Goal: Task Accomplishment & Management: Manage account settings

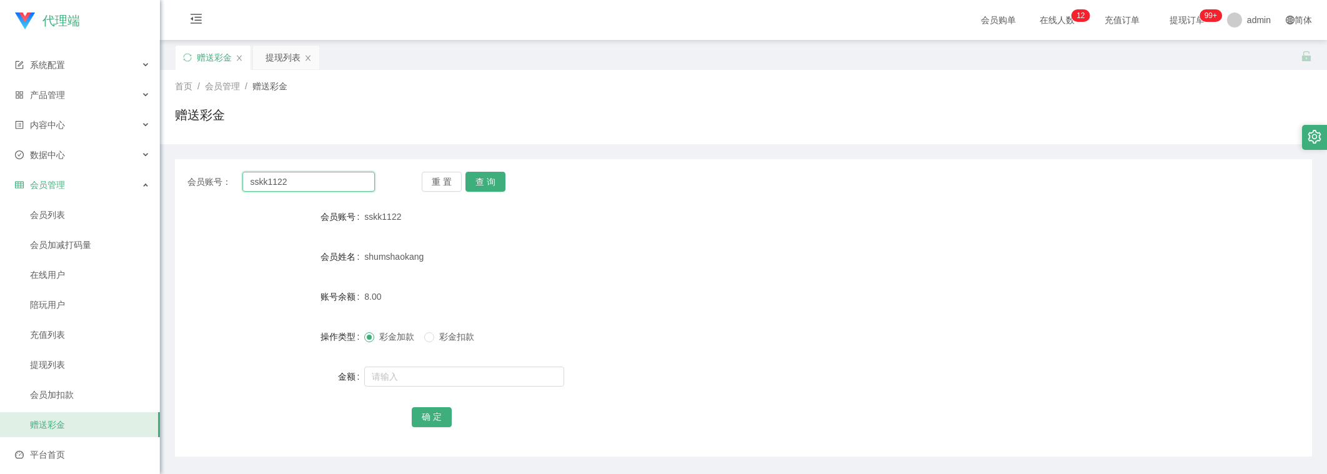
click at [291, 186] on input "sskk1122" at bounding box center [308, 182] width 132 height 20
drag, startPoint x: 0, startPoint y: 0, endPoint x: 336, endPoint y: 193, distance: 387.7
click at [292, 187] on input "sskk1122" at bounding box center [308, 182] width 132 height 20
click at [484, 176] on button "查 询" at bounding box center [486, 182] width 40 height 20
drag, startPoint x: 398, startPoint y: 381, endPoint x: 411, endPoint y: 362, distance: 22.4
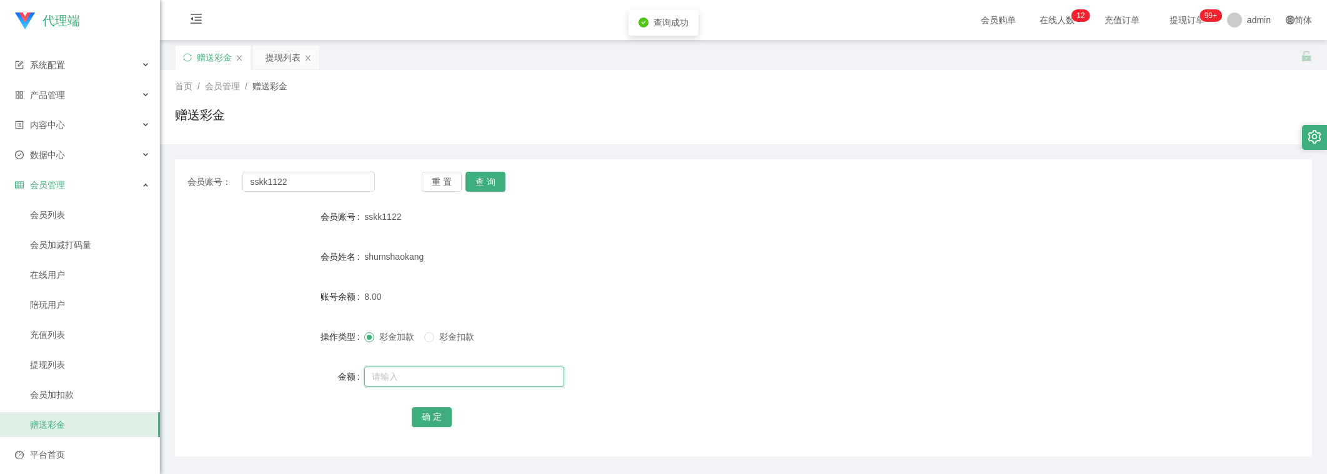
click at [399, 379] on input "text" at bounding box center [464, 377] width 200 height 20
type input "8"
click at [412, 421] on button "确 定" at bounding box center [432, 417] width 40 height 20
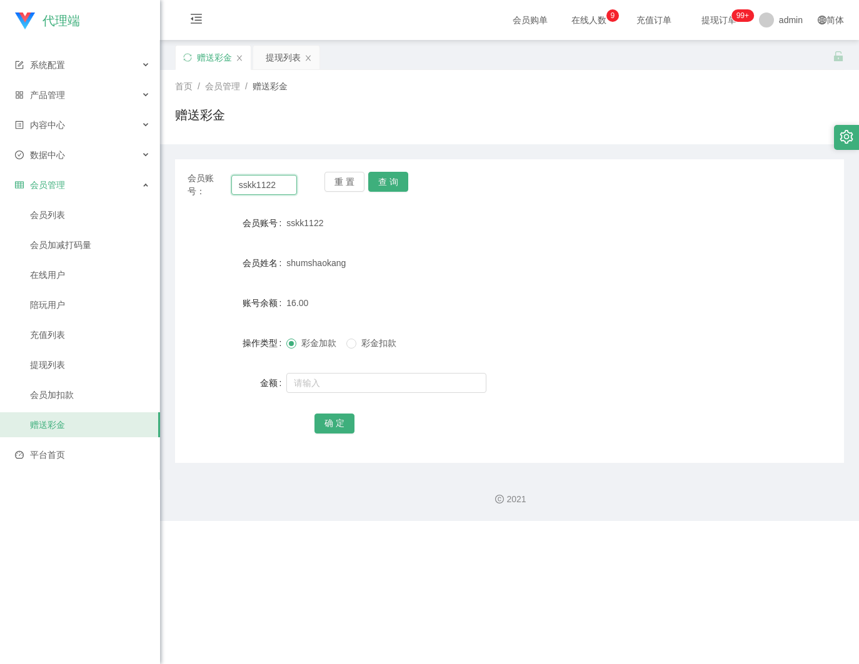
click at [262, 177] on input "sskk1122" at bounding box center [264, 185] width 66 height 20
drag, startPoint x: 262, startPoint y: 177, endPoint x: 332, endPoint y: 199, distance: 72.9
click at [266, 180] on input "sskk1122" at bounding box center [264, 185] width 66 height 20
paste input "90144410"
type input "90144410"
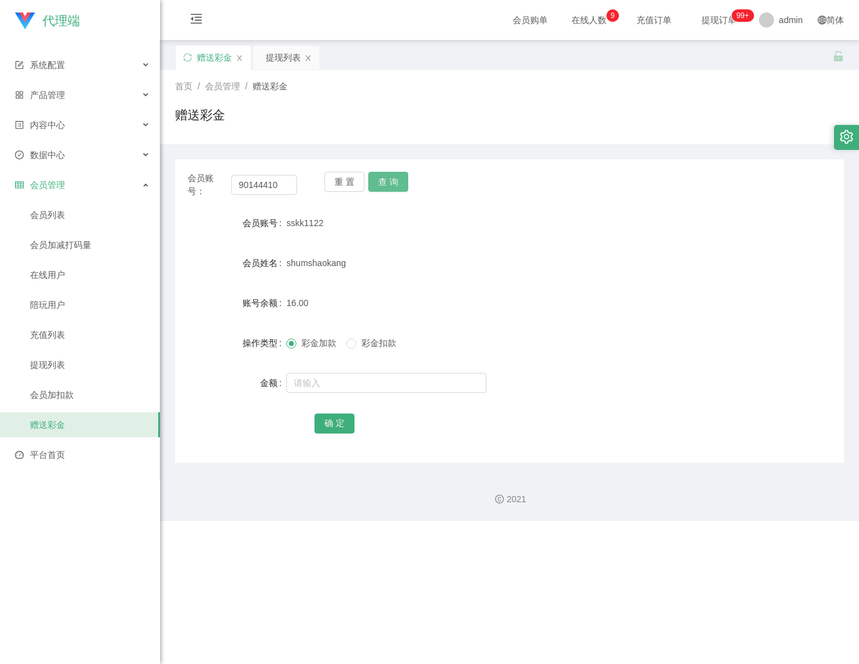
drag, startPoint x: 383, startPoint y: 176, endPoint x: 372, endPoint y: 204, distance: 30.3
click at [382, 176] on button "查 询" at bounding box center [388, 182] width 40 height 20
drag, startPoint x: 347, startPoint y: 385, endPoint x: 394, endPoint y: 359, distance: 53.7
click at [347, 384] on input "text" at bounding box center [386, 383] width 200 height 20
type input "8"
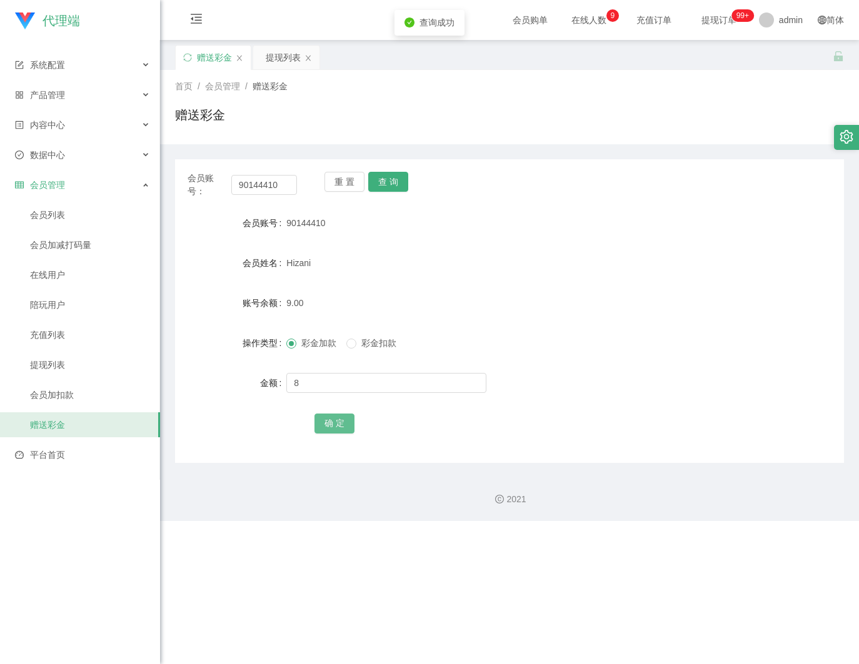
click at [344, 431] on button "确 定" at bounding box center [334, 424] width 40 height 20
click at [263, 179] on input "90144410" at bounding box center [264, 185] width 66 height 20
paste input "sskk1122"
type input "sskk1122"
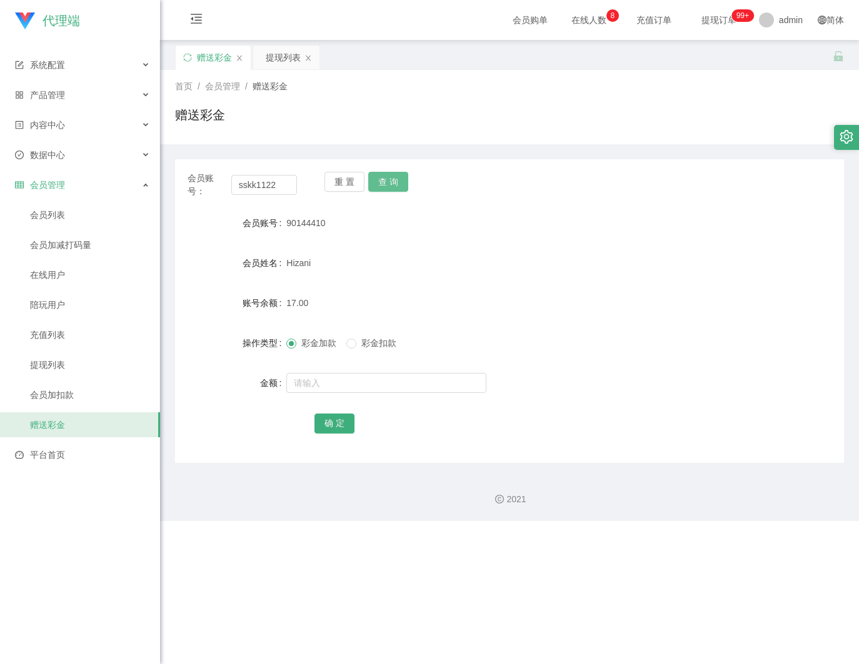
click at [396, 187] on button "查 询" at bounding box center [388, 182] width 40 height 20
drag, startPoint x: 317, startPoint y: 390, endPoint x: 317, endPoint y: 374, distance: 16.2
click at [317, 388] on input "text" at bounding box center [386, 383] width 200 height 20
type input "300"
click at [325, 427] on button "确 定" at bounding box center [334, 424] width 40 height 20
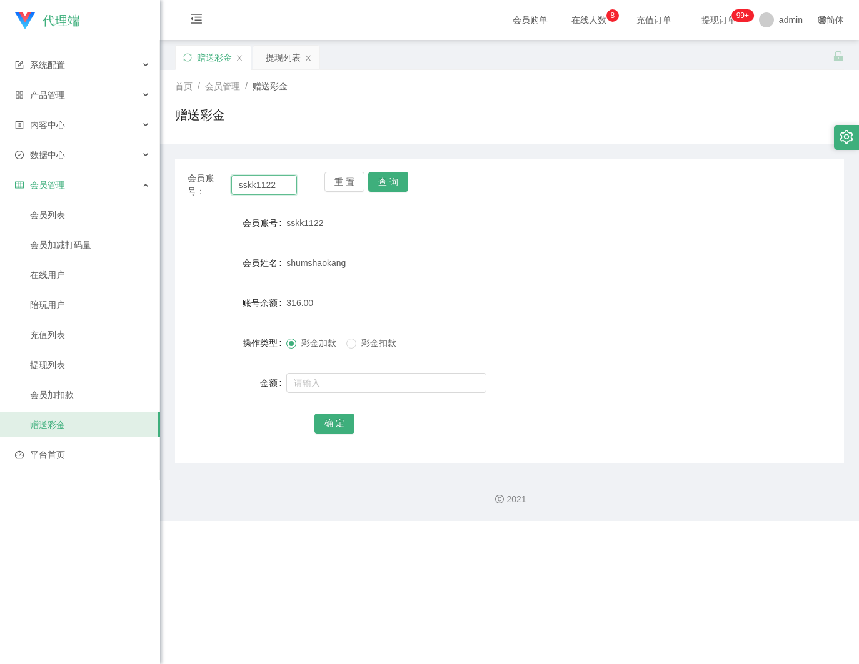
click at [271, 184] on input "sskk1122" at bounding box center [264, 185] width 66 height 20
paste input "90144410"
drag, startPoint x: 271, startPoint y: 184, endPoint x: 379, endPoint y: 191, distance: 109.0
click at [295, 187] on div "会员账号： sskk1122 重 置 查 询" at bounding box center [509, 185] width 669 height 26
type input "90144410"
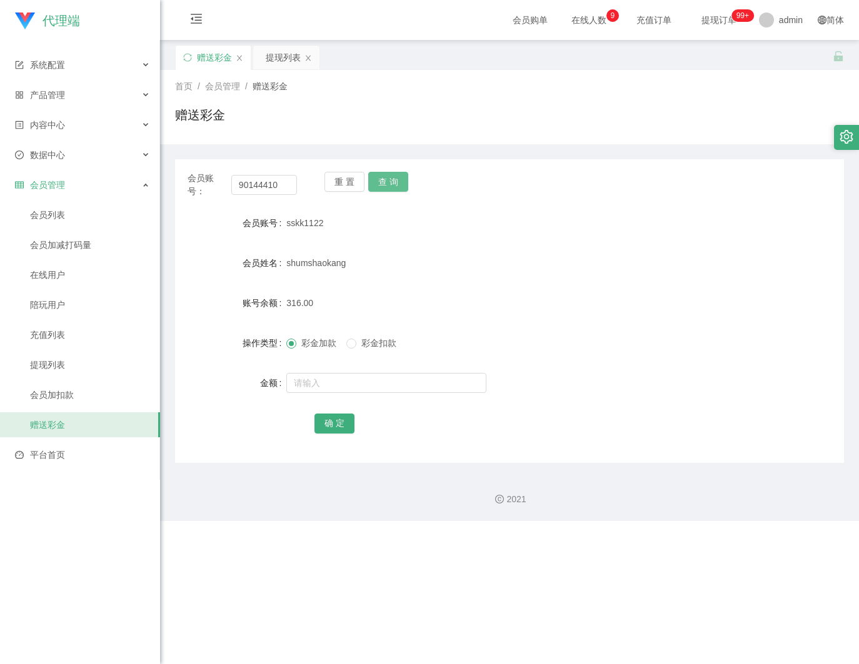
click at [374, 179] on button "查 询" at bounding box center [388, 182] width 40 height 20
click at [317, 373] on input "text" at bounding box center [386, 383] width 200 height 20
type input "8"
click at [323, 422] on button "确 定" at bounding box center [334, 424] width 40 height 20
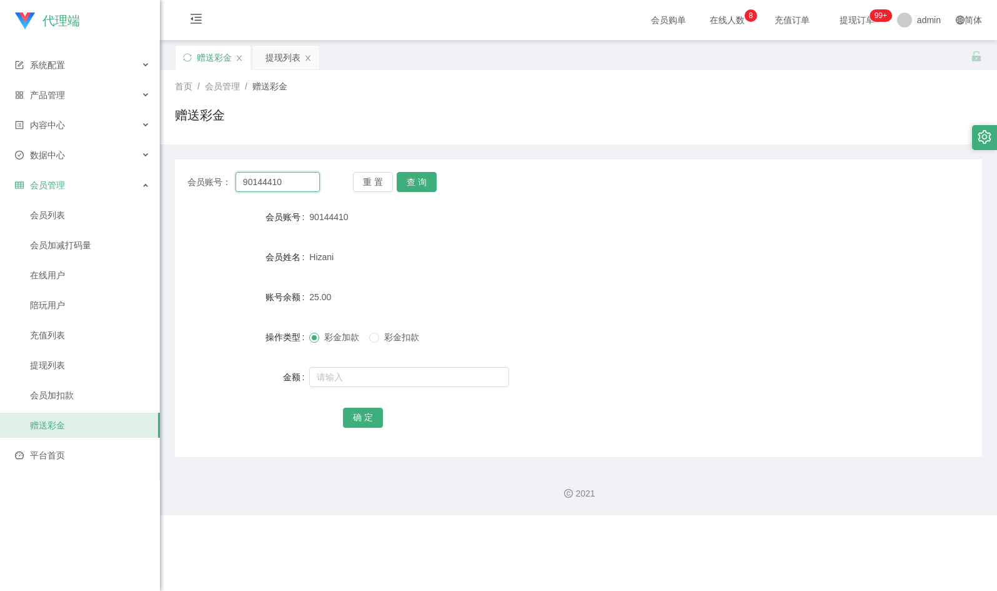
click at [287, 175] on input "90144410" at bounding box center [278, 182] width 84 height 20
drag, startPoint x: 287, startPoint y: 175, endPoint x: 408, endPoint y: 191, distance: 121.7
click at [294, 176] on input "90144410" at bounding box center [278, 182] width 84 height 20
paste input "sskk1122"
type input "sskk1122"
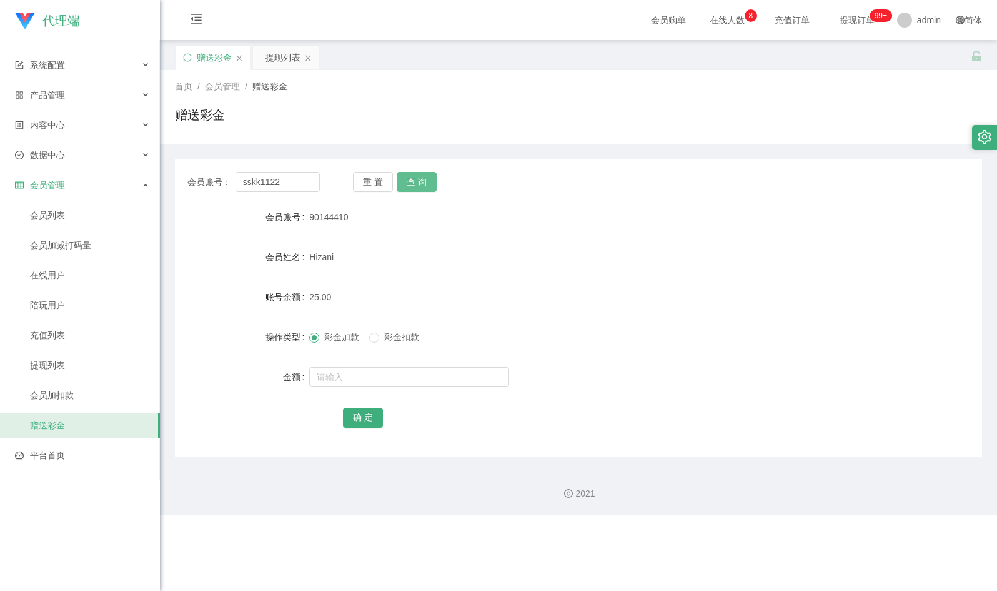
click at [415, 184] on button "查 询" at bounding box center [417, 182] width 40 height 20
click at [350, 368] on input "text" at bounding box center [409, 377] width 200 height 20
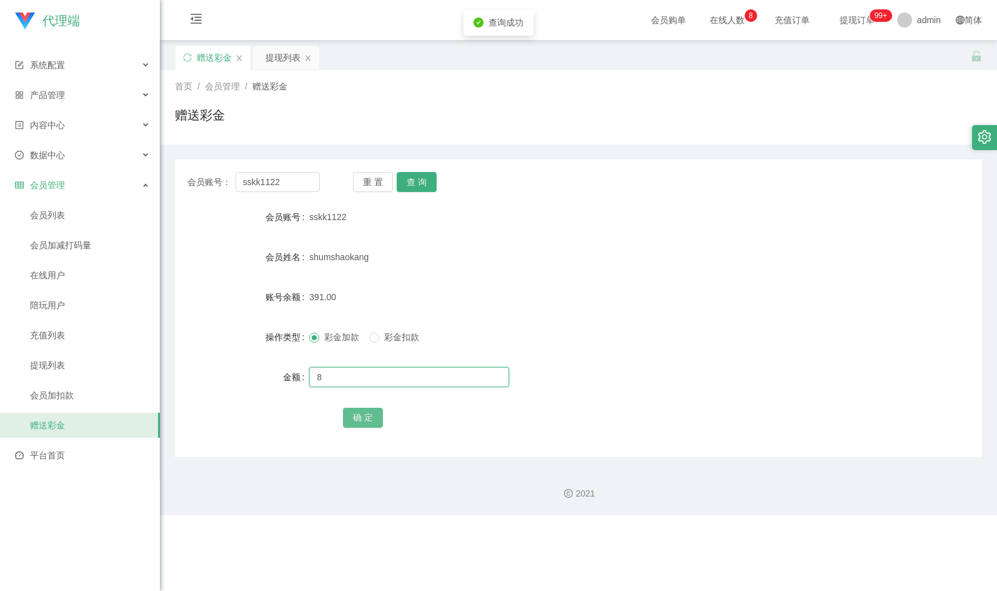
type input "8"
click at [368, 412] on button "确 定" at bounding box center [363, 417] width 40 height 20
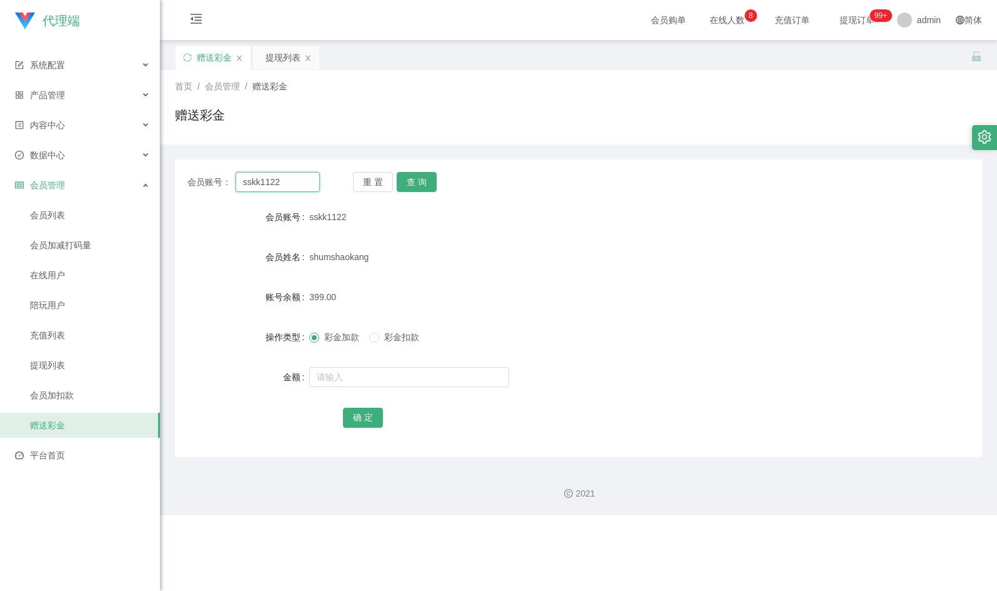
click at [279, 179] on input "sskk1122" at bounding box center [278, 182] width 84 height 20
drag, startPoint x: 279, startPoint y: 179, endPoint x: 401, endPoint y: 180, distance: 121.9
click at [283, 181] on input "sskk1122" at bounding box center [278, 182] width 84 height 20
click at [426, 180] on button "查 询" at bounding box center [417, 182] width 40 height 20
click at [416, 175] on button "查 询" at bounding box center [417, 182] width 40 height 20
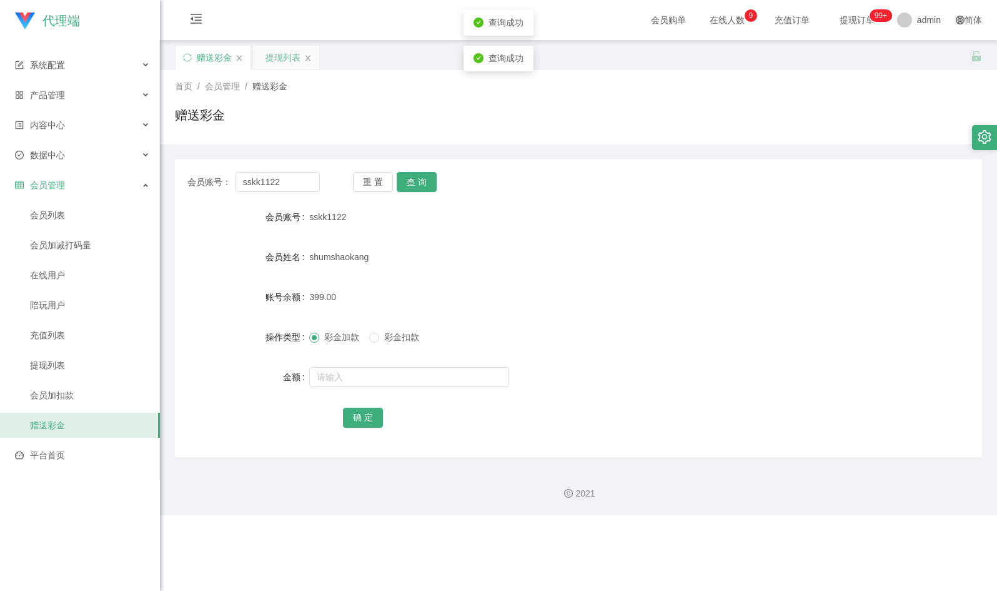
click at [274, 58] on div "提现列表" at bounding box center [283, 58] width 35 height 24
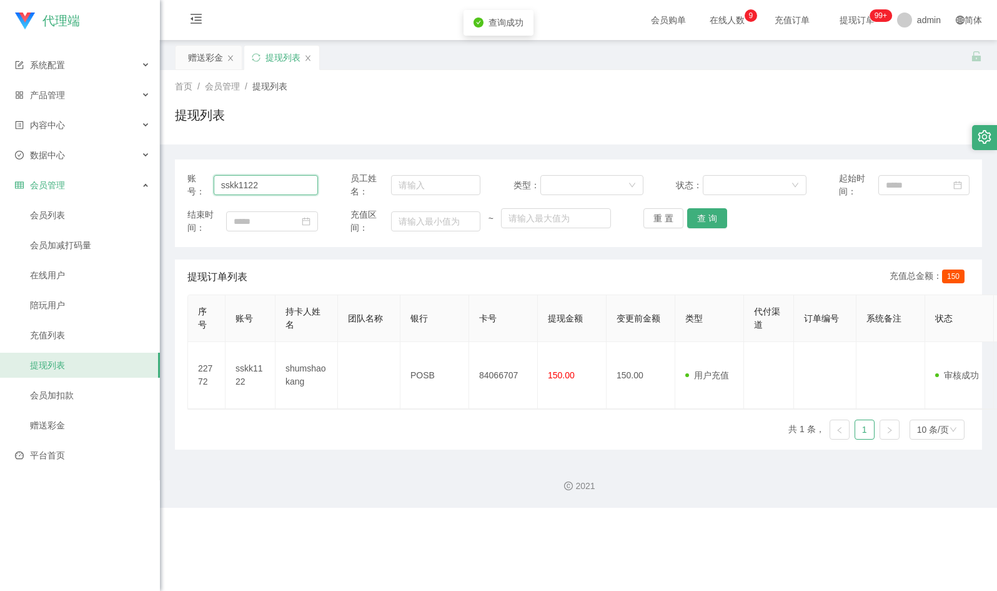
click at [279, 185] on input "sskk1122" at bounding box center [266, 185] width 104 height 20
click at [701, 216] on button "查 询" at bounding box center [707, 218] width 40 height 20
drag, startPoint x: 196, startPoint y: 50, endPoint x: 220, endPoint y: 64, distance: 27.4
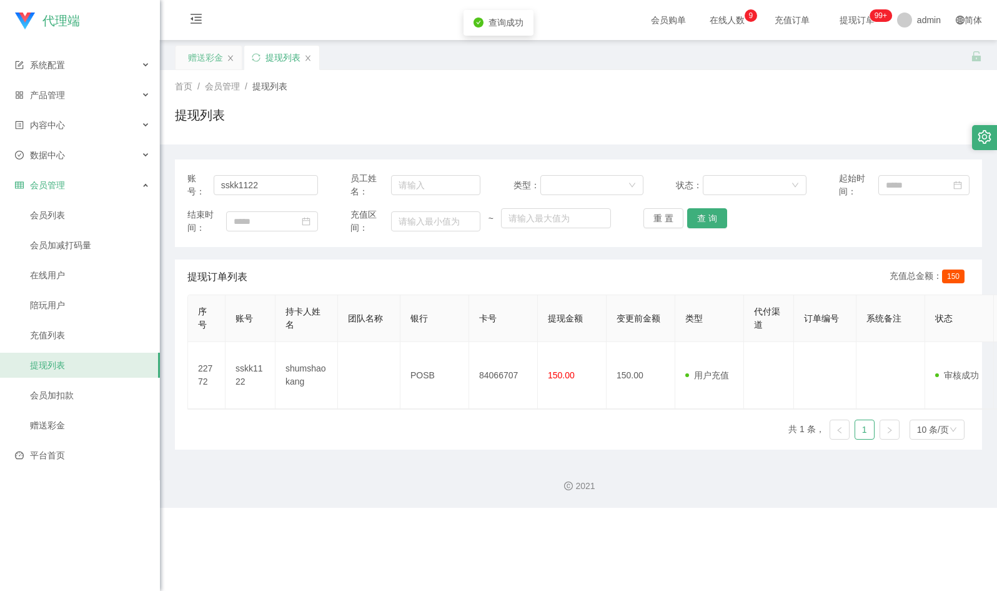
click at [201, 52] on div "赠送彩金" at bounding box center [205, 58] width 35 height 24
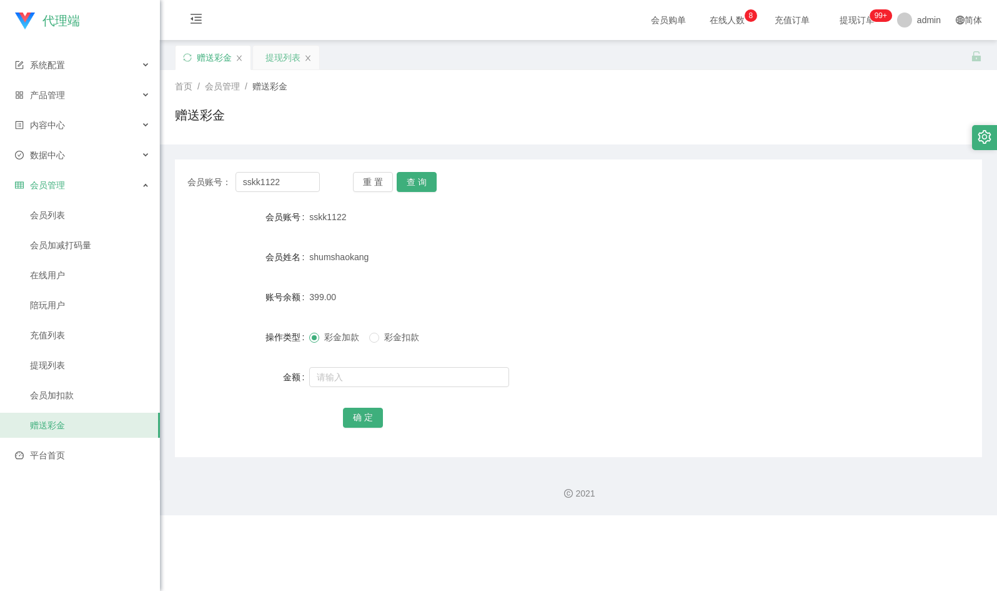
click at [276, 58] on div "提现列表" at bounding box center [283, 58] width 35 height 24
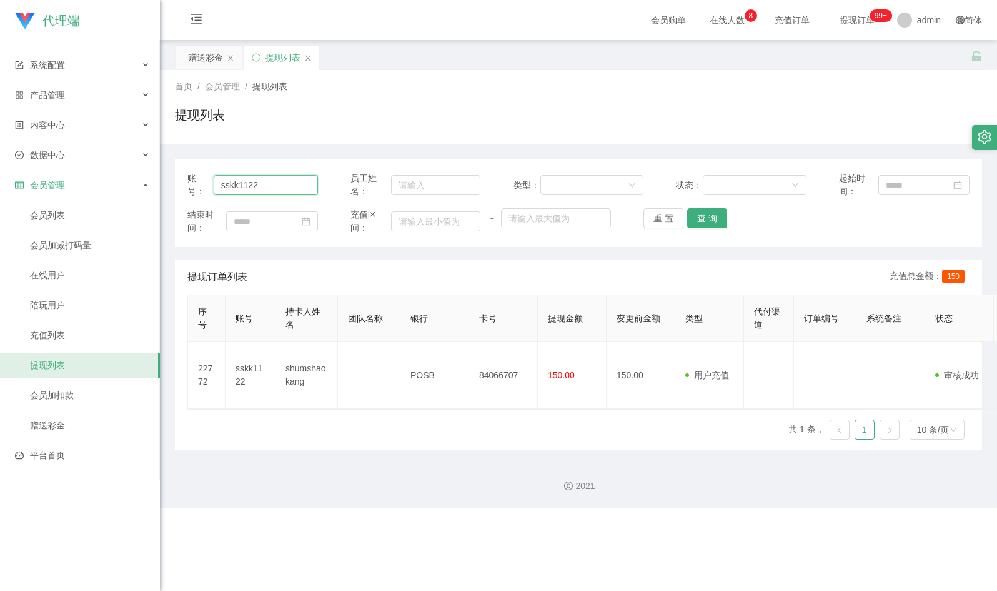
click at [275, 182] on input "sskk1122" at bounding box center [266, 185] width 104 height 20
click at [699, 211] on button "查 询" at bounding box center [707, 218] width 40 height 20
click at [255, 192] on input "sskk1122" at bounding box center [266, 185] width 104 height 20
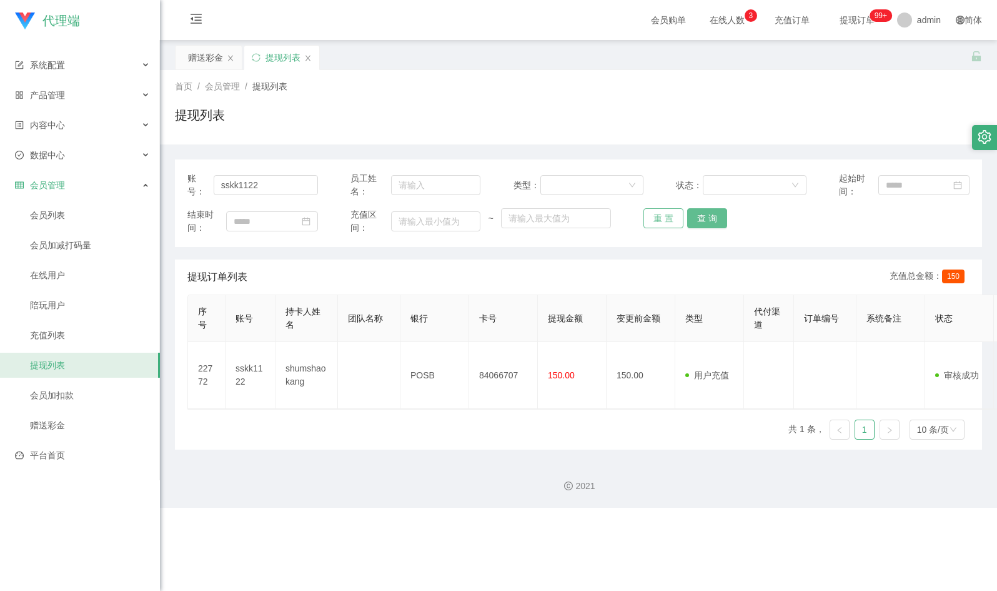
drag, startPoint x: 701, startPoint y: 221, endPoint x: 646, endPoint y: 215, distance: 55.3
click at [700, 221] on button "查 询" at bounding box center [707, 218] width 40 height 20
click at [211, 56] on div "赠送彩金" at bounding box center [205, 58] width 35 height 24
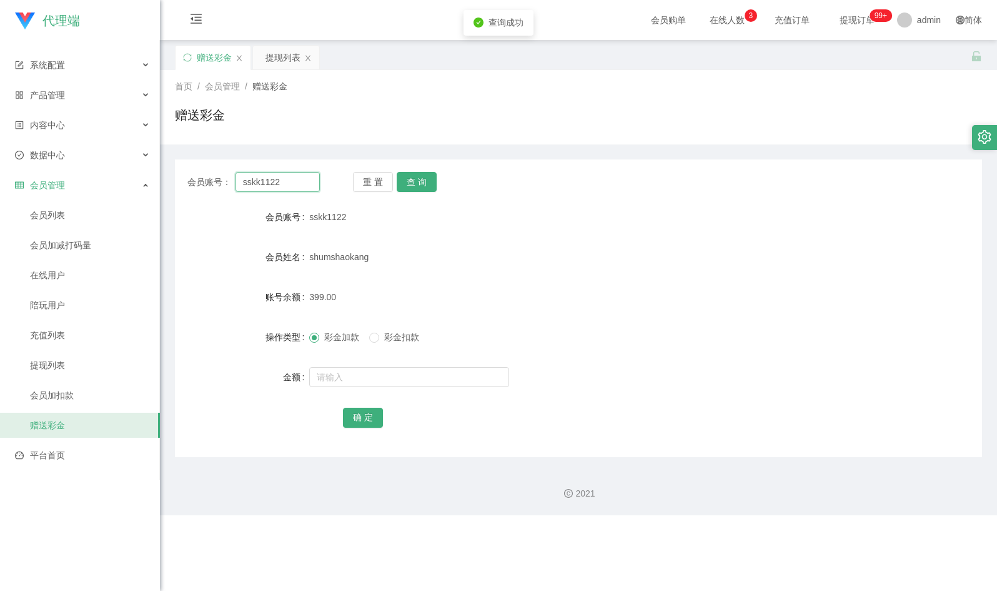
click at [277, 174] on input "sskk1122" at bounding box center [278, 182] width 84 height 20
drag, startPoint x: 277, startPoint y: 174, endPoint x: 394, endPoint y: 161, distance: 117.0
click at [289, 174] on input "sskk1122" at bounding box center [278, 182] width 84 height 20
click at [417, 176] on button "查 询" at bounding box center [417, 182] width 40 height 20
click at [271, 191] on input "sskk1122" at bounding box center [278, 182] width 84 height 20
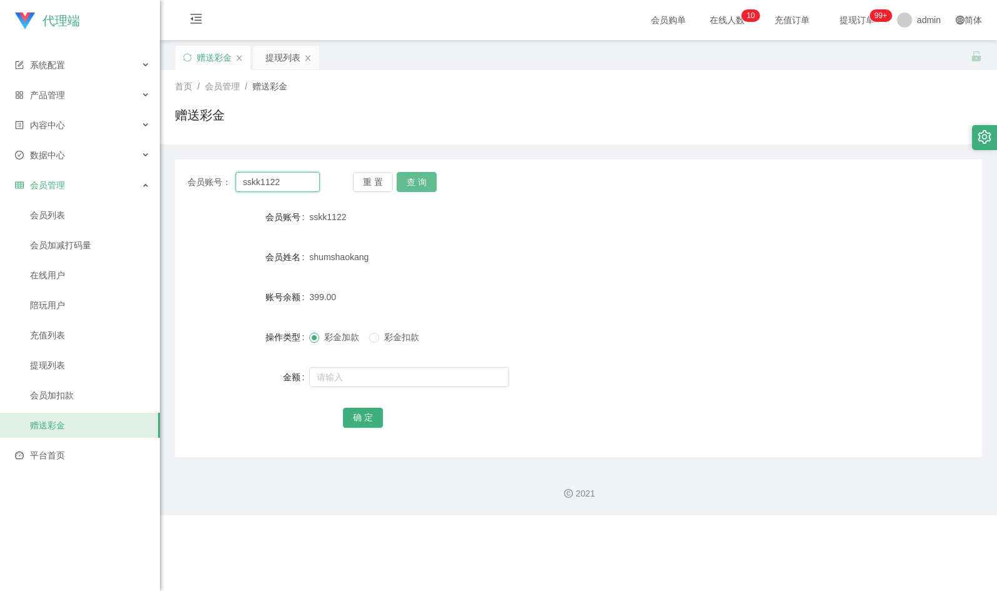
drag, startPoint x: 271, startPoint y: 191, endPoint x: 402, endPoint y: 191, distance: 131.9
click at [276, 193] on div "会员账号： sskk1122 重 置 查 询 会员账号 sskk1122 会员姓名 shumshaokang 账号余额 399.00 操作类型 彩金加款 彩金…" at bounding box center [578, 307] width 807 height 297
drag, startPoint x: 400, startPoint y: 181, endPoint x: 387, endPoint y: 231, distance: 50.9
click at [401, 185] on button "查 询" at bounding box center [417, 182] width 40 height 20
click at [276, 65] on div "提现列表" at bounding box center [283, 58] width 35 height 24
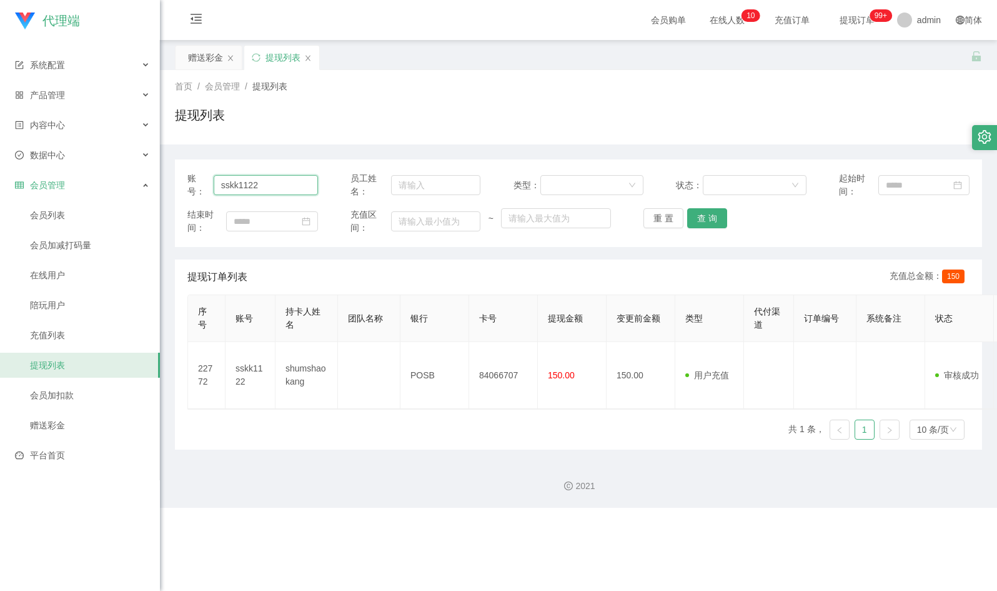
click at [302, 183] on input "sskk1122" at bounding box center [266, 185] width 104 height 20
click at [711, 216] on button "查 询" at bounding box center [707, 218] width 40 height 20
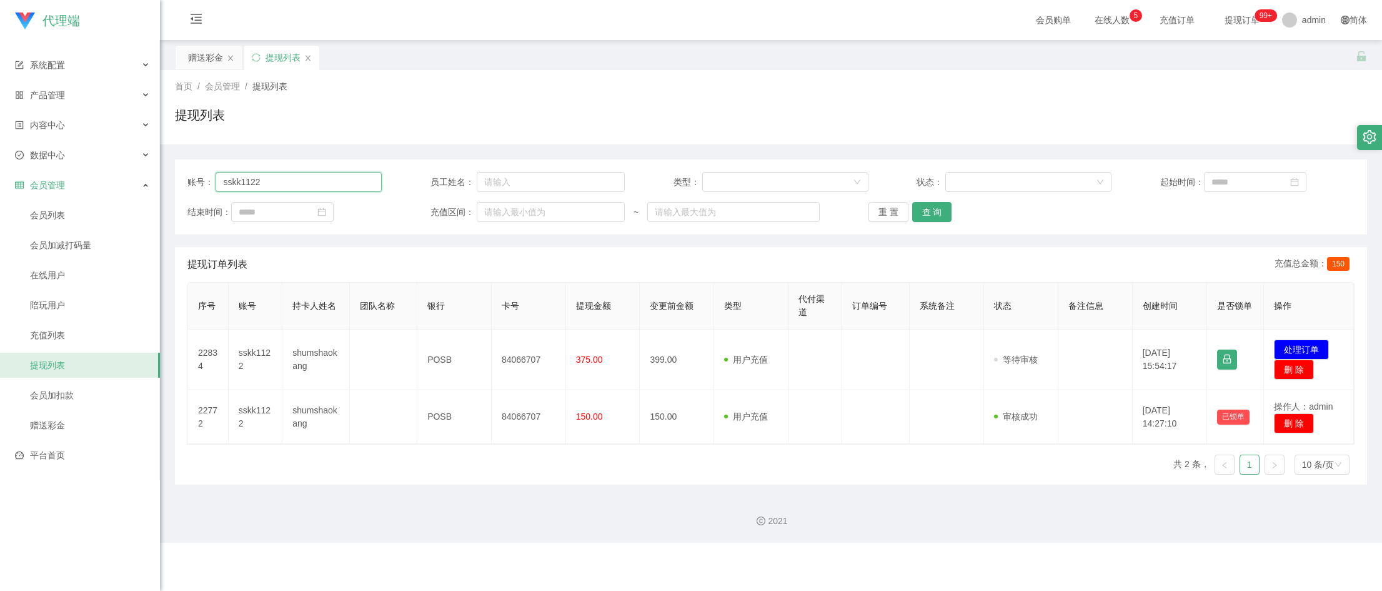
click at [271, 185] on input "sskk1122" at bounding box center [299, 182] width 166 height 20
drag, startPoint x: 271, startPoint y: 185, endPoint x: 660, endPoint y: 186, distance: 388.7
click at [279, 186] on input "sskk1122" at bounding box center [299, 182] width 166 height 20
click at [918, 211] on button "查 询" at bounding box center [932, 212] width 40 height 20
drag, startPoint x: 1284, startPoint y: 351, endPoint x: 1245, endPoint y: 346, distance: 39.2
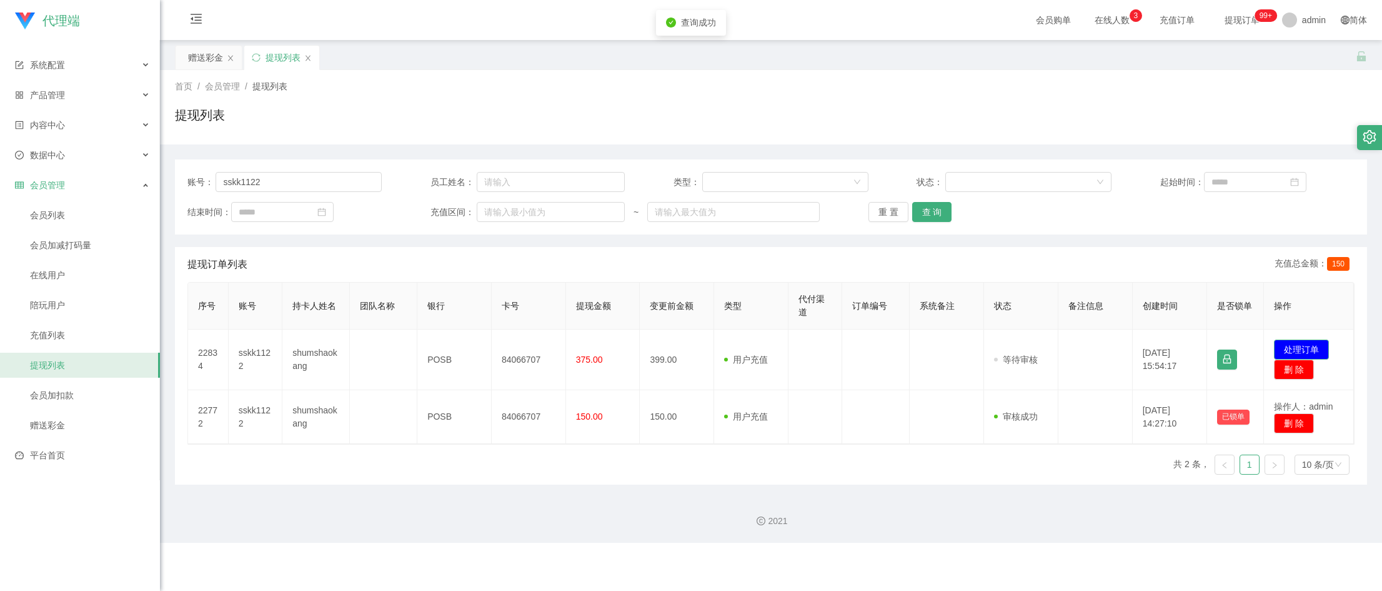
click at [1280, 355] on button "处理订单" at bounding box center [1301, 349] width 55 height 20
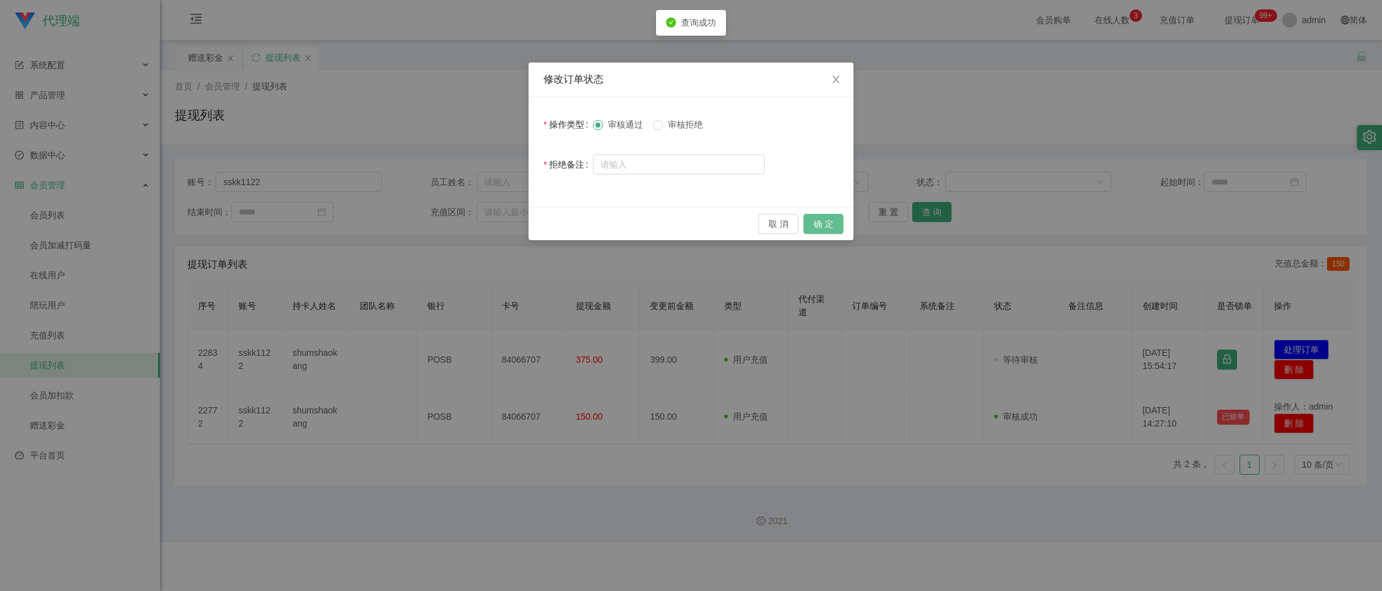
drag, startPoint x: 820, startPoint y: 221, endPoint x: 804, endPoint y: 225, distance: 16.7
click at [819, 221] on button "确 定" at bounding box center [824, 224] width 40 height 20
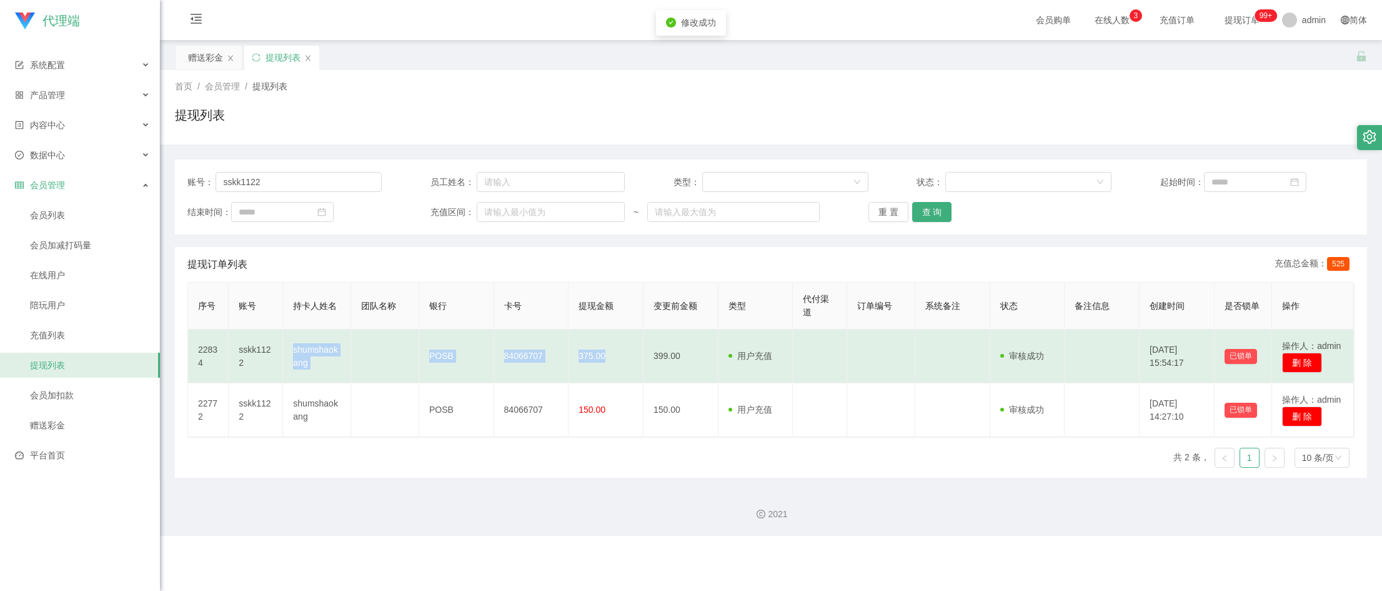
drag, startPoint x: 288, startPoint y: 342, endPoint x: 611, endPoint y: 371, distance: 323.7
click at [611, 371] on tr "22834 sskk1122 shumshaokang POSB 84066707 375.00 399.00 用户充值 人工扣款 审核驳回 审核成功 等待审…" at bounding box center [771, 356] width 1166 height 54
copy tr "shumshaokang POSB 84066707 375.00"
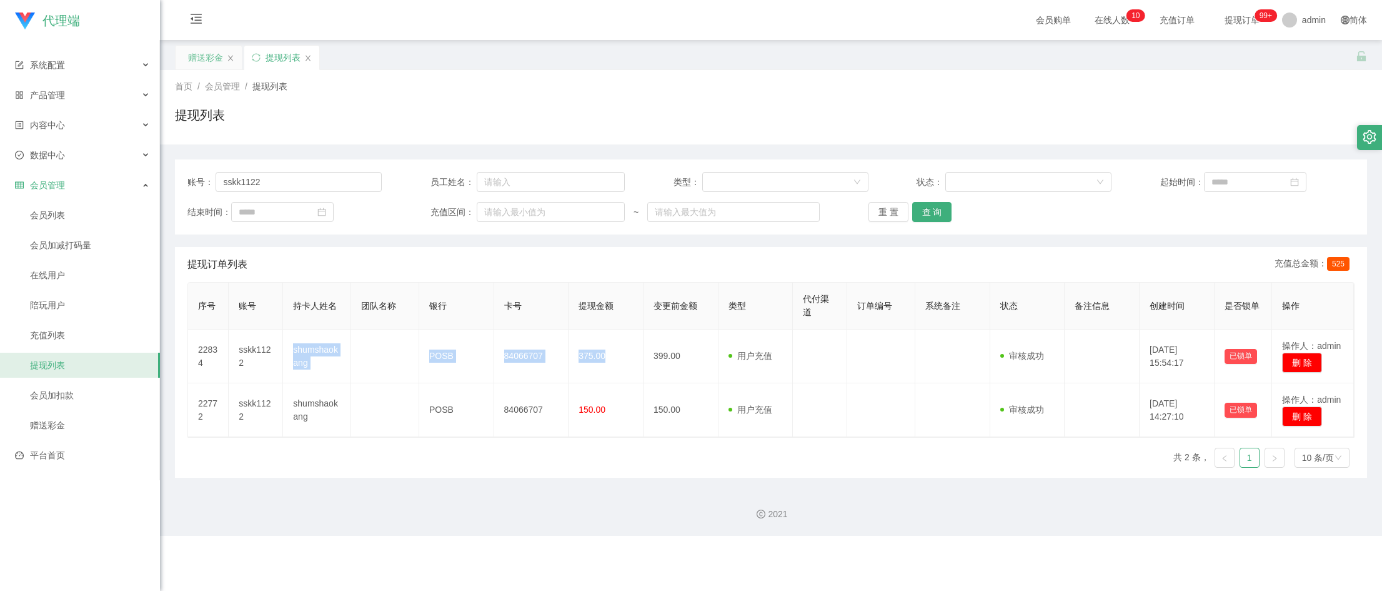
click at [206, 51] on div "赠送彩金" at bounding box center [205, 58] width 35 height 24
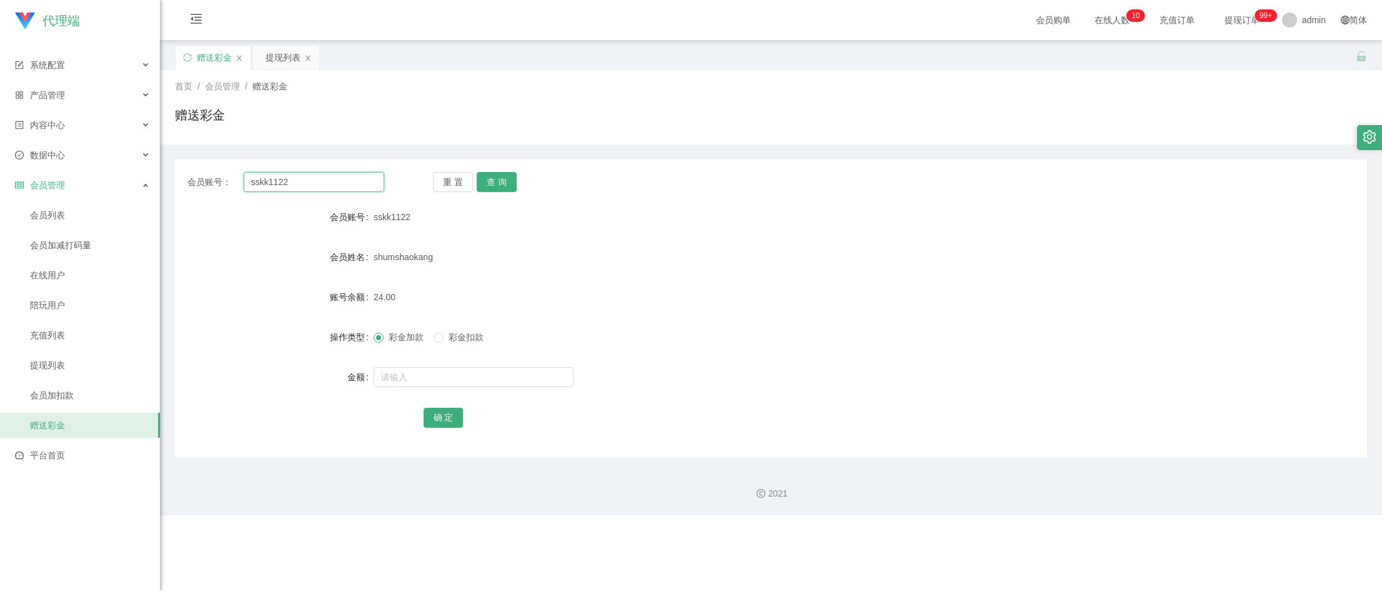
click at [306, 179] on input "sskk1122" at bounding box center [314, 182] width 141 height 20
click at [503, 177] on button "查 询" at bounding box center [497, 182] width 40 height 20
click at [470, 381] on input "text" at bounding box center [474, 377] width 200 height 20
type input "8"
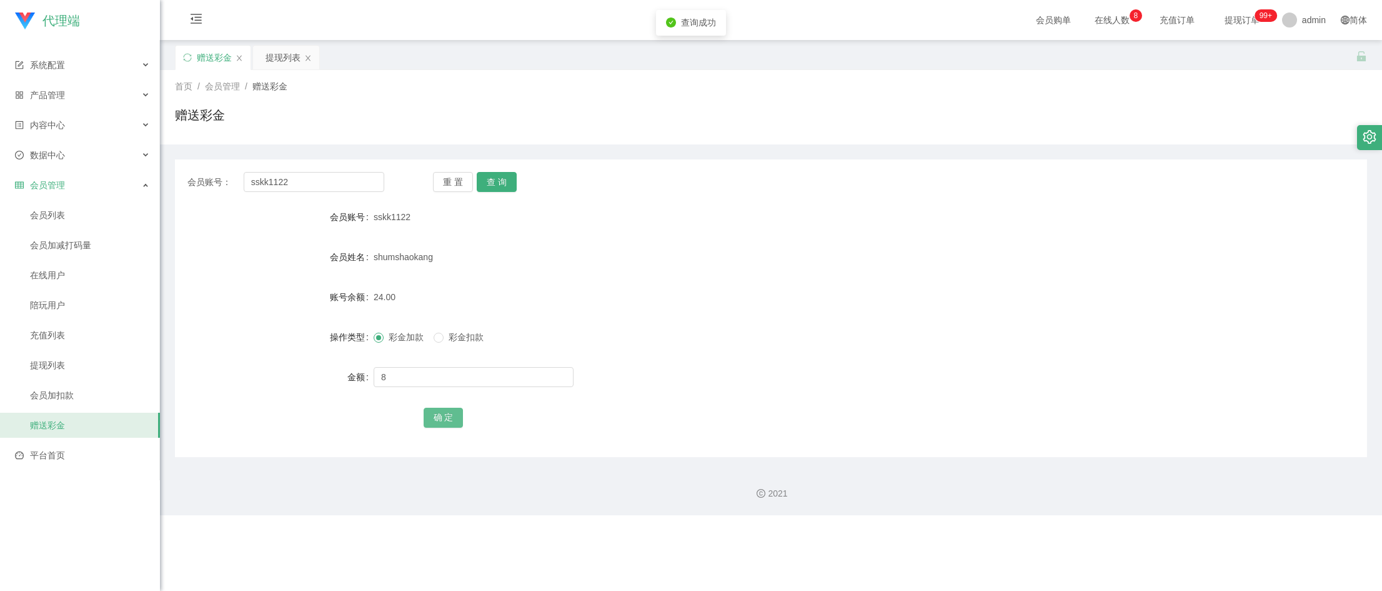
click at [440, 419] on button "确 定" at bounding box center [444, 417] width 40 height 20
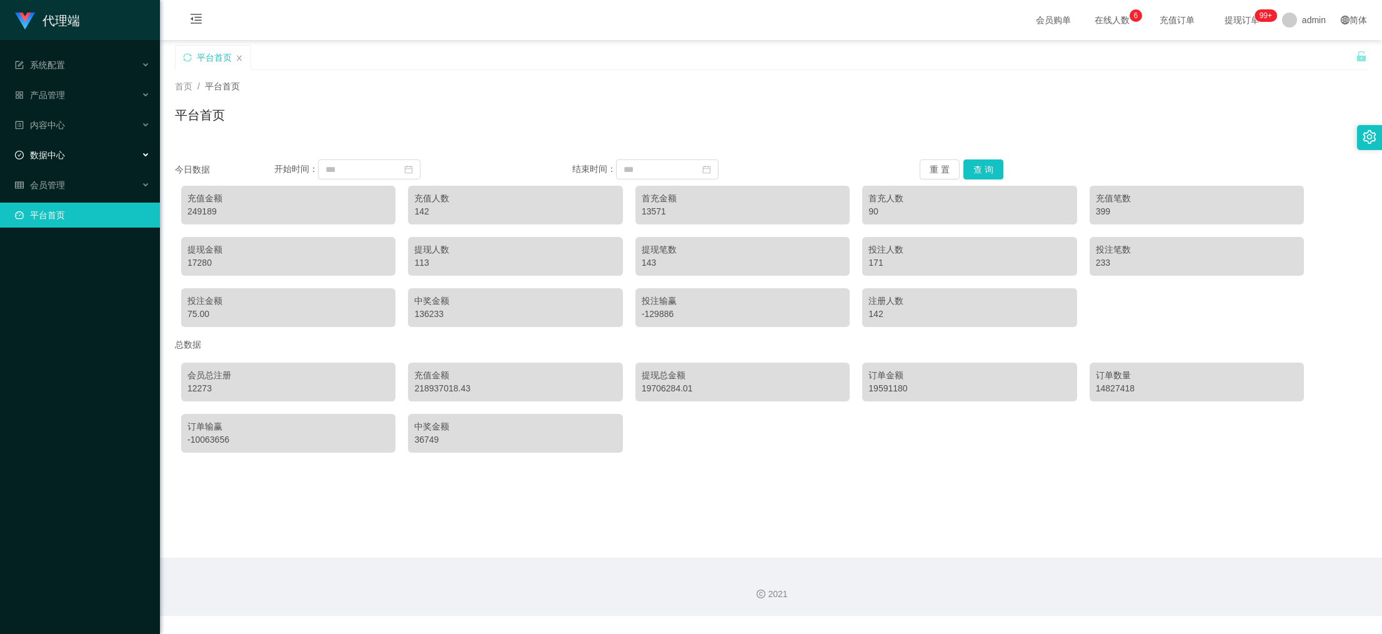
click at [66, 149] on div "数据中心" at bounding box center [80, 154] width 160 height 25
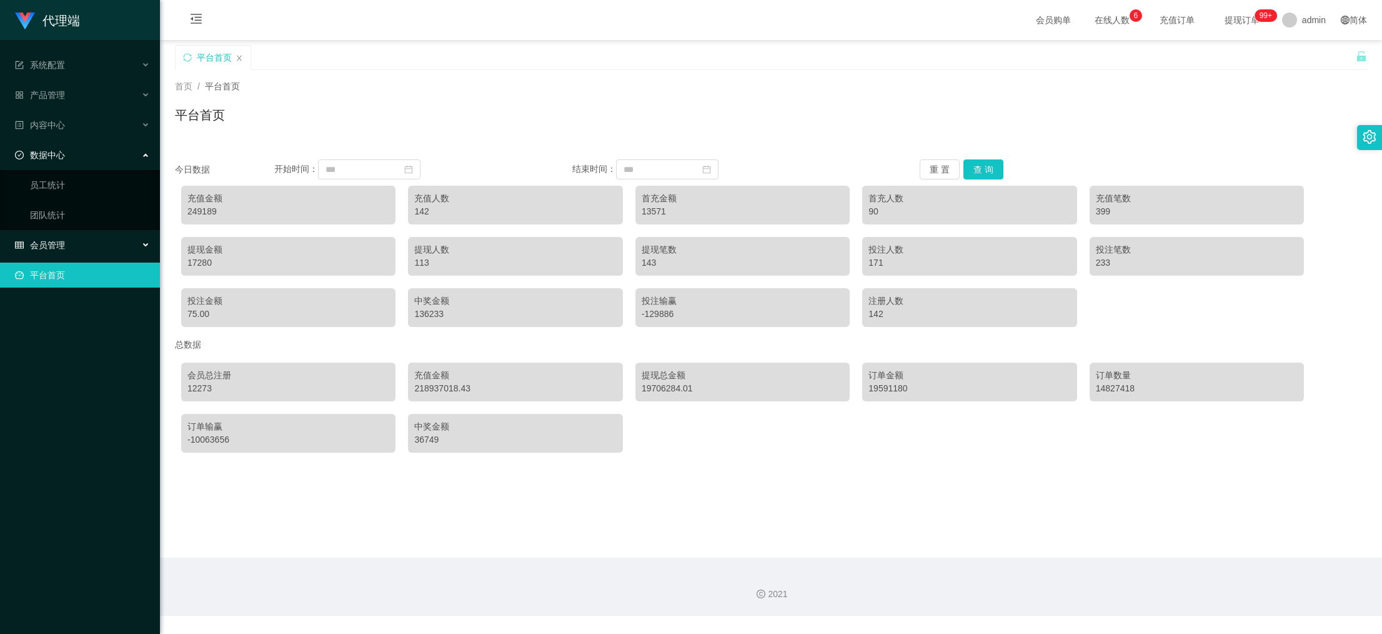
click at [69, 242] on div "会员管理" at bounding box center [80, 244] width 160 height 25
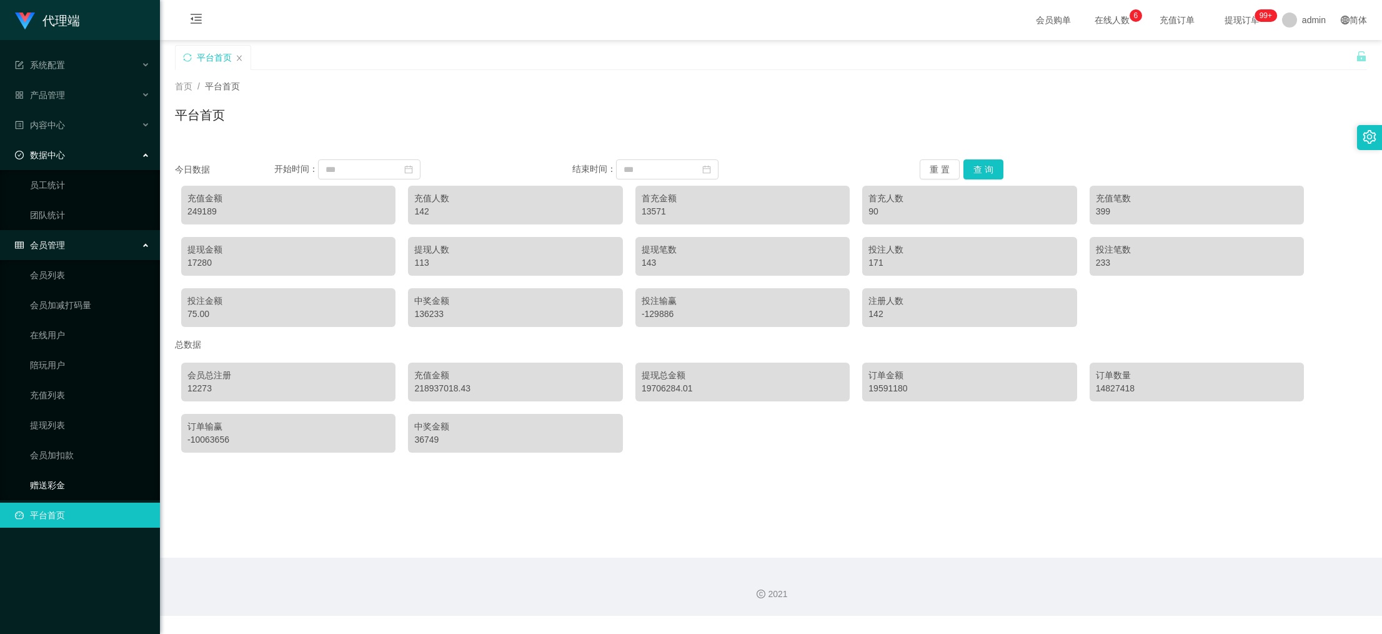
click at [66, 473] on link "赠送彩金" at bounding box center [90, 484] width 120 height 25
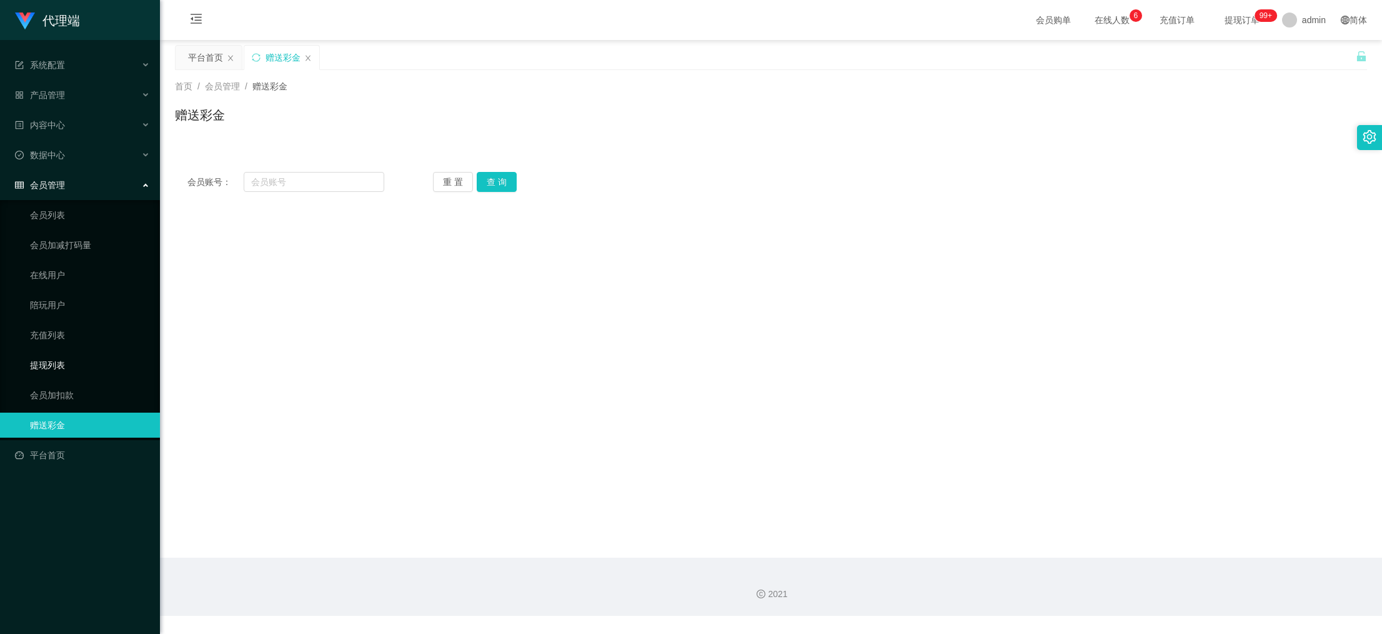
click at [56, 358] on link "提现列表" at bounding box center [90, 364] width 120 height 25
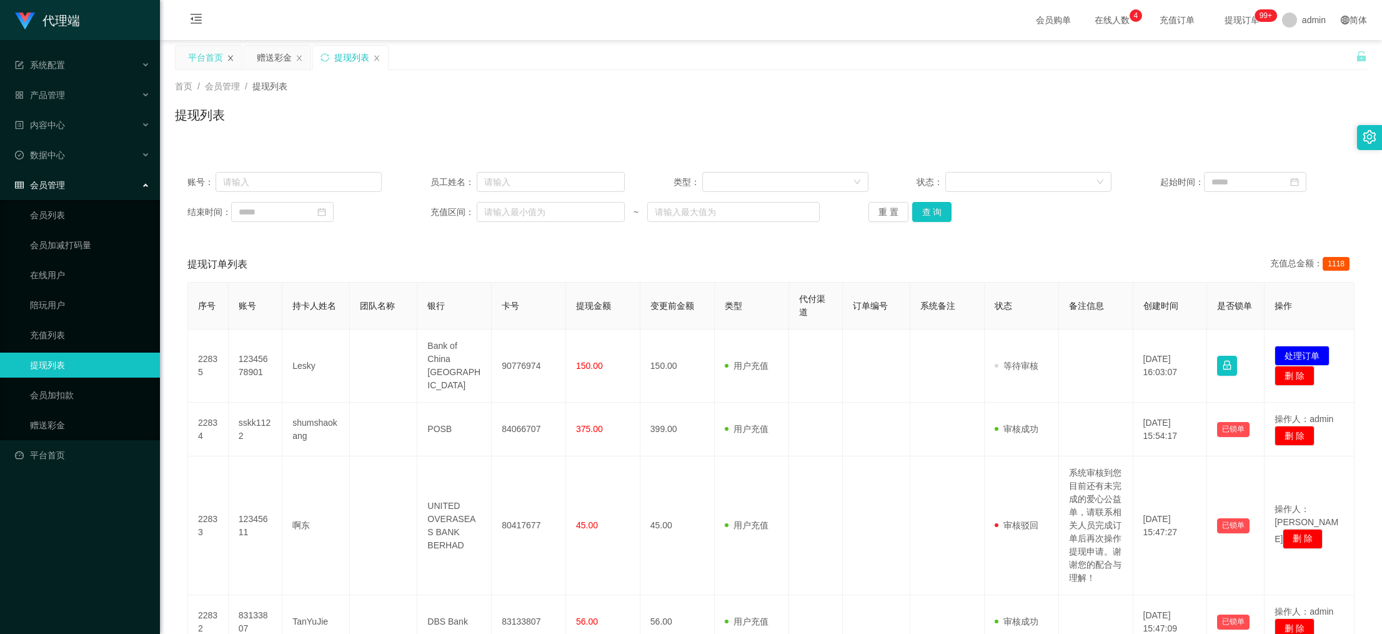
click at [233, 59] on icon "图标: close" at bounding box center [230, 57] width 7 height 7
click at [191, 51] on div "赠送彩金" at bounding box center [205, 58] width 35 height 24
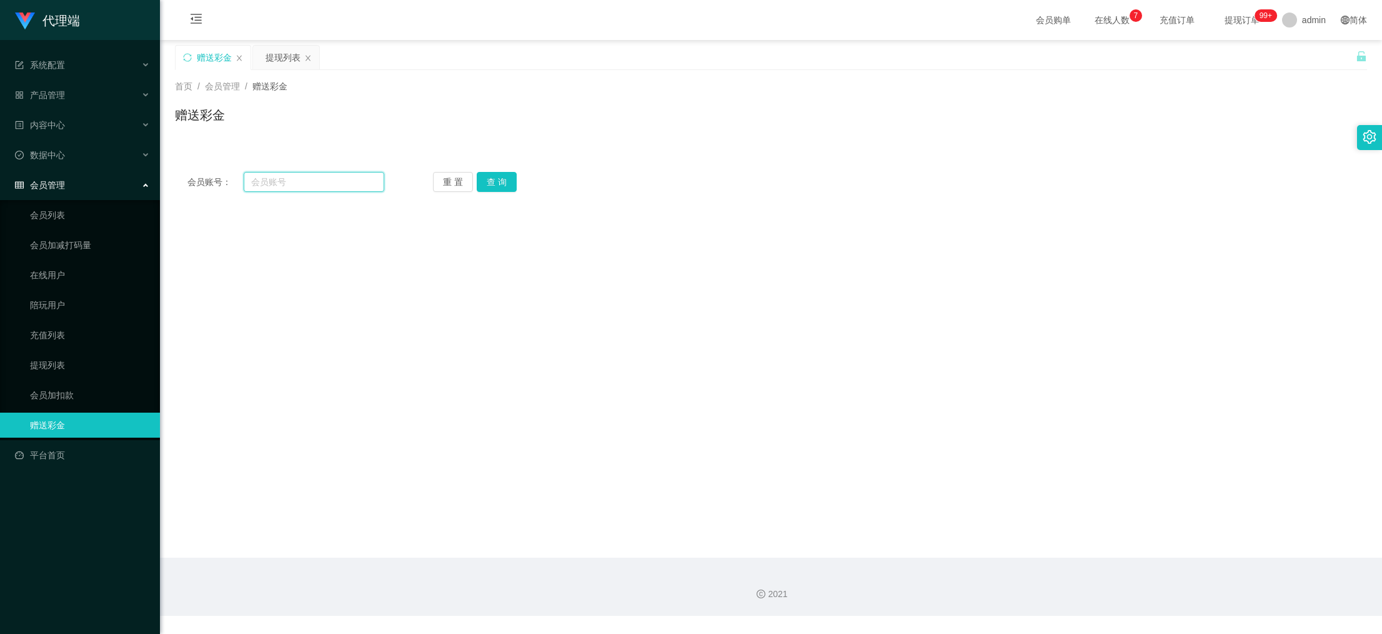
drag, startPoint x: 266, startPoint y: 181, endPoint x: 378, endPoint y: 205, distance: 114.4
click at [269, 182] on input "text" at bounding box center [314, 182] width 141 height 20
paste input "90144410"
type input "90144410"
click at [492, 189] on button "查 询" at bounding box center [497, 182] width 40 height 20
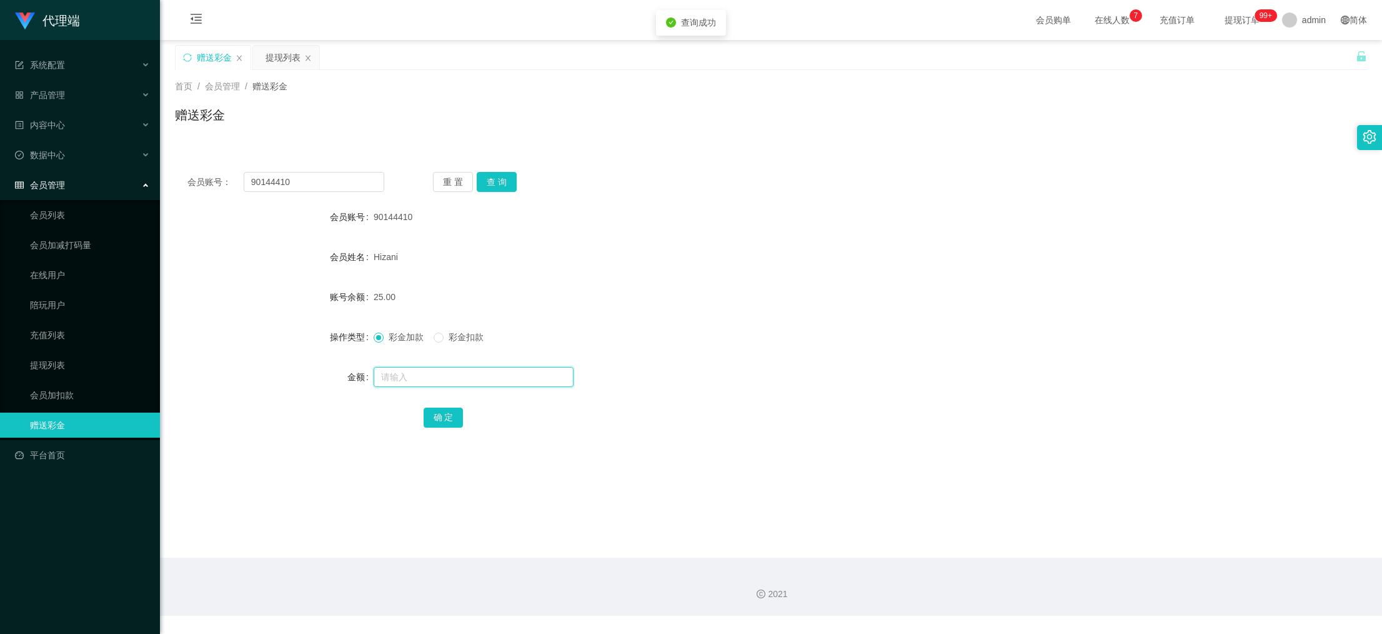
drag, startPoint x: 435, startPoint y: 366, endPoint x: 437, endPoint y: 359, distance: 7.9
click at [435, 367] on input "text" at bounding box center [474, 377] width 200 height 20
type input "8"
click at [447, 416] on button "确 定" at bounding box center [444, 417] width 40 height 20
click at [321, 187] on input "90144410" at bounding box center [314, 182] width 141 height 20
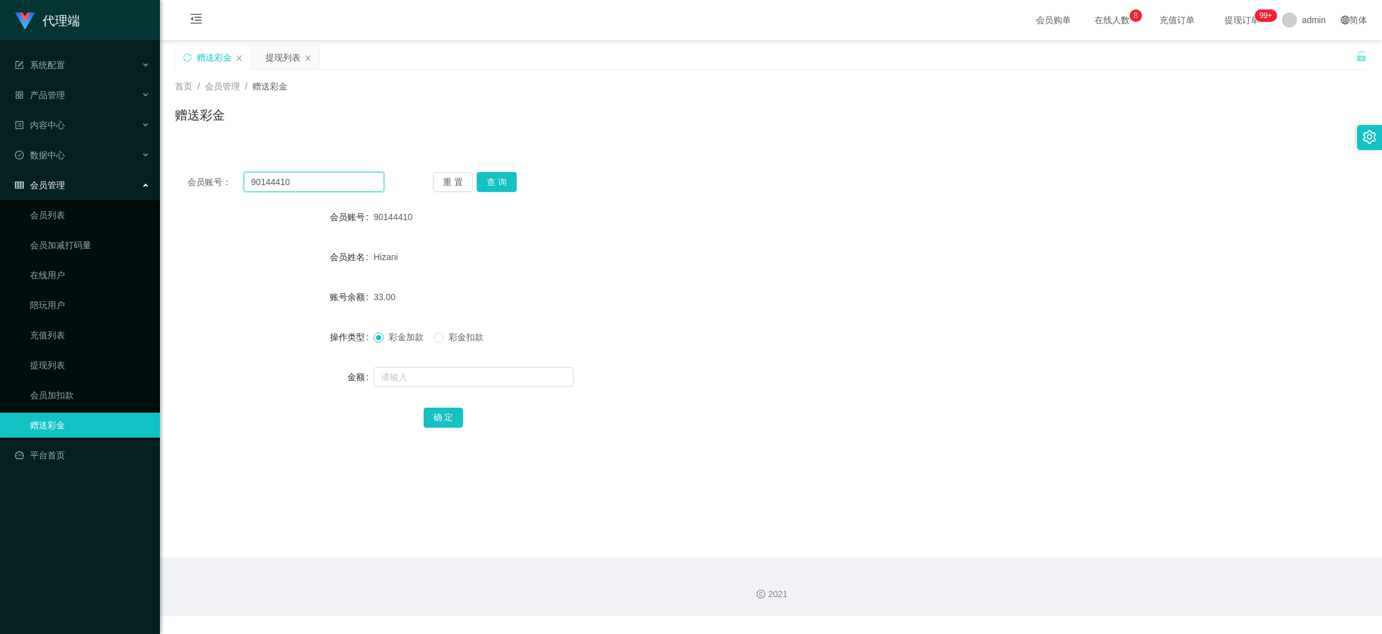
click at [321, 187] on input "90144410" at bounding box center [314, 182] width 141 height 20
paste input "weikiat862"
type input "weikiat862"
click at [496, 192] on div "会员账号： weikiat862 重 置 查 询 会员账号 90144410 会员姓名 [PERSON_NAME] 账号余额 33.00 操作类型 彩金加款 …" at bounding box center [771, 307] width 1192 height 297
click at [494, 178] on button "查 询" at bounding box center [497, 182] width 40 height 20
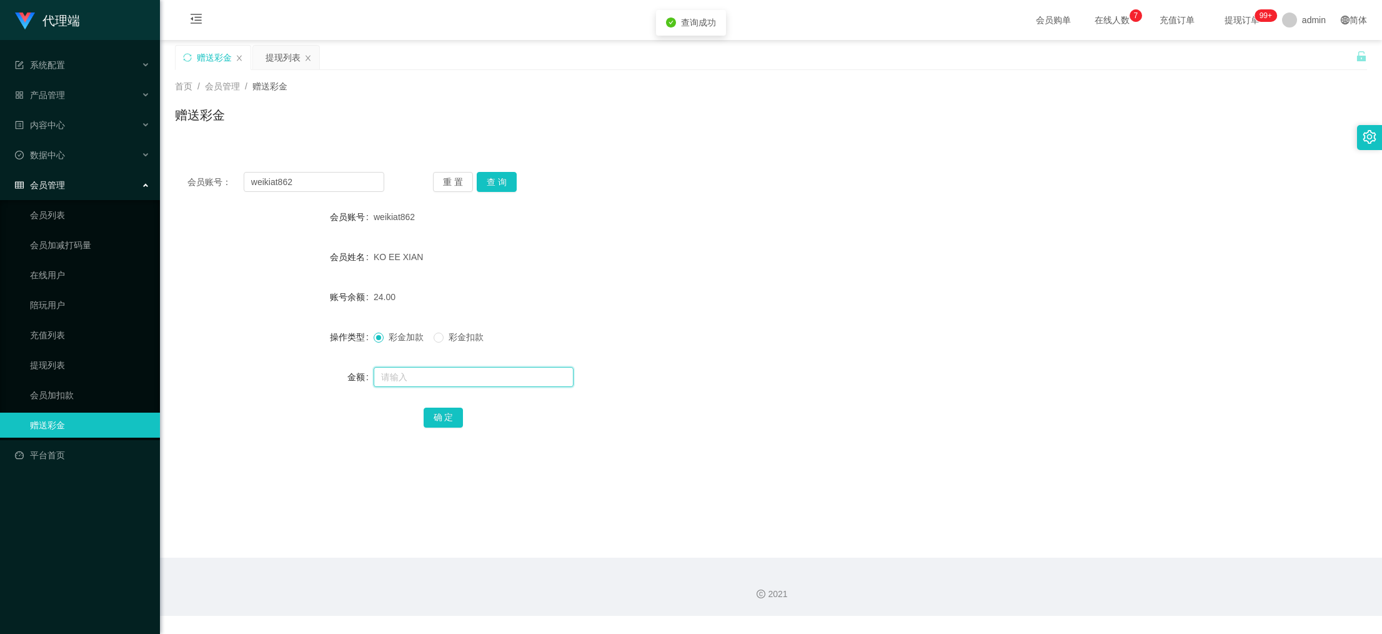
click at [437, 371] on input "text" at bounding box center [474, 377] width 200 height 20
type input "8"
click at [437, 408] on button "确 定" at bounding box center [444, 417] width 40 height 20
click at [311, 174] on input "weikiat862" at bounding box center [314, 182] width 141 height 20
paste input "sskk112"
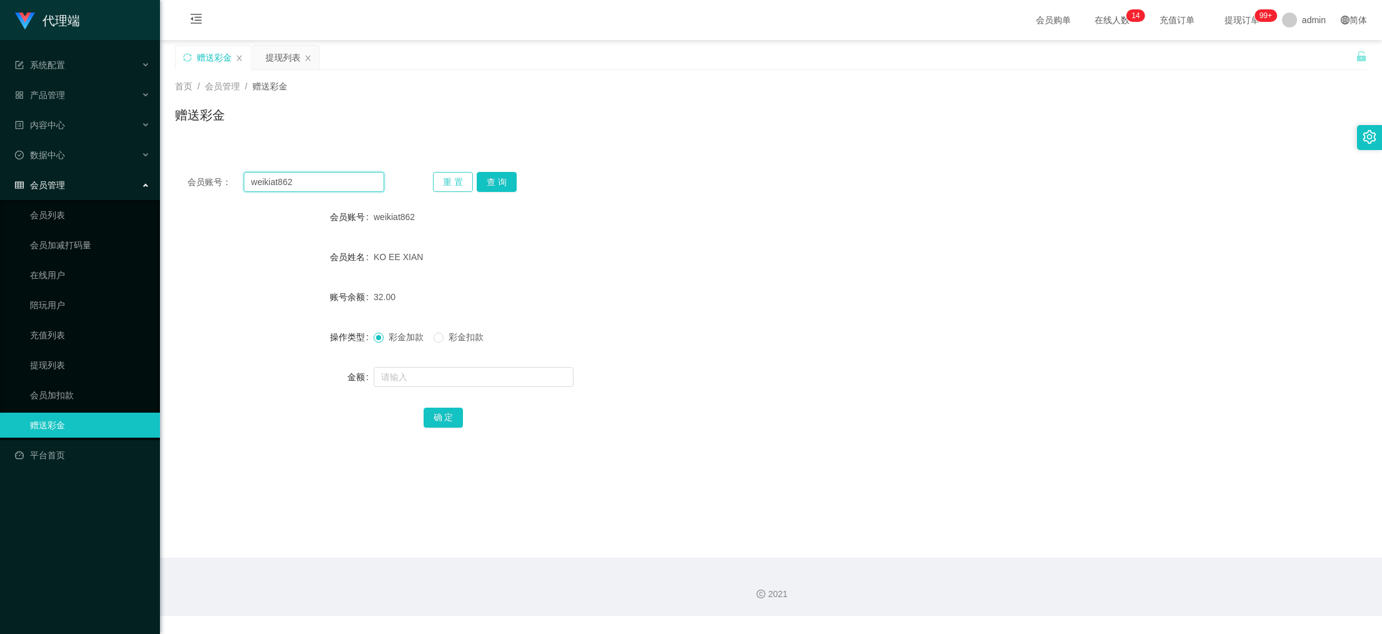
drag, startPoint x: 311, startPoint y: 174, endPoint x: 441, endPoint y: 174, distance: 130.0
click at [352, 175] on input "weikiat862" at bounding box center [314, 182] width 141 height 20
type input "sskk1122"
click at [491, 181] on button "查 询" at bounding box center [497, 182] width 40 height 20
click at [430, 377] on input "text" at bounding box center [474, 377] width 200 height 20
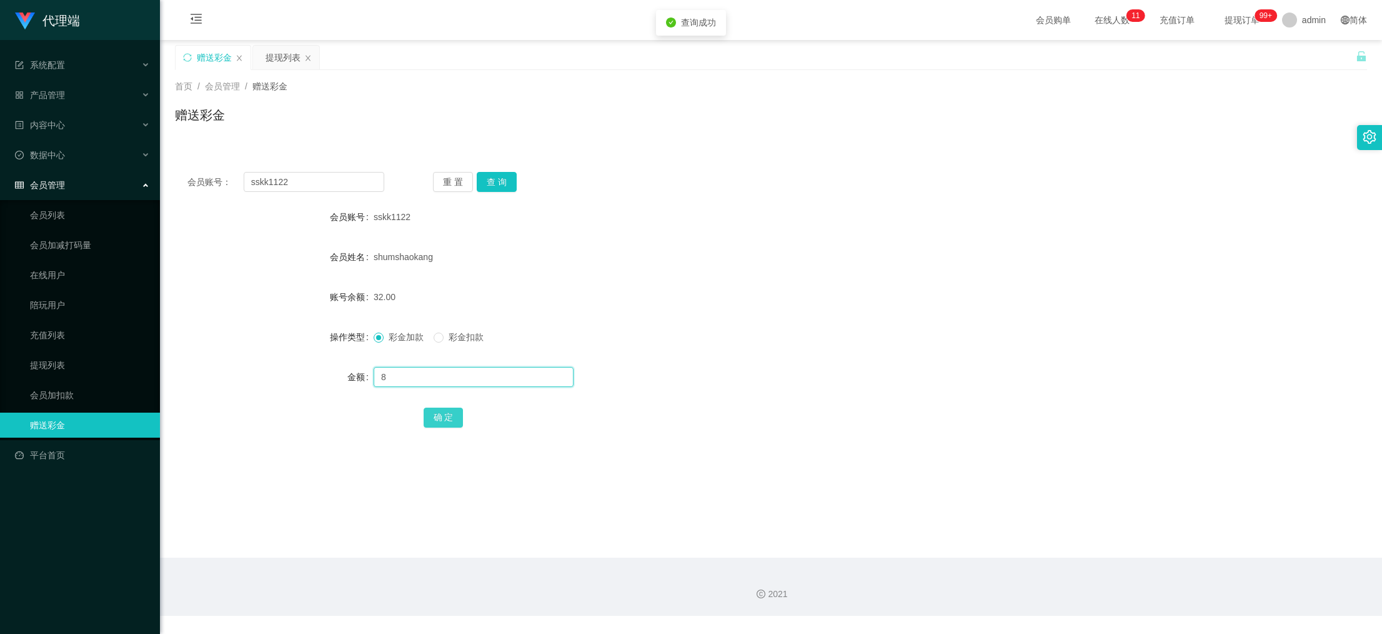
type input "8"
click at [447, 413] on button "确 定" at bounding box center [444, 417] width 40 height 20
click at [331, 175] on input "sskk1122" at bounding box center [314, 182] width 141 height 20
drag, startPoint x: 331, startPoint y: 175, endPoint x: 439, endPoint y: 190, distance: 109.1
click at [350, 178] on input "sskk1122" at bounding box center [314, 182] width 141 height 20
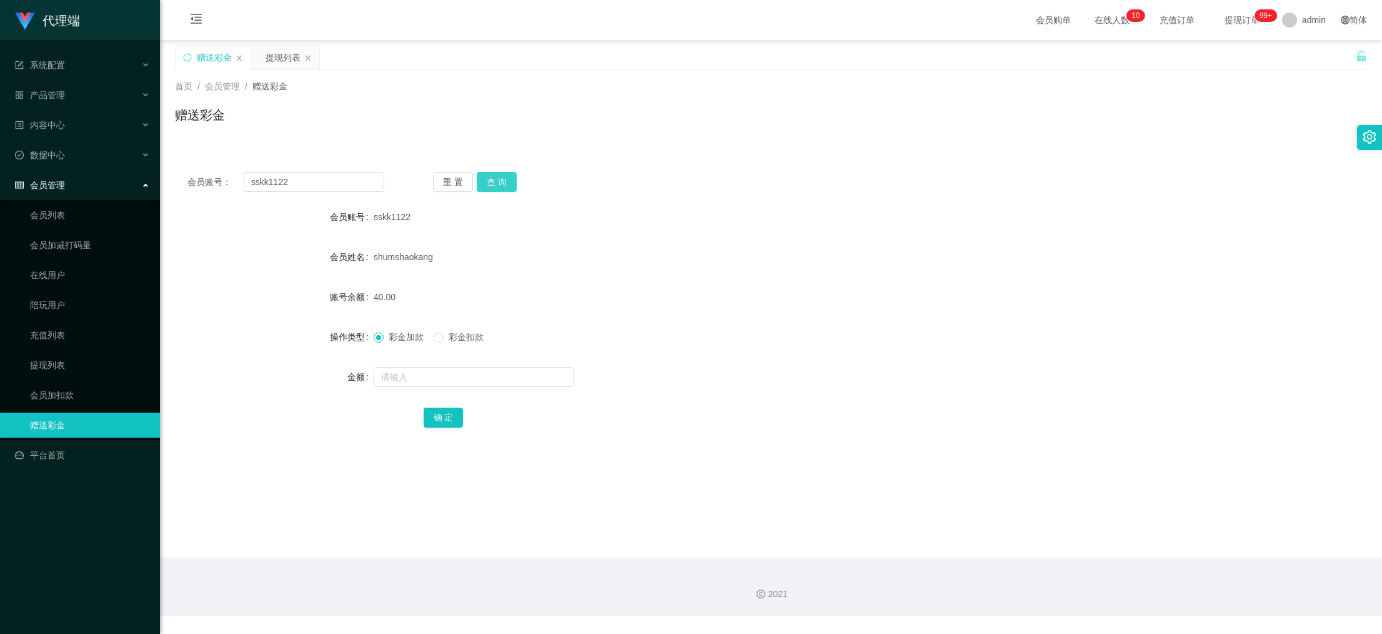
drag, startPoint x: 501, startPoint y: 185, endPoint x: 433, endPoint y: 213, distance: 73.7
click at [498, 184] on button "查 询" at bounding box center [497, 182] width 40 height 20
click at [426, 381] on input "text" at bounding box center [474, 377] width 200 height 20
type input "8"
click at [443, 421] on button "确 定" at bounding box center [444, 417] width 40 height 20
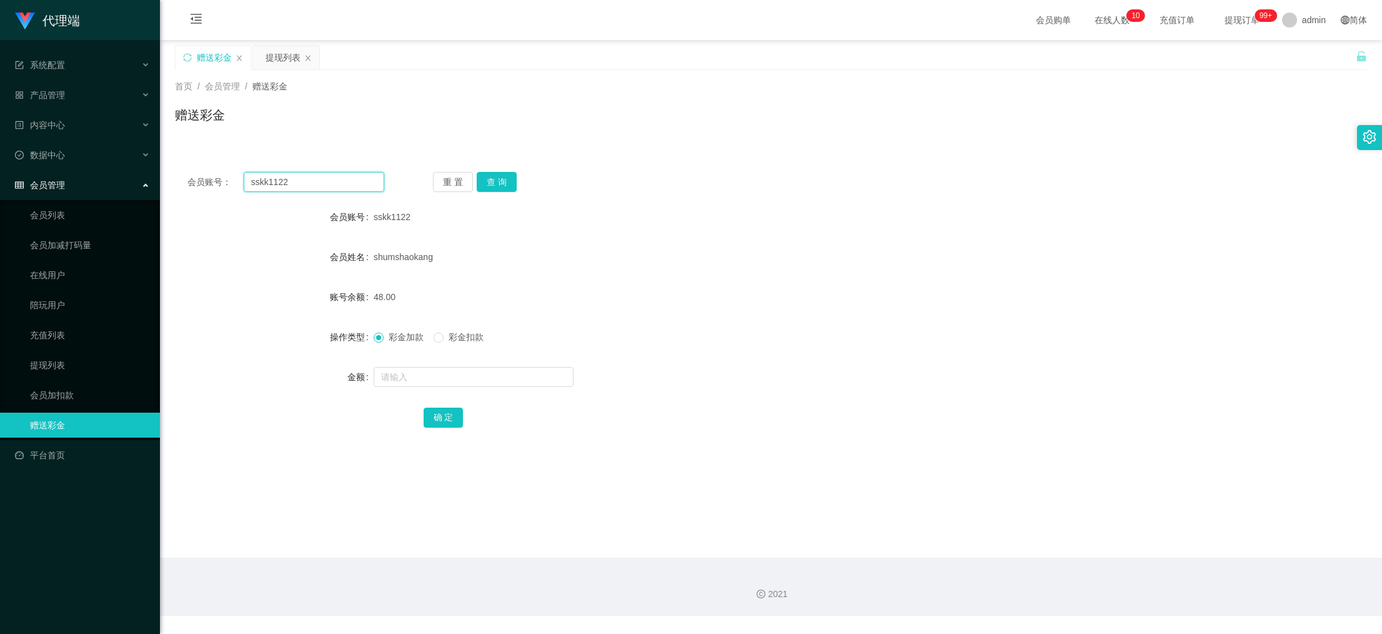
drag, startPoint x: 324, startPoint y: 185, endPoint x: -10, endPoint y: 136, distance: 337.3
click at [0, 136] on html "代理端 系统配置 产品管理 内容中心 数据中心 员工统计 团队统计 会员管理 会员列表 会员加减打码量 在线用户 陪玩用户 充值列表 提现列表 会员加扣款 赠…" at bounding box center [691, 317] width 1382 height 634
paste input "90144410"
type input "90144410"
drag, startPoint x: 496, startPoint y: 176, endPoint x: 458, endPoint y: 239, distance: 73.7
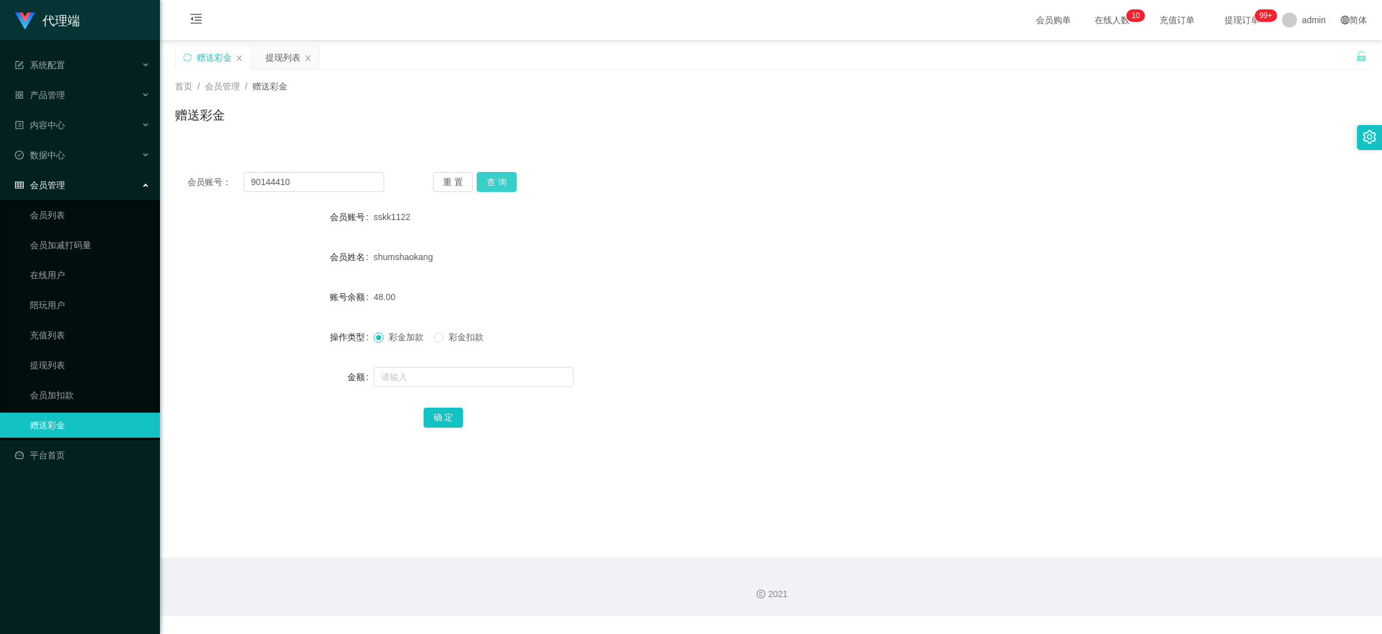
click at [495, 177] on button "查 询" at bounding box center [497, 182] width 40 height 20
click at [456, 375] on input "text" at bounding box center [474, 377] width 200 height 20
type input "16"
drag, startPoint x: 447, startPoint y: 421, endPoint x: 507, endPoint y: 381, distance: 72.5
click at [447, 421] on button "确 定" at bounding box center [444, 417] width 40 height 20
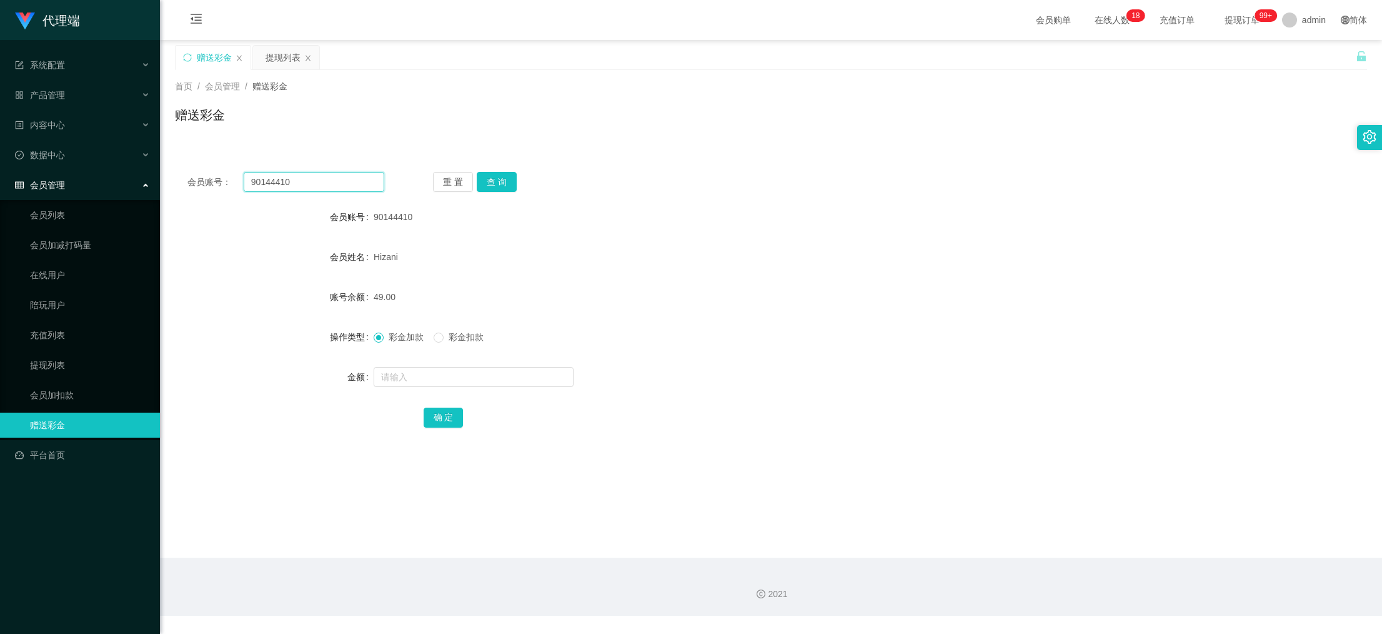
click at [318, 181] on input "90144410" at bounding box center [314, 182] width 141 height 20
paste input "Eric012"
drag, startPoint x: 318, startPoint y: 181, endPoint x: 461, endPoint y: 190, distance: 142.8
click at [321, 183] on input "90144410" at bounding box center [314, 182] width 141 height 20
type input "Eric0120"
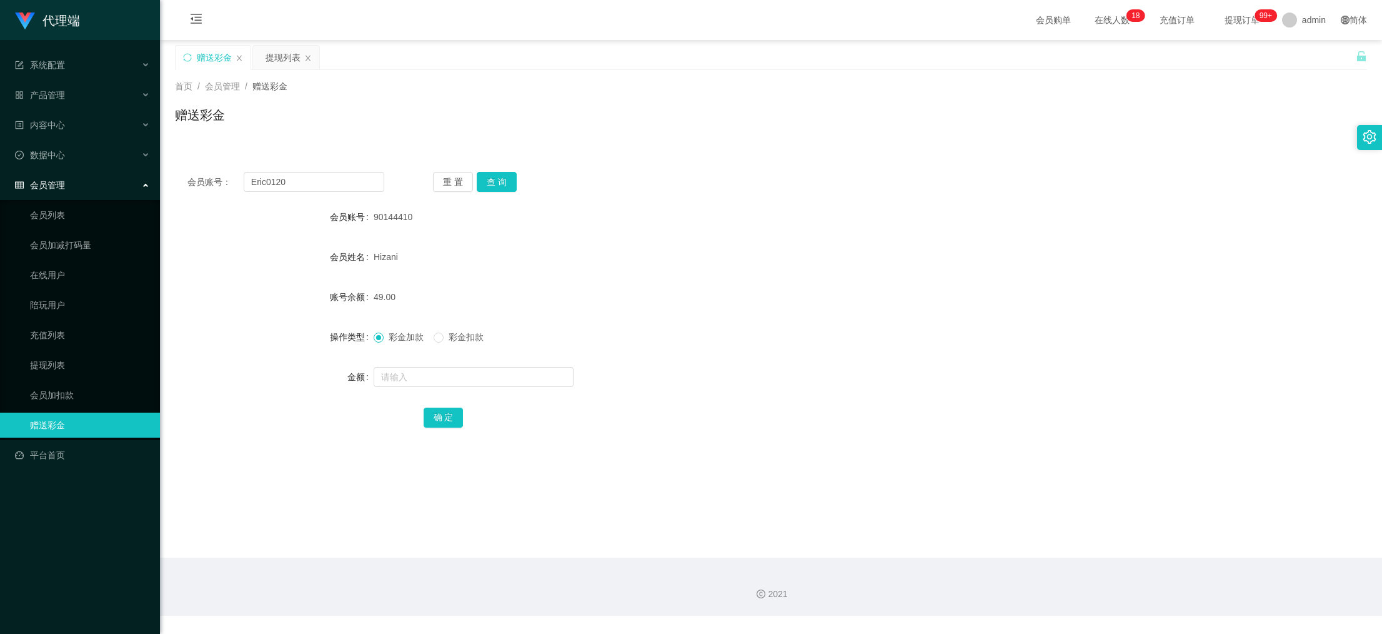
click at [504, 195] on div "会员账号： Eric0120 重 置 查 询 会员账号 90144410 会员姓名 Hizani 账号余额 49.00 操作类型 彩金加款 彩金扣款 金额 确…" at bounding box center [771, 307] width 1192 height 297
click at [501, 188] on button "查 询" at bounding box center [497, 182] width 40 height 20
click at [455, 387] on div at bounding box center [722, 376] width 696 height 25
click at [468, 376] on input "text" at bounding box center [474, 377] width 200 height 20
type input "92"
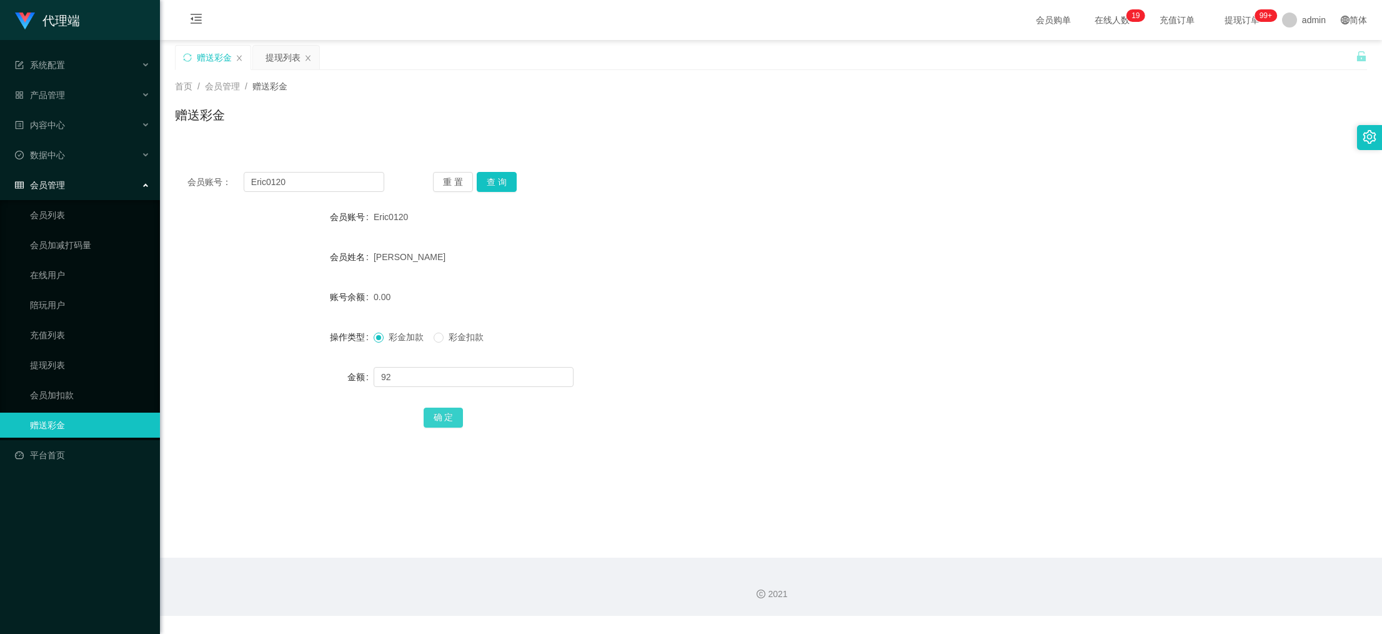
click at [446, 420] on button "确 定" at bounding box center [444, 417] width 40 height 20
click at [274, 61] on div "提现列表" at bounding box center [283, 58] width 35 height 24
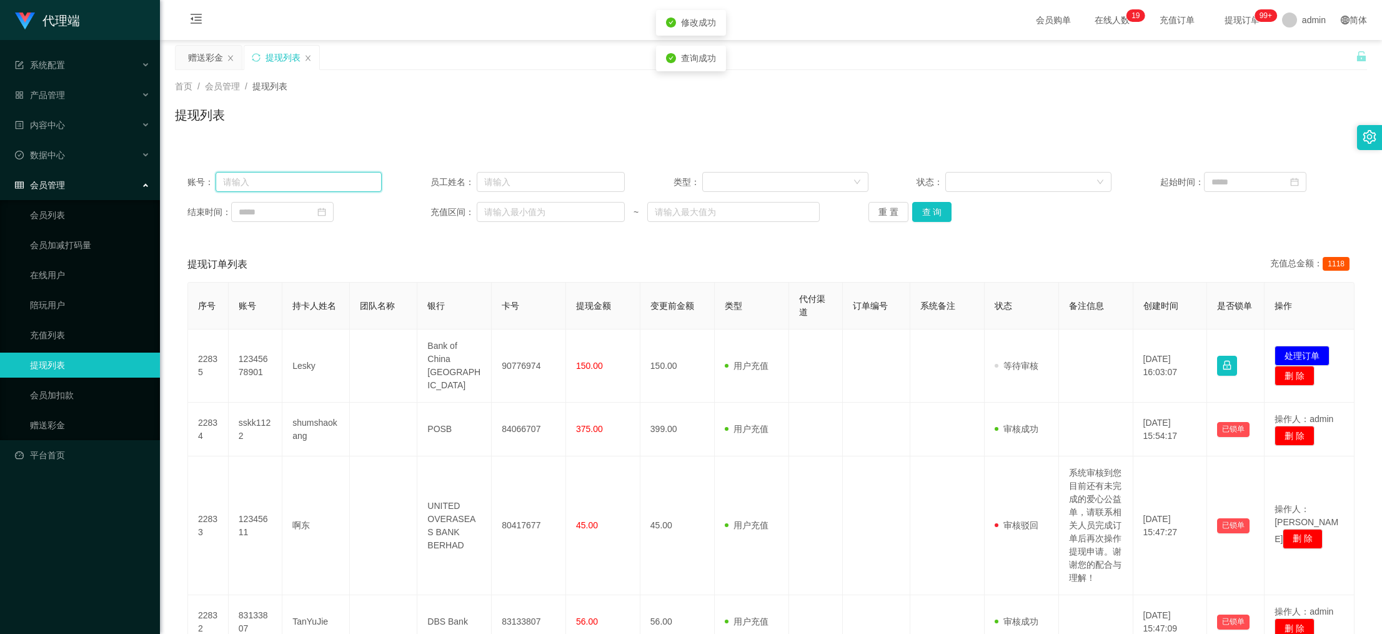
click at [347, 185] on input "text" at bounding box center [299, 182] width 166 height 20
paste input "Eric0120"
type input "Eric0120"
click at [942, 210] on button "查 询" at bounding box center [932, 212] width 40 height 20
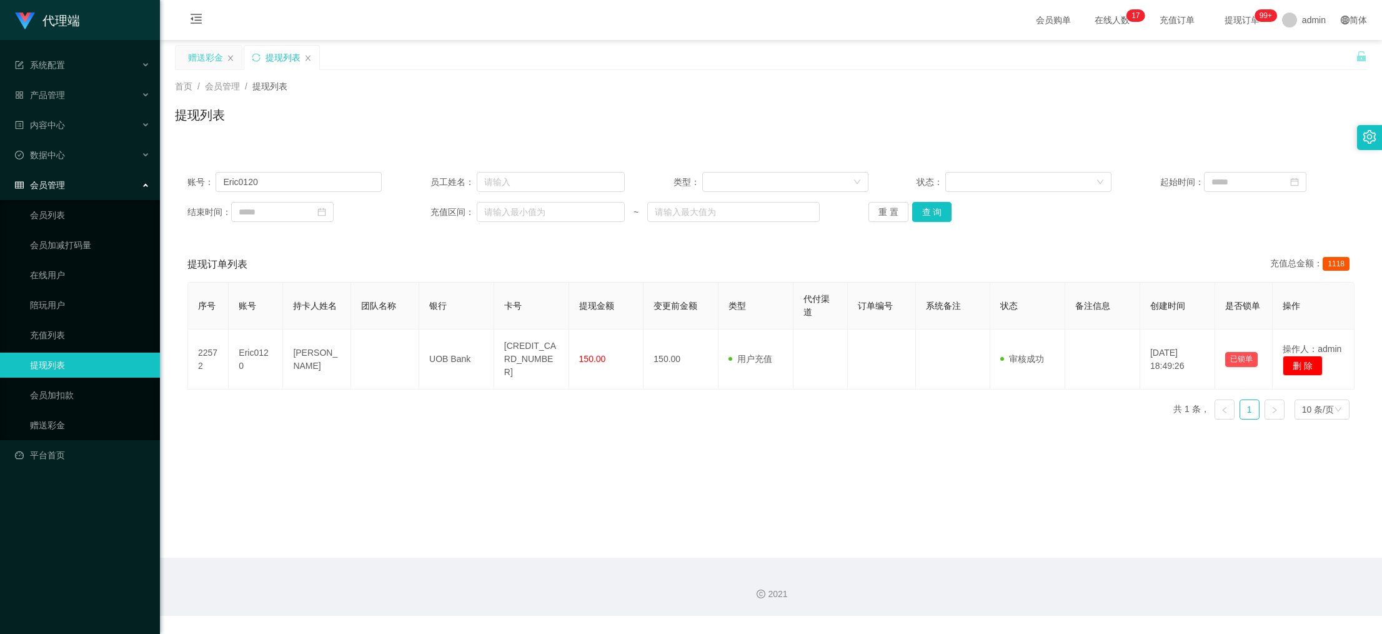
drag, startPoint x: 211, startPoint y: 56, endPoint x: 209, endPoint y: 68, distance: 12.6
click at [211, 56] on div "赠送彩金" at bounding box center [205, 58] width 35 height 24
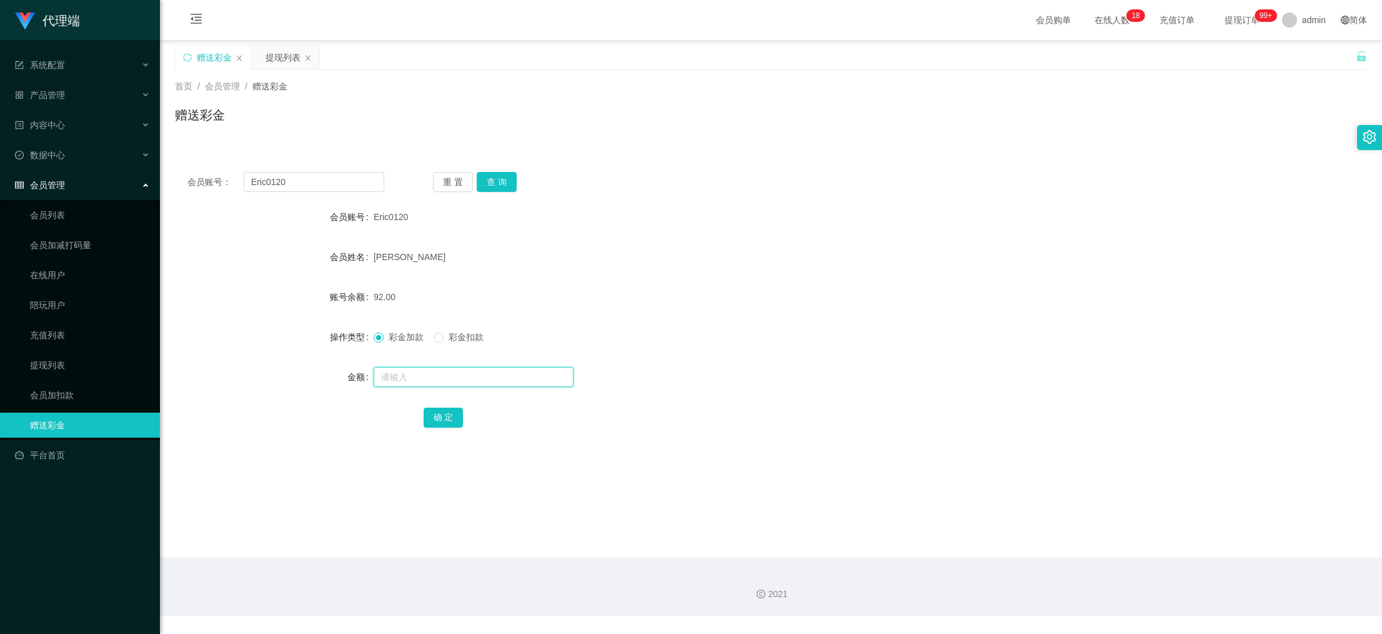
click at [426, 382] on input "text" at bounding box center [474, 377] width 200 height 20
type input "3"
click at [436, 411] on button "确 定" at bounding box center [444, 417] width 40 height 20
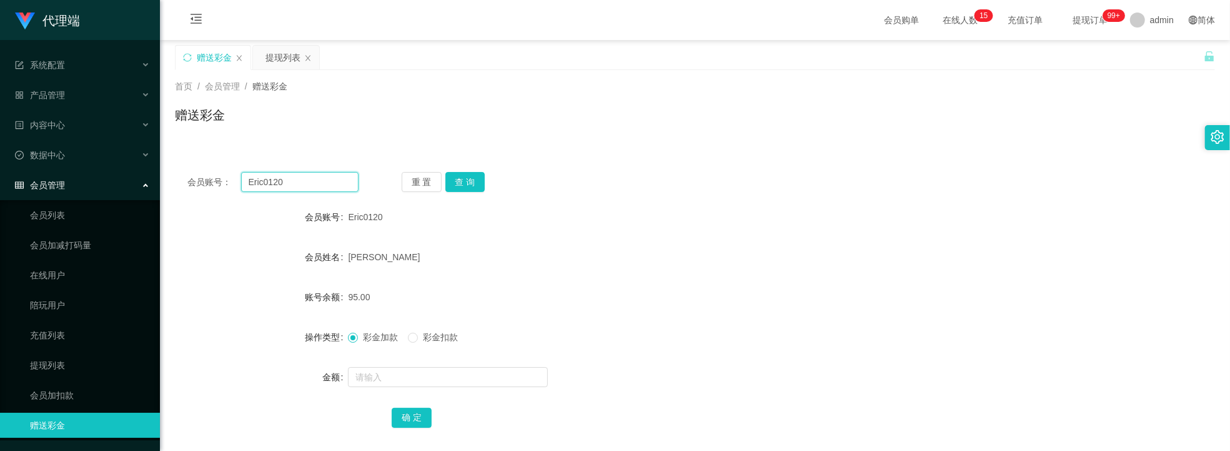
click at [303, 187] on input "Eric0120" at bounding box center [300, 182] width 118 height 20
drag, startPoint x: 303, startPoint y: 187, endPoint x: 385, endPoint y: 186, distance: 81.9
click at [306, 187] on input "Eric0120" at bounding box center [300, 182] width 118 height 20
paste input "9014441"
type input "90144410"
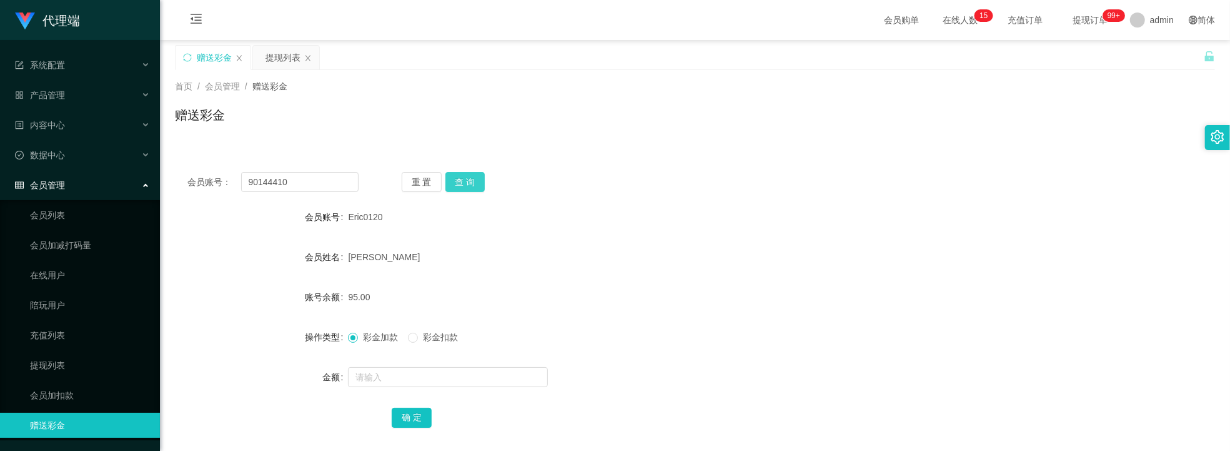
click at [446, 185] on button "查 询" at bounding box center [466, 182] width 40 height 20
drag, startPoint x: 389, startPoint y: 385, endPoint x: 399, endPoint y: 364, distance: 23.5
click at [387, 385] on input "text" at bounding box center [448, 377] width 200 height 20
type input "8"
click at [396, 407] on button "确 定" at bounding box center [412, 417] width 40 height 20
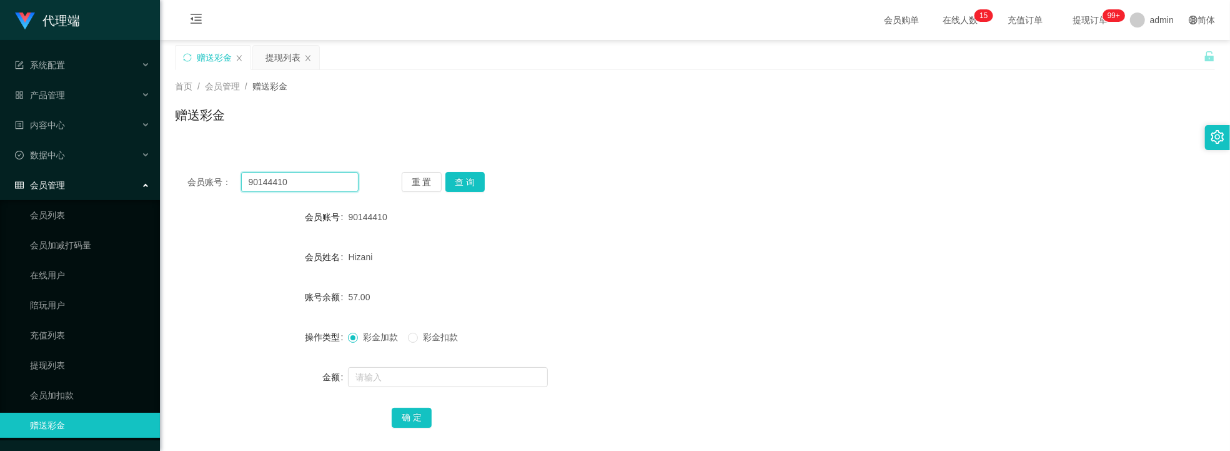
click at [291, 176] on input "90144410" at bounding box center [300, 182] width 118 height 20
drag, startPoint x: 291, startPoint y: 176, endPoint x: 417, endPoint y: 215, distance: 132.0
click at [301, 184] on input "90144410" at bounding box center [300, 182] width 118 height 20
paste input "Eric012"
type input "Eric0120"
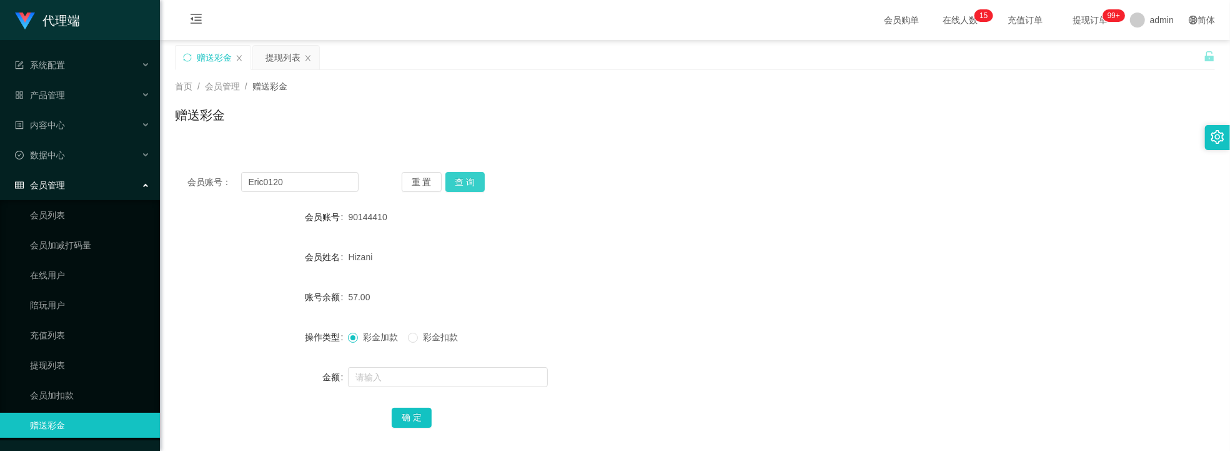
click at [484, 181] on div "重 置 查 询" at bounding box center [487, 182] width 171 height 20
click at [466, 181] on button "查 询" at bounding box center [466, 182] width 40 height 20
click at [409, 373] on input "text" at bounding box center [448, 377] width 200 height 20
type input "8"
click at [411, 417] on button "确 定" at bounding box center [412, 417] width 40 height 20
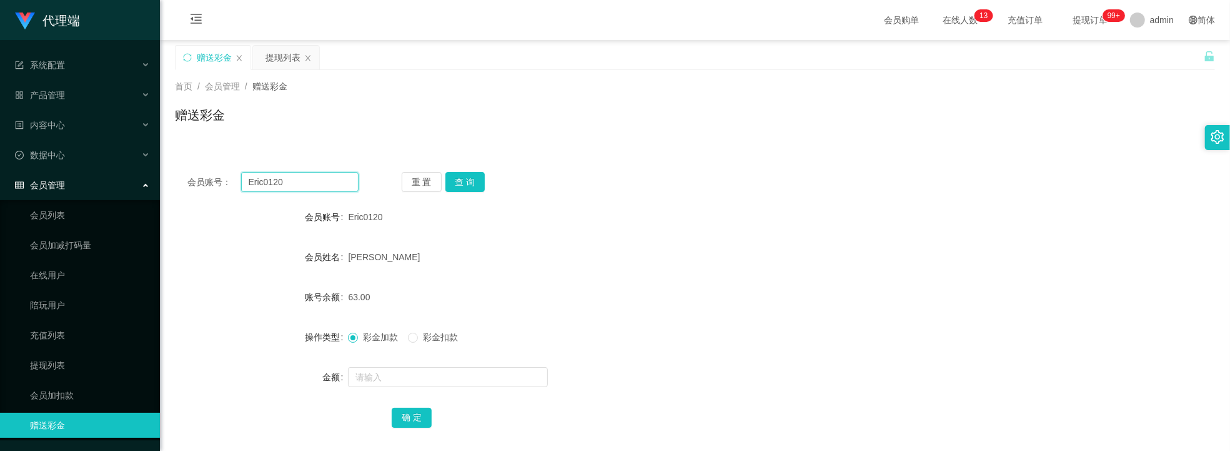
click at [298, 177] on input "Eric0120" at bounding box center [300, 182] width 118 height 20
drag, startPoint x: 298, startPoint y: 177, endPoint x: 558, endPoint y: 180, distance: 260.0
click at [301, 179] on input "Eric0120" at bounding box center [300, 182] width 118 height 20
paste input "sskk1122"
type input "sskk1122"
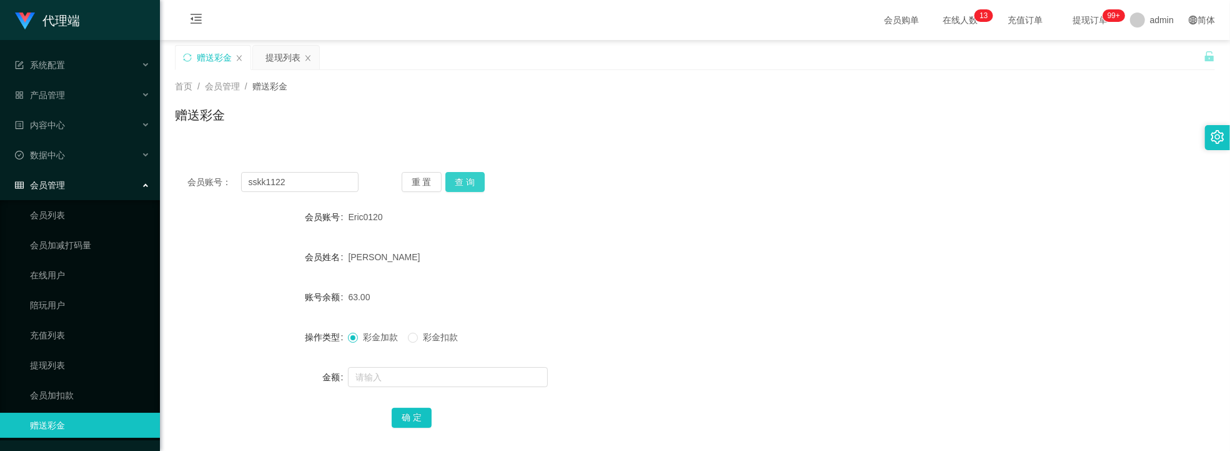
click at [481, 184] on button "查 询" at bounding box center [466, 182] width 40 height 20
click at [423, 387] on div at bounding box center [651, 376] width 607 height 25
click at [423, 386] on input "text" at bounding box center [448, 377] width 200 height 20
type input "8"
click at [412, 416] on button "确 定" at bounding box center [412, 417] width 40 height 20
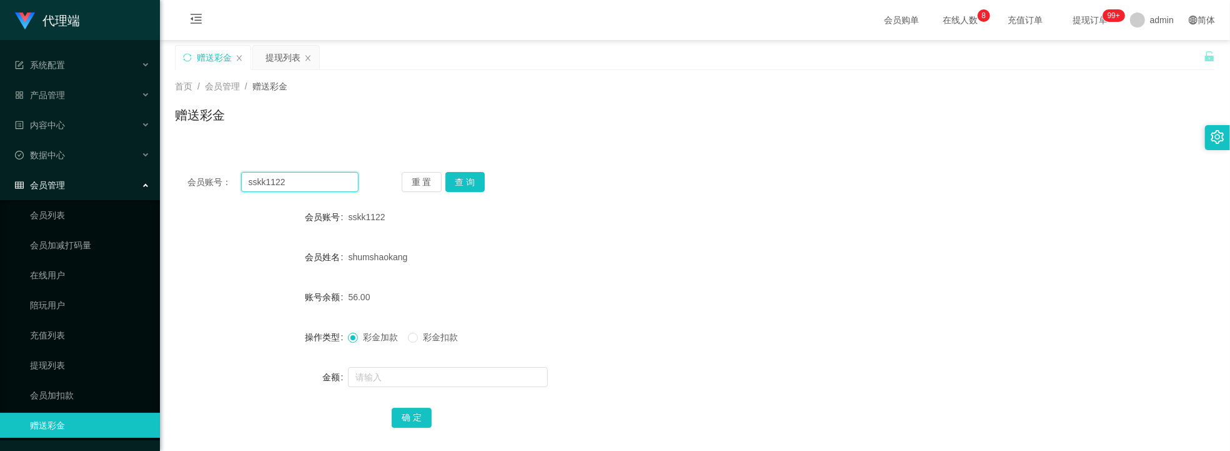
click at [292, 181] on input "sskk1122" at bounding box center [300, 182] width 118 height 20
paste input "90144410"
type input "90144410"
click at [461, 184] on button "查 询" at bounding box center [466, 182] width 40 height 20
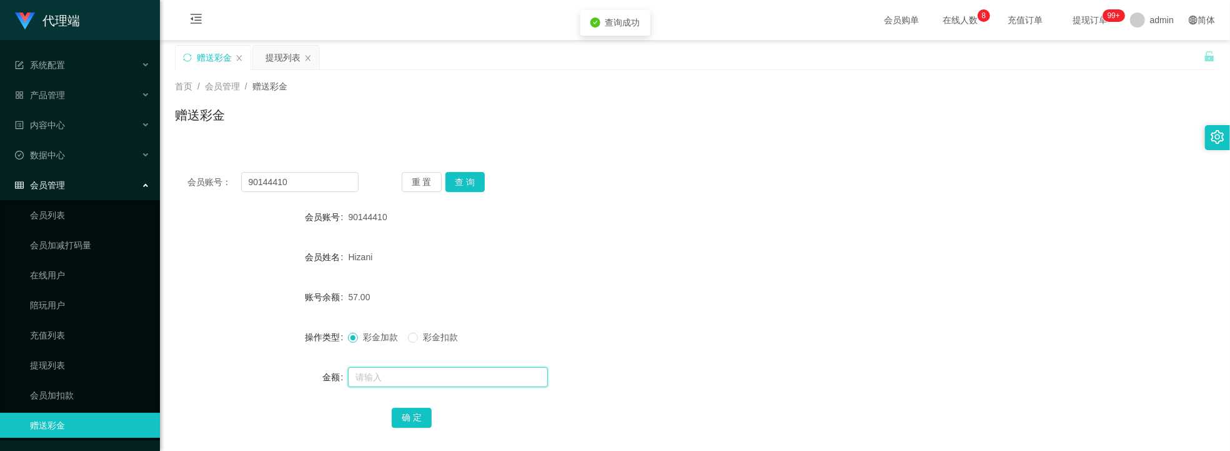
click at [364, 375] on input "text" at bounding box center [448, 377] width 200 height 20
type input "8"
click at [418, 407] on button "确 定" at bounding box center [412, 417] width 40 height 20
click at [273, 179] on input "90144410" at bounding box center [300, 182] width 118 height 20
paste input "sskk1122"
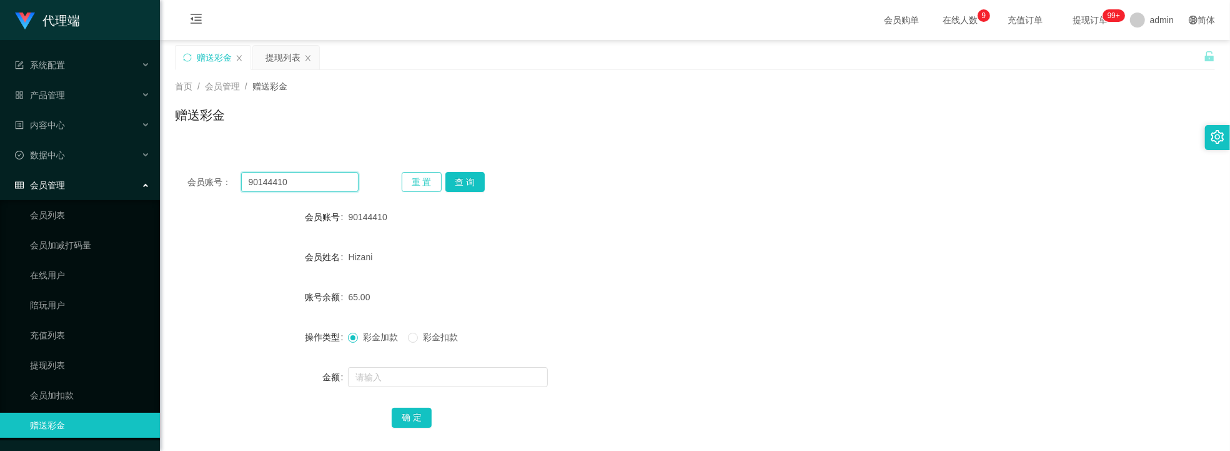
drag, startPoint x: 273, startPoint y: 179, endPoint x: 401, endPoint y: 185, distance: 128.3
click at [278, 183] on input "90144410" at bounding box center [300, 182] width 118 height 20
type input "sskk1122"
drag, startPoint x: 451, startPoint y: 173, endPoint x: 466, endPoint y: 269, distance: 96.7
click at [452, 173] on button "查 询" at bounding box center [466, 182] width 40 height 20
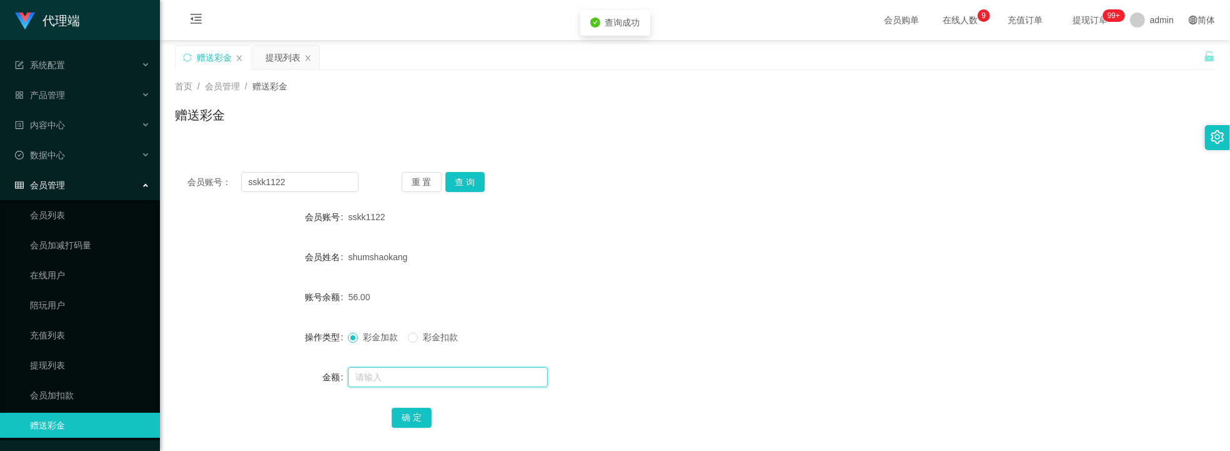
click at [431, 379] on input "text" at bounding box center [448, 377] width 200 height 20
type input "8"
click at [419, 424] on button "确 定" at bounding box center [412, 417] width 40 height 20
click at [293, 190] on input "sskk1122" at bounding box center [300, 182] width 118 height 20
paste input "90144410"
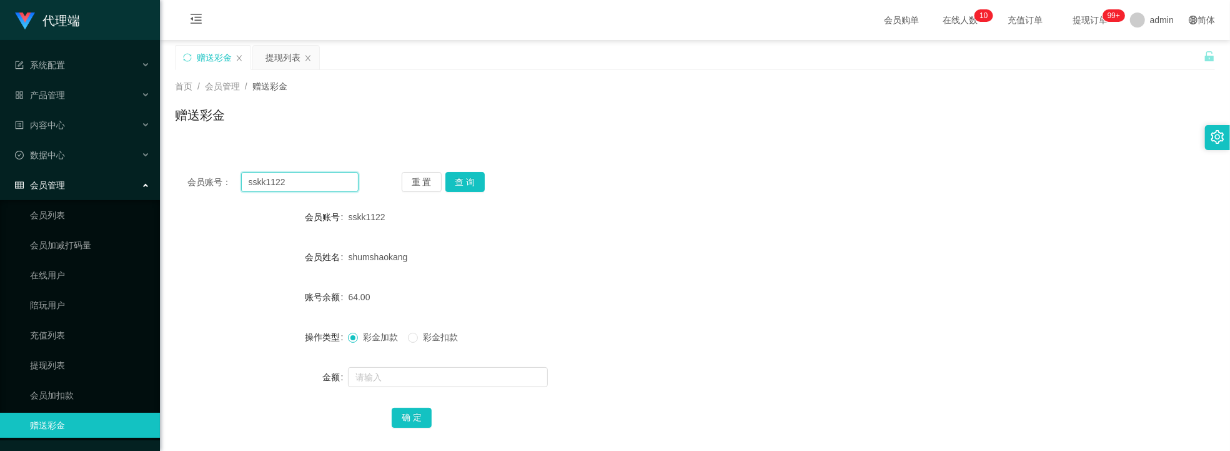
drag, startPoint x: 293, startPoint y: 190, endPoint x: 359, endPoint y: 179, distance: 66.6
click at [295, 191] on input "sskk1122" at bounding box center [300, 182] width 118 height 20
type input "90144410"
click at [476, 177] on button "查 询" at bounding box center [466, 182] width 40 height 20
click at [399, 377] on input "text" at bounding box center [448, 377] width 200 height 20
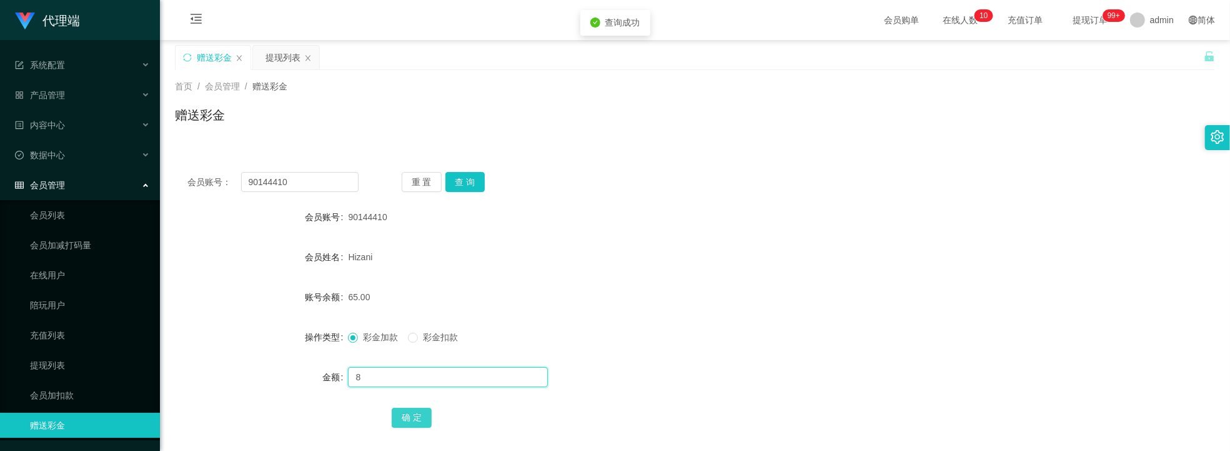
type input "8"
click at [408, 413] on button "确 定" at bounding box center [412, 417] width 40 height 20
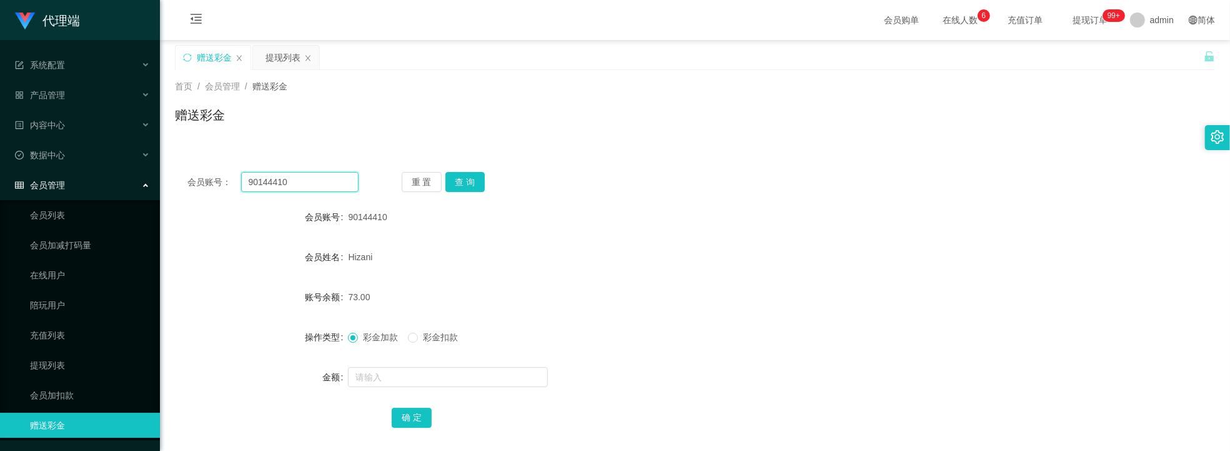
click at [303, 187] on input "90144410" at bounding box center [300, 182] width 118 height 20
drag, startPoint x: 303, startPoint y: 187, endPoint x: 369, endPoint y: 185, distance: 65.7
click at [306, 186] on input "90144410" at bounding box center [300, 182] width 118 height 20
paste input "sskk1122"
type input "sskk1122"
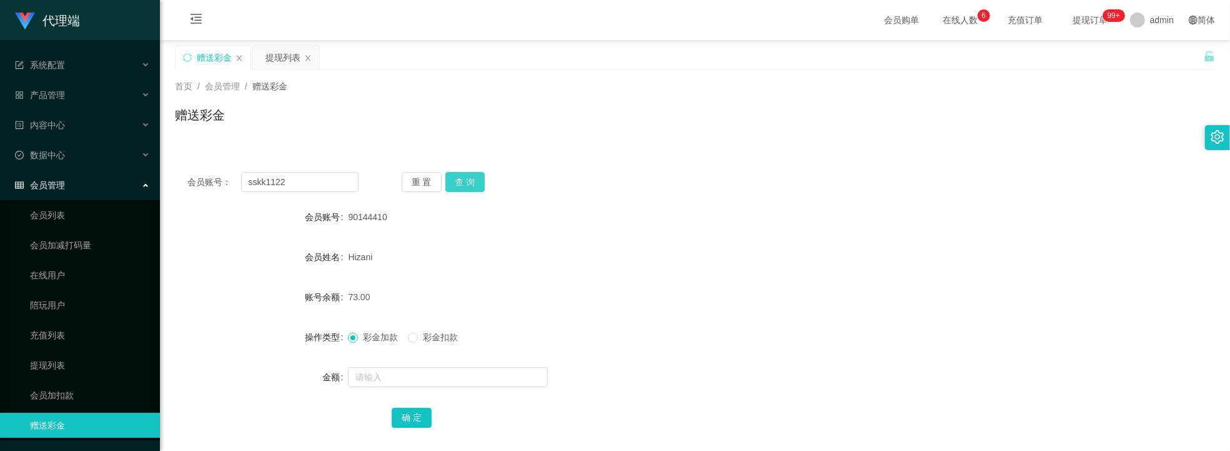
click at [470, 175] on button "查 询" at bounding box center [466, 182] width 40 height 20
drag, startPoint x: 400, startPoint y: 376, endPoint x: 393, endPoint y: 373, distance: 7.6
click at [398, 376] on input "text" at bounding box center [448, 377] width 200 height 20
type input "8"
click at [423, 416] on button "确 定" at bounding box center [412, 417] width 40 height 20
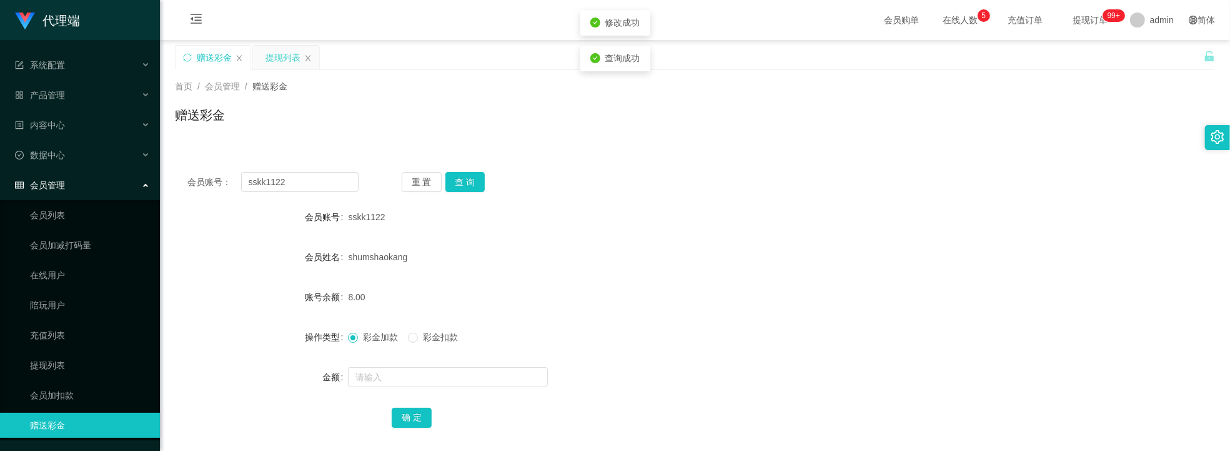
click at [285, 53] on div "提现列表" at bounding box center [283, 58] width 35 height 24
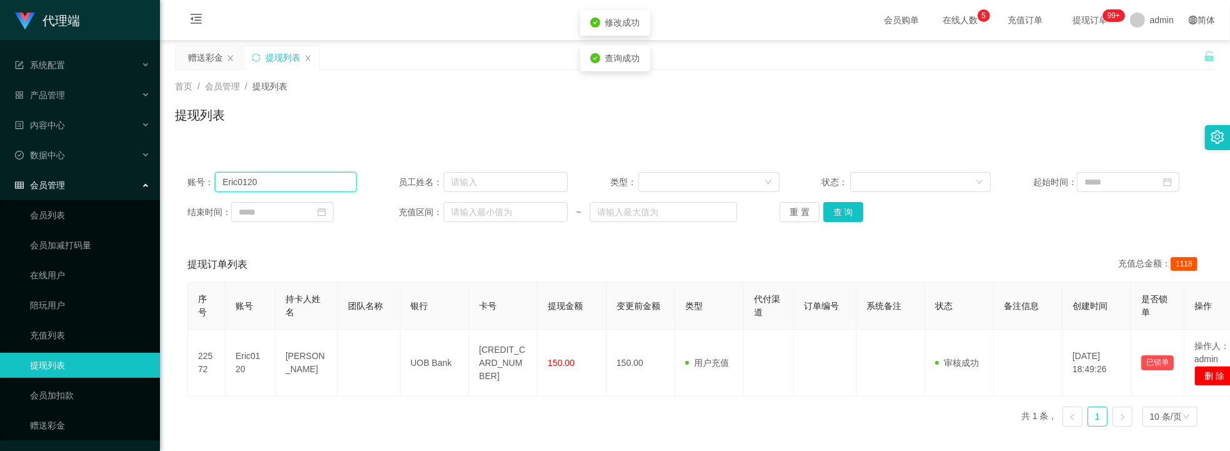
click at [313, 187] on input "Eric0120" at bounding box center [286, 182] width 142 height 20
paste input "sskk1122"
type input "sskk1122"
click at [846, 207] on button "查 询" at bounding box center [844, 212] width 40 height 20
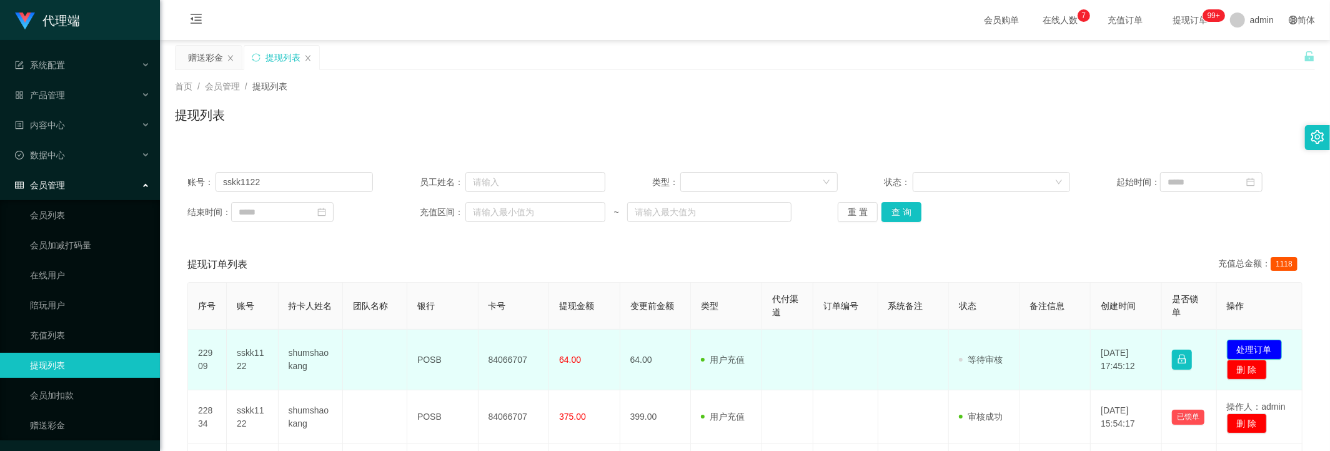
click at [1251, 347] on button "处理订单" at bounding box center [1254, 349] width 55 height 20
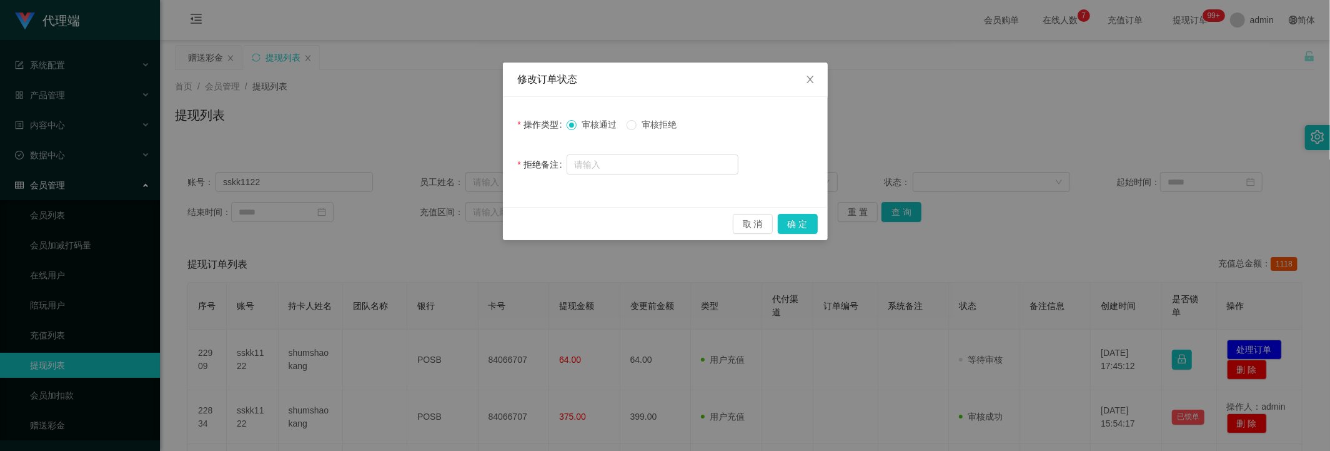
click at [802, 212] on div "取 消 确 定" at bounding box center [665, 223] width 325 height 33
click at [789, 222] on button "确 定" at bounding box center [798, 224] width 40 height 20
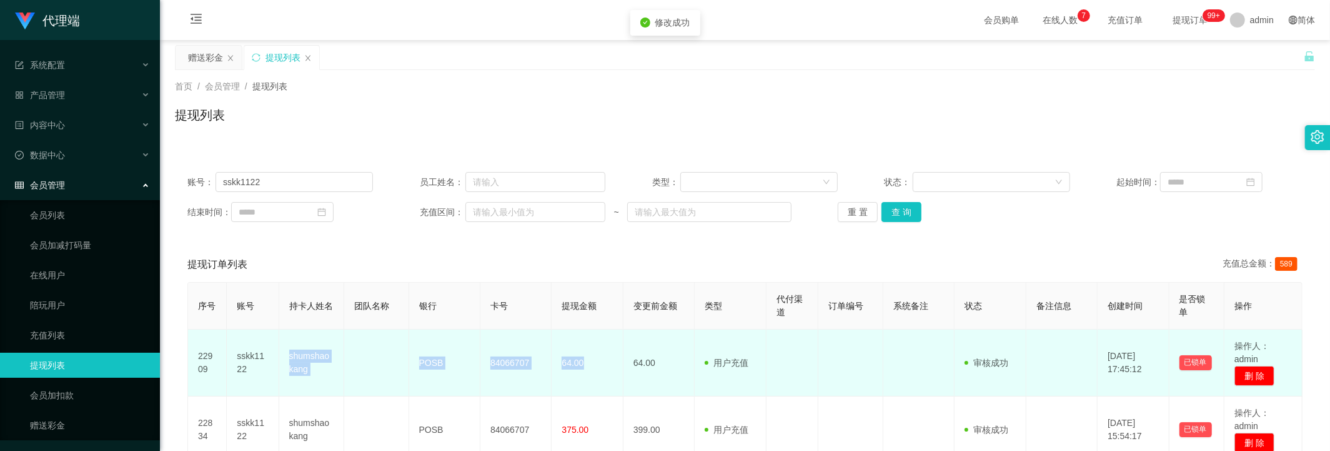
drag, startPoint x: 297, startPoint y: 356, endPoint x: 588, endPoint y: 371, distance: 290.9
click at [588, 371] on tr "22909 sskk1122 shumshaokang POSB 84066707 64.00 64.00 用户充值 人工扣款 审核驳回 审核成功 等待审核 …" at bounding box center [745, 362] width 1115 height 67
copy tr "shumshaokang POSB 84066707 64.00"
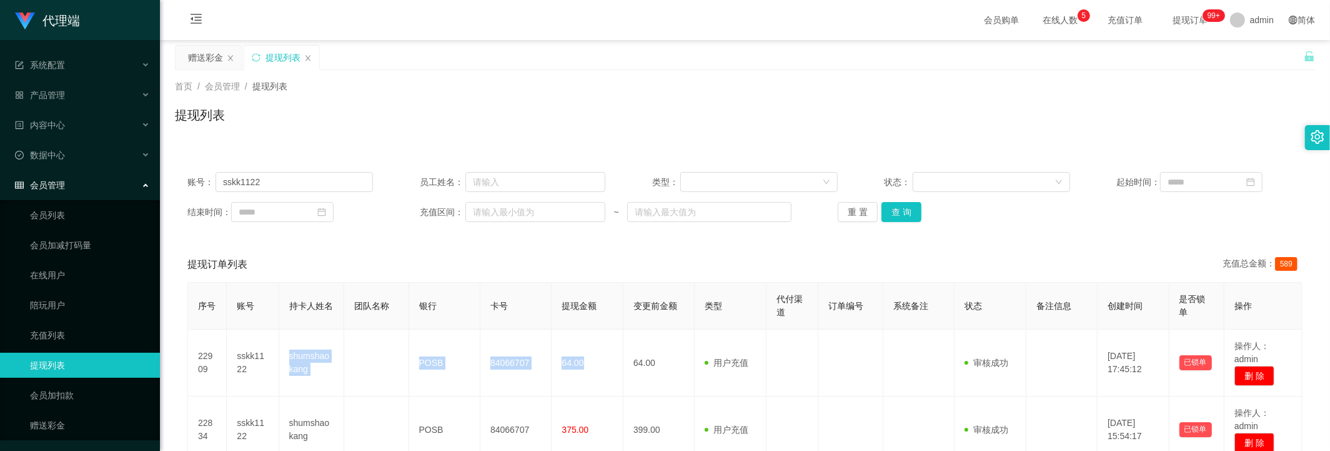
drag, startPoint x: 195, startPoint y: 50, endPoint x: 426, endPoint y: 10, distance: 234.0
click at [196, 50] on div "赠送彩金" at bounding box center [205, 58] width 35 height 24
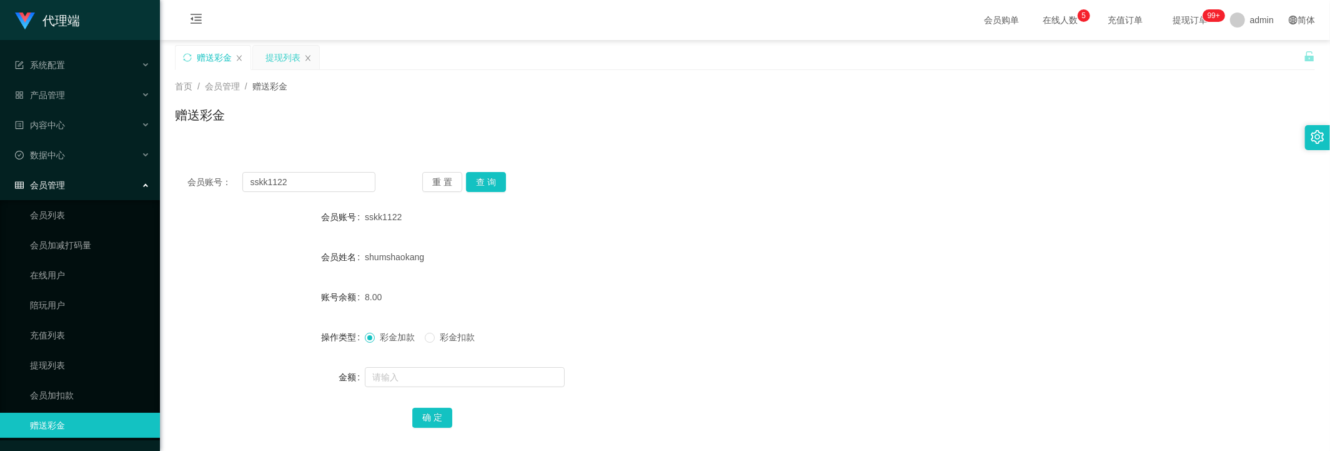
click at [294, 60] on div "提现列表" at bounding box center [283, 58] width 35 height 24
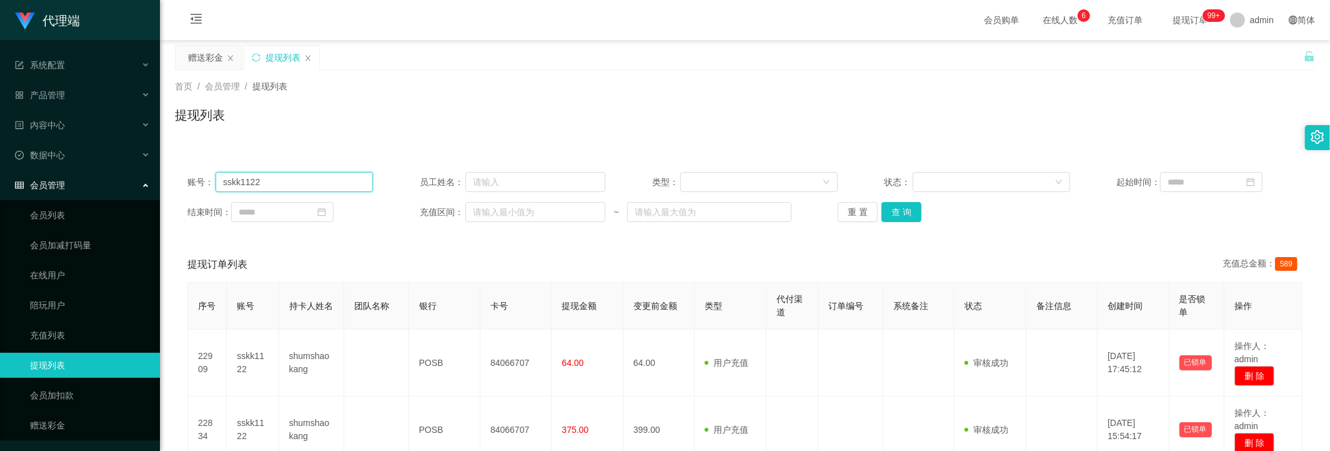
click at [289, 179] on input "sskk1122" at bounding box center [294, 182] width 157 height 20
drag, startPoint x: 289, startPoint y: 179, endPoint x: 522, endPoint y: 196, distance: 234.4
click at [289, 180] on input "sskk1122" at bounding box center [294, 182] width 157 height 20
paste input "90144410"
click at [890, 213] on button "查 询" at bounding box center [902, 212] width 40 height 20
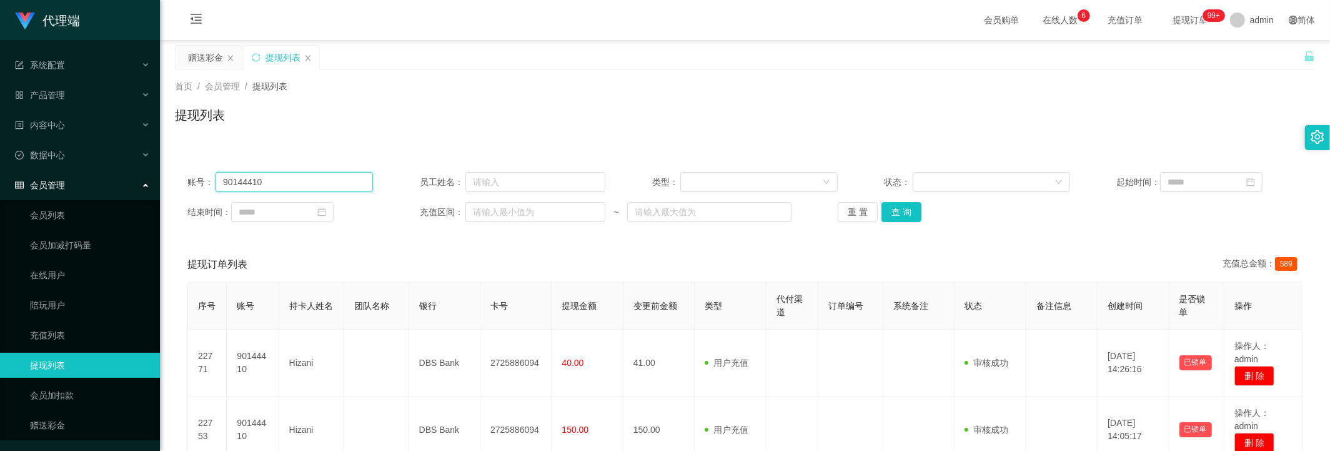
click at [303, 186] on input "90144410" at bounding box center [294, 182] width 157 height 20
paste input "weikiat862"
click at [894, 216] on button "查 询" at bounding box center [902, 212] width 40 height 20
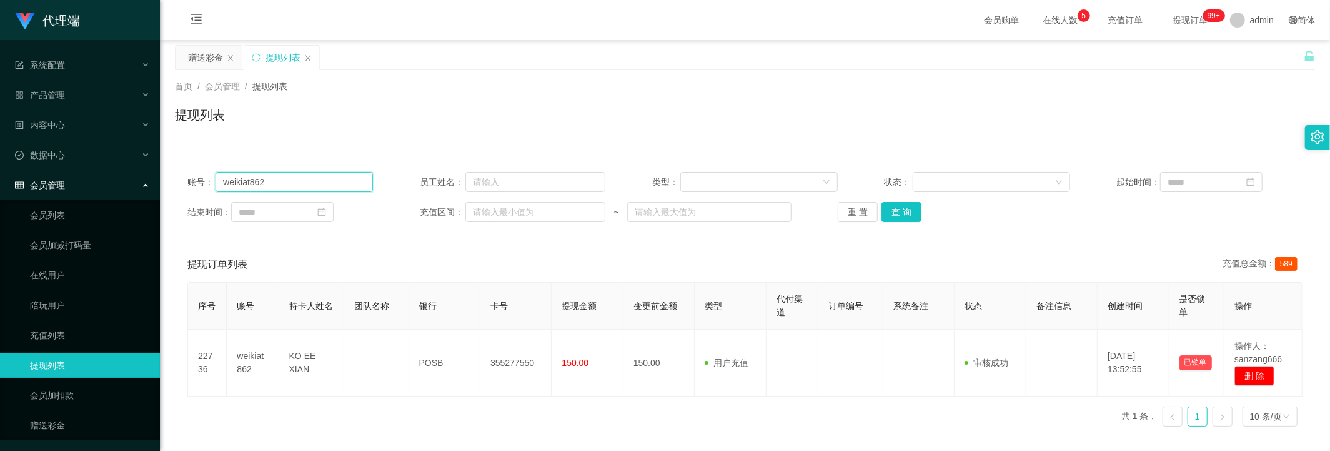
click at [291, 179] on input "weikiat862" at bounding box center [294, 182] width 157 height 20
paste input "Eric0120"
type input "Eric0120"
click at [912, 205] on button "查 询" at bounding box center [902, 212] width 40 height 20
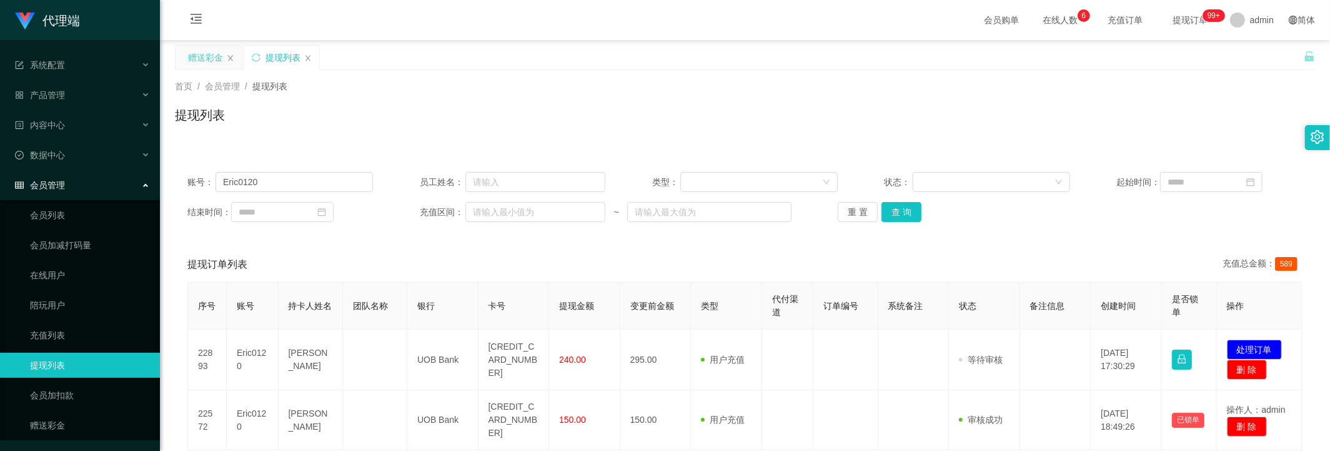
drag, startPoint x: 216, startPoint y: 53, endPoint x: 221, endPoint y: 61, distance: 9.5
click at [216, 54] on div "赠送彩金" at bounding box center [205, 58] width 35 height 24
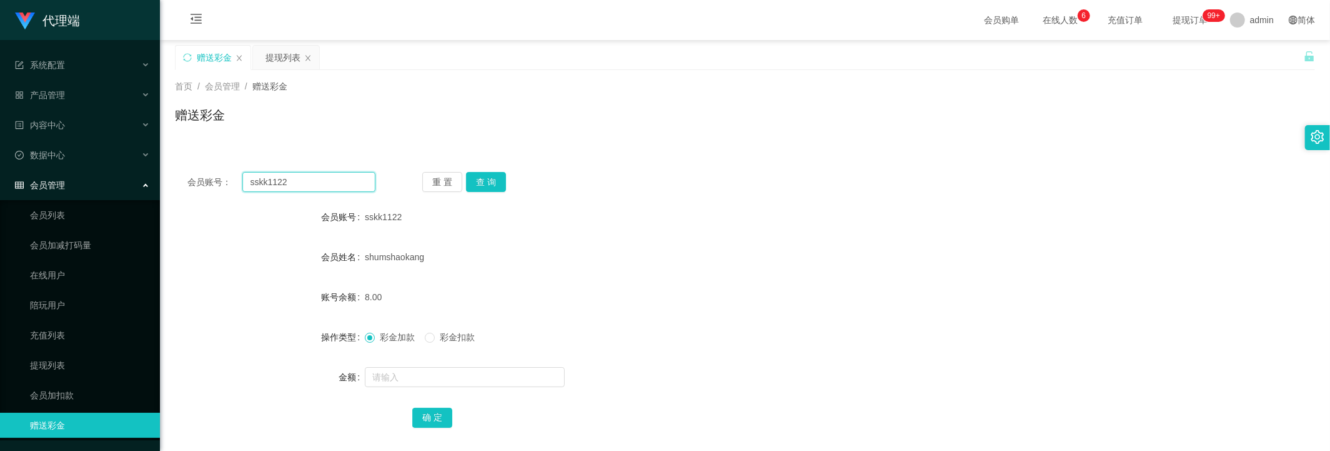
click at [297, 186] on input "sskk1122" at bounding box center [308, 182] width 132 height 20
paste input "Eric0120"
type input "Eric0120"
click at [486, 182] on button "查 询" at bounding box center [486, 182] width 40 height 20
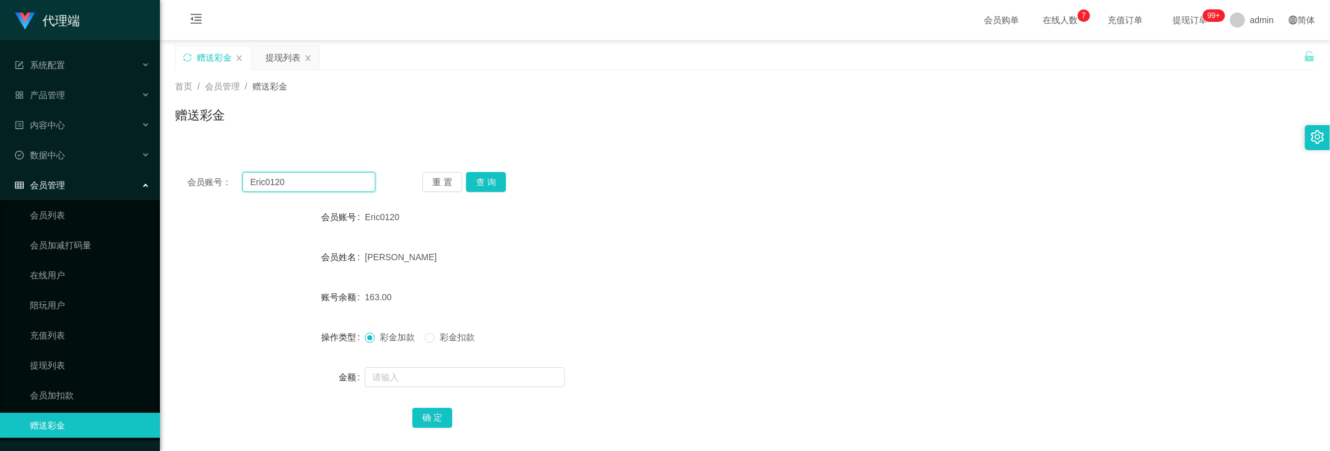
click at [306, 178] on input "Eric0120" at bounding box center [308, 182] width 132 height 20
click at [493, 181] on button "查 询" at bounding box center [486, 182] width 40 height 20
click at [274, 56] on div "提现列表" at bounding box center [283, 58] width 35 height 24
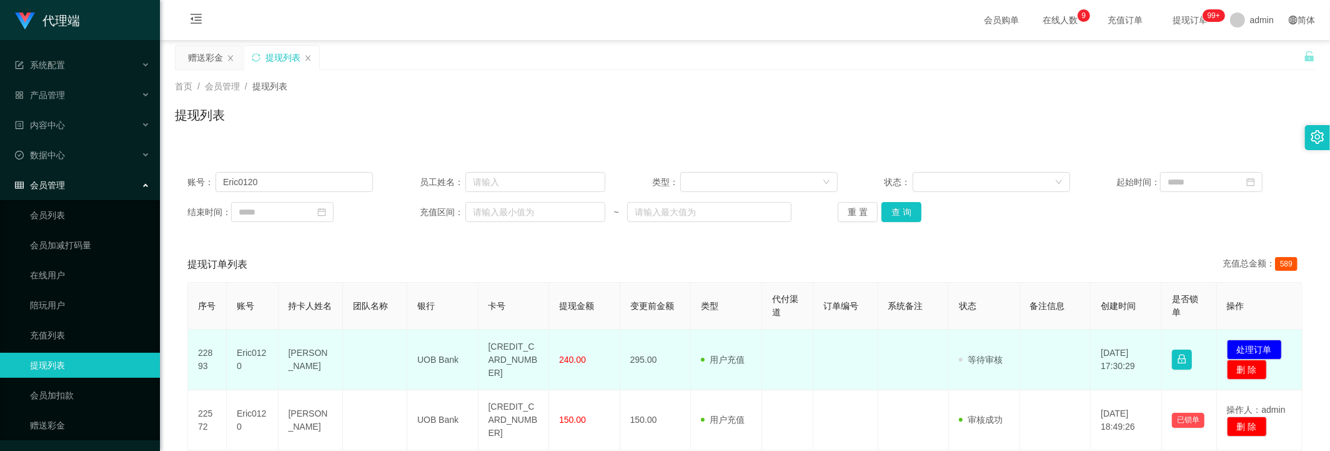
drag, startPoint x: 1091, startPoint y: 369, endPoint x: 1115, endPoint y: 370, distance: 23.8
click at [1115, 370] on td "[DATE] 17:30:29" at bounding box center [1126, 359] width 71 height 61
click at [1112, 370] on td "[DATE] 17:30:29" at bounding box center [1126, 359] width 71 height 61
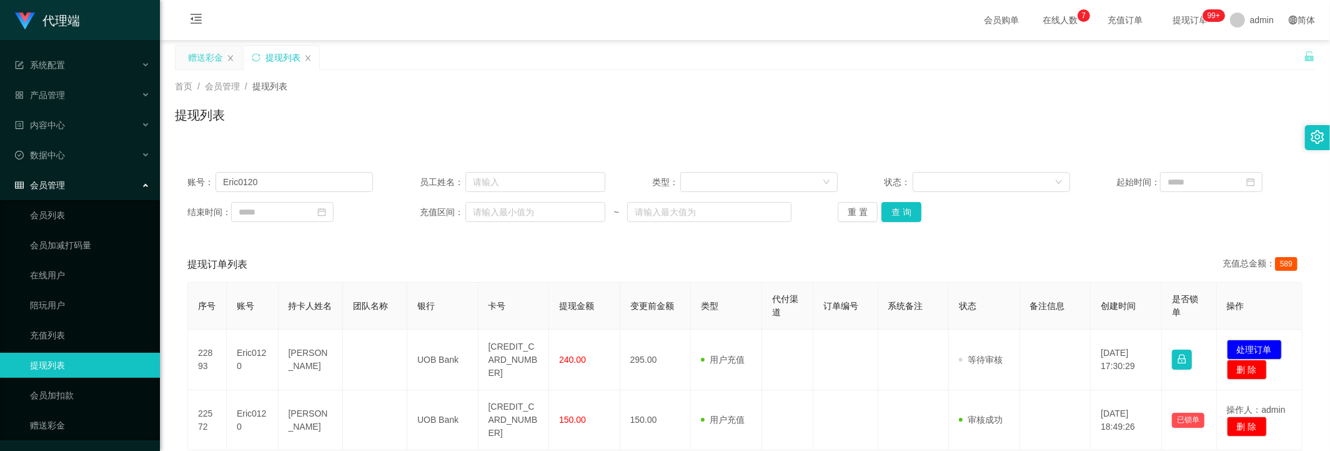
click at [204, 63] on div "赠送彩金" at bounding box center [205, 58] width 35 height 24
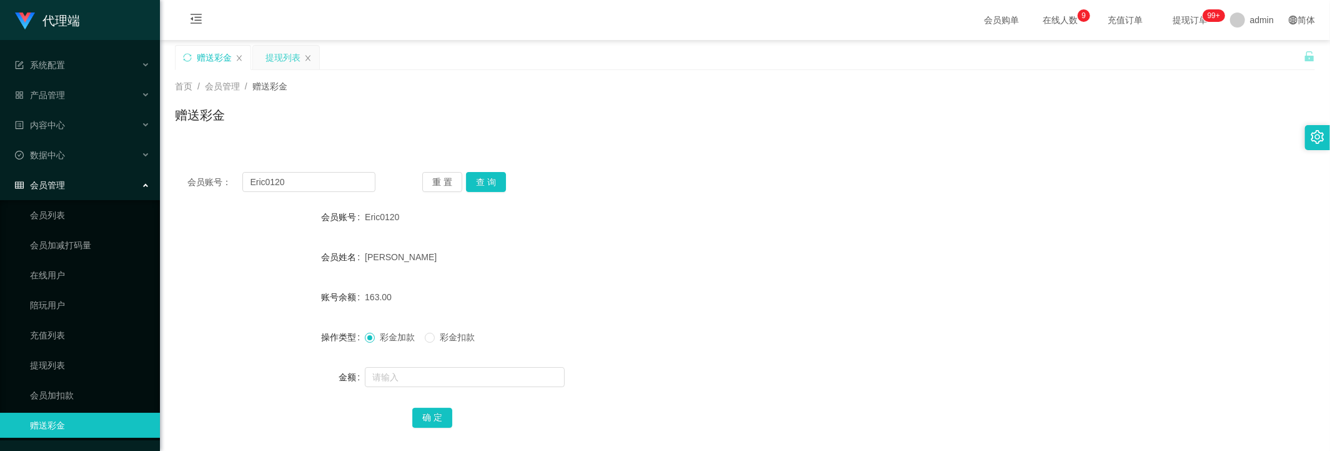
click at [270, 59] on div "提现列表" at bounding box center [283, 58] width 35 height 24
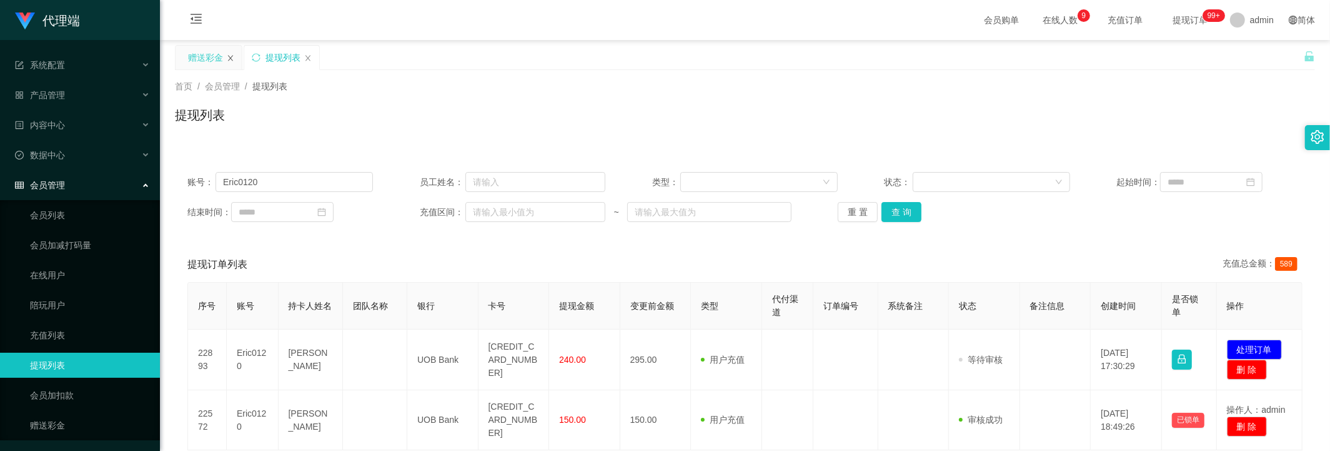
click at [227, 61] on icon "图标: close" at bounding box center [230, 57] width 7 height 7
click at [71, 412] on link "赠送彩金" at bounding box center [90, 424] width 120 height 25
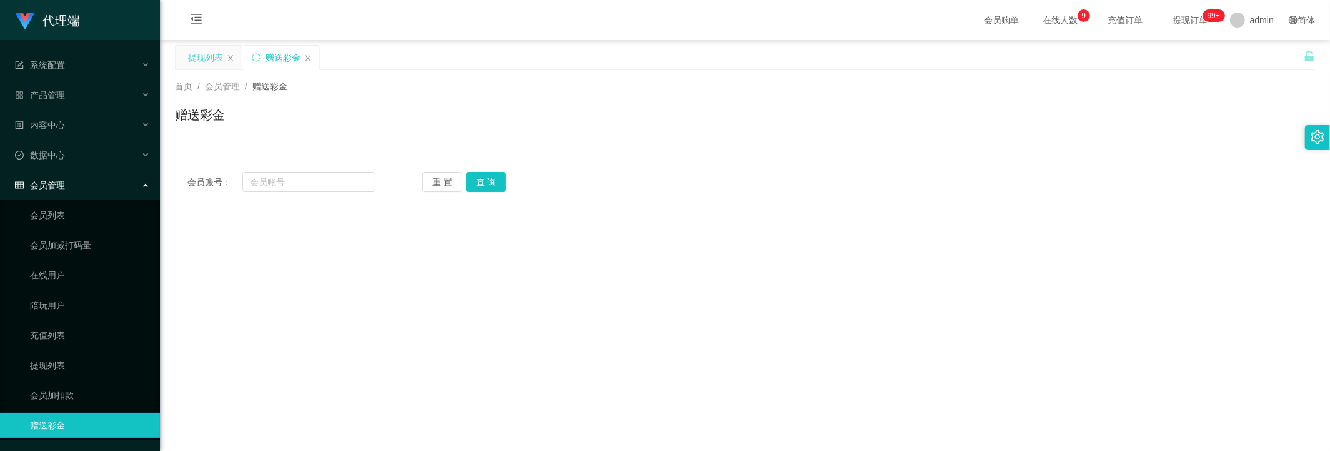
drag, startPoint x: 269, startPoint y: 58, endPoint x: 203, endPoint y: 56, distance: 65.7
click at [187, 57] on div "提现列表 赠送彩金" at bounding box center [248, 66] width 146 height 43
click at [231, 57] on icon "图标: close" at bounding box center [230, 58] width 5 height 6
click at [72, 331] on link "充值列表" at bounding box center [90, 334] width 120 height 25
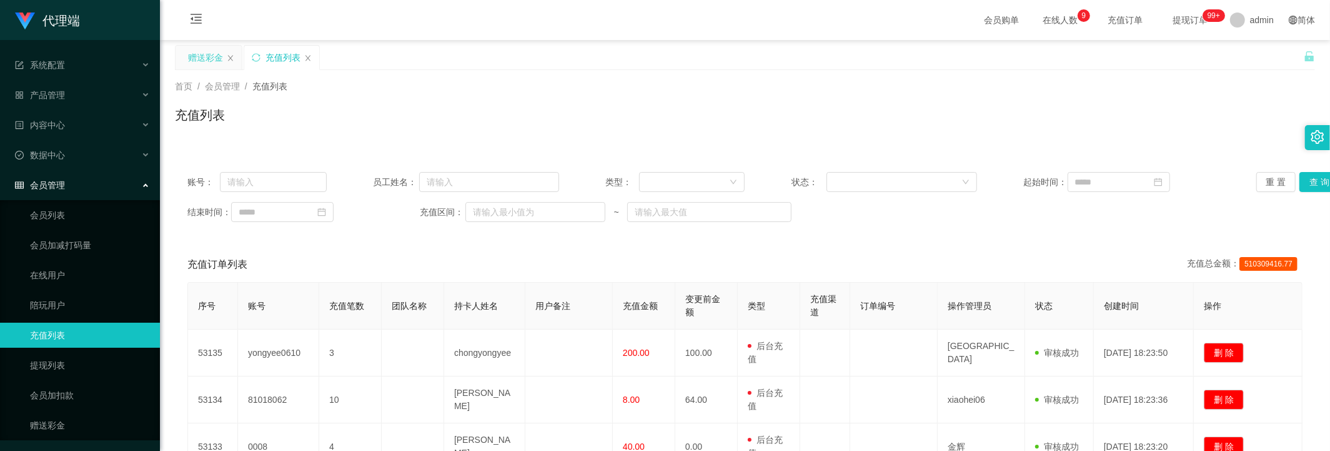
click at [210, 60] on div "赠送彩金" at bounding box center [205, 58] width 35 height 24
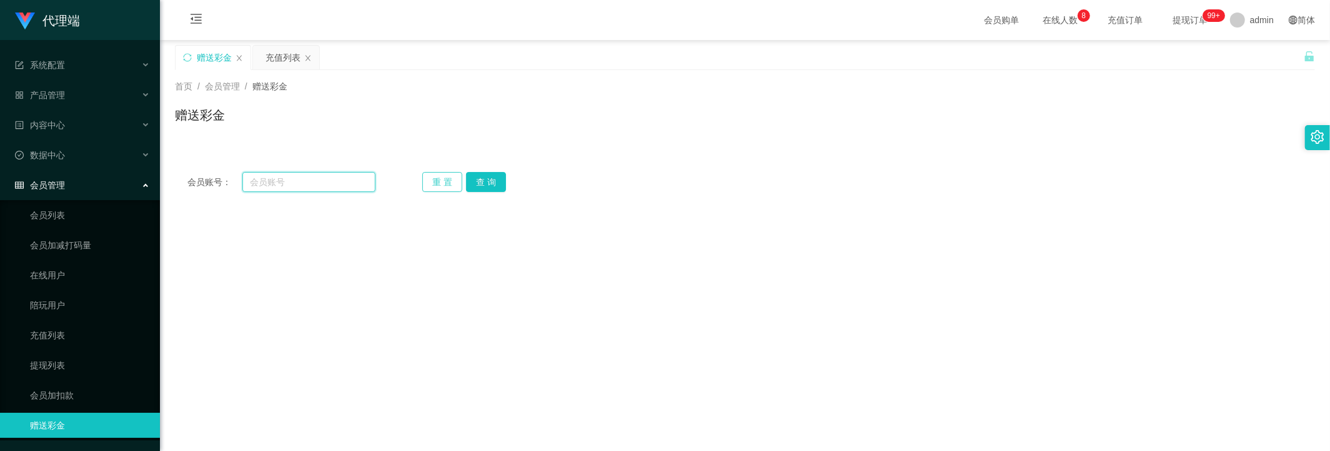
drag, startPoint x: 278, startPoint y: 190, endPoint x: 425, endPoint y: 186, distance: 146.9
click at [281, 191] on input "text" at bounding box center [308, 182] width 132 height 20
paste input "90144410"
type input "90144410"
click at [492, 180] on button "查 询" at bounding box center [486, 182] width 40 height 20
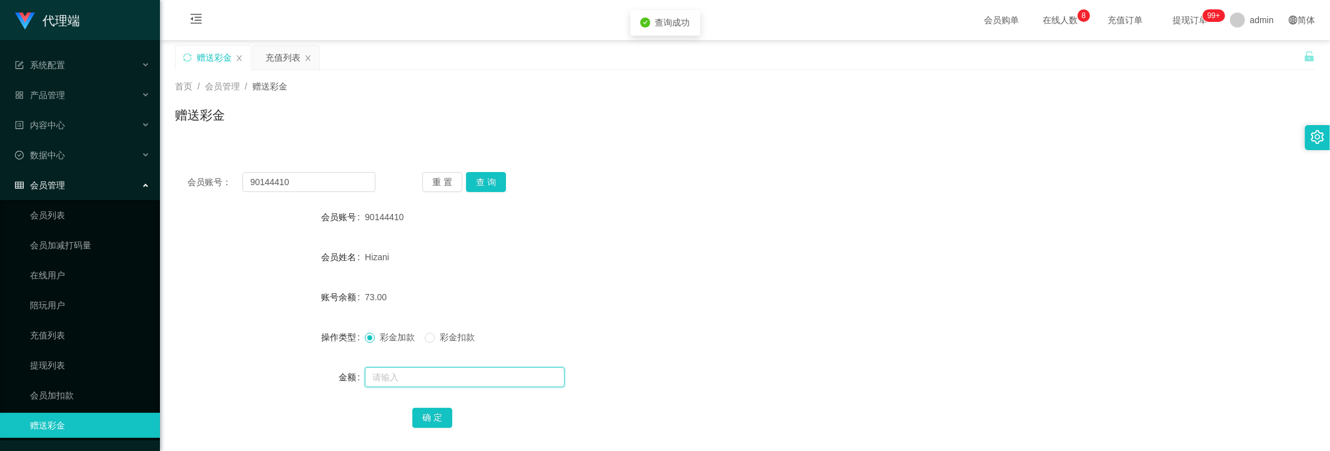
click at [424, 374] on input "text" at bounding box center [465, 377] width 200 height 20
type input "8"
click at [425, 417] on button "确 定" at bounding box center [432, 417] width 40 height 20
click at [282, 178] on input "90144410" at bounding box center [308, 182] width 132 height 20
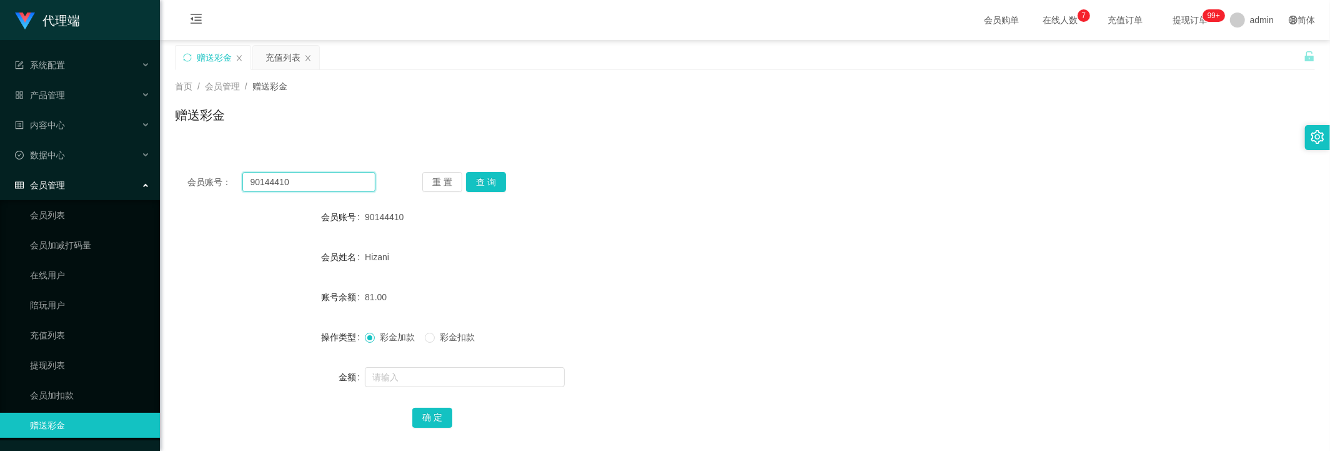
paste input "Eric012"
click at [469, 176] on button "查 询" at bounding box center [486, 182] width 40 height 20
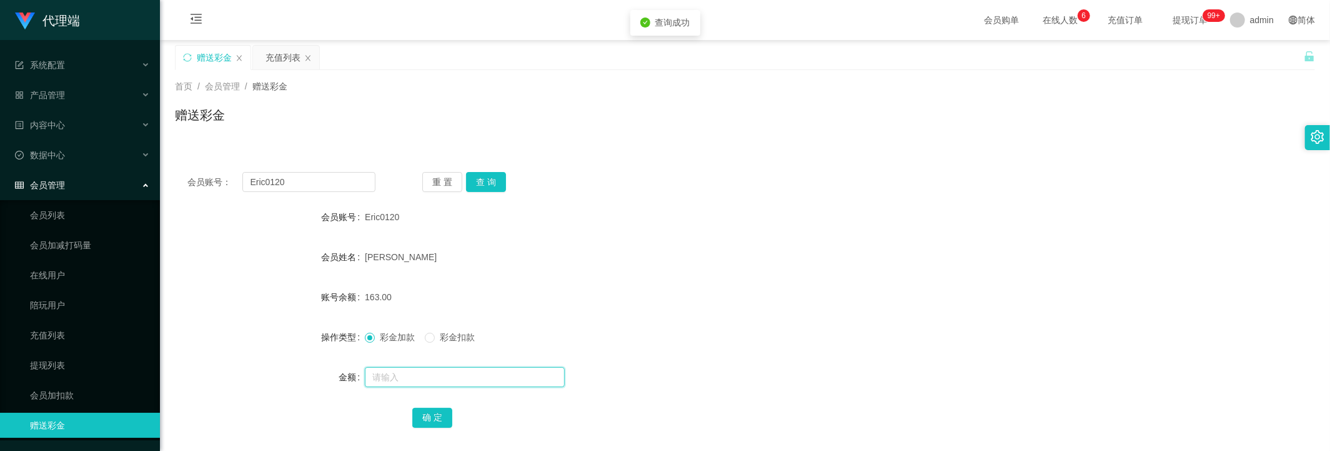
click at [493, 379] on input "text" at bounding box center [465, 377] width 200 height 20
click at [316, 186] on input "Eric0120" at bounding box center [308, 182] width 132 height 20
paste input "9014441"
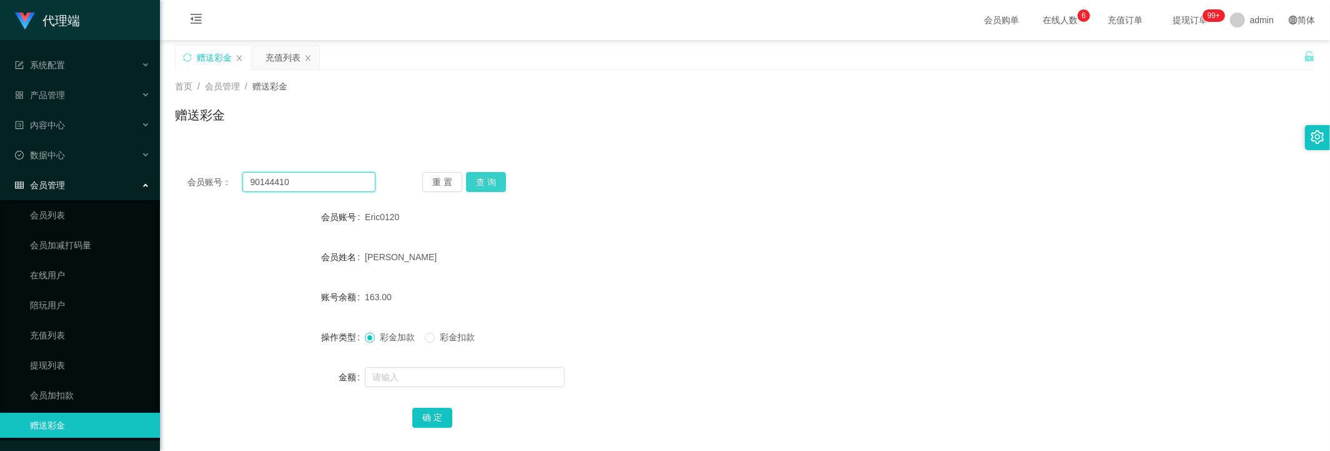
type input "90144410"
click at [478, 175] on button "查 询" at bounding box center [486, 182] width 40 height 20
click at [267, 57] on div "充值列表" at bounding box center [283, 58] width 35 height 24
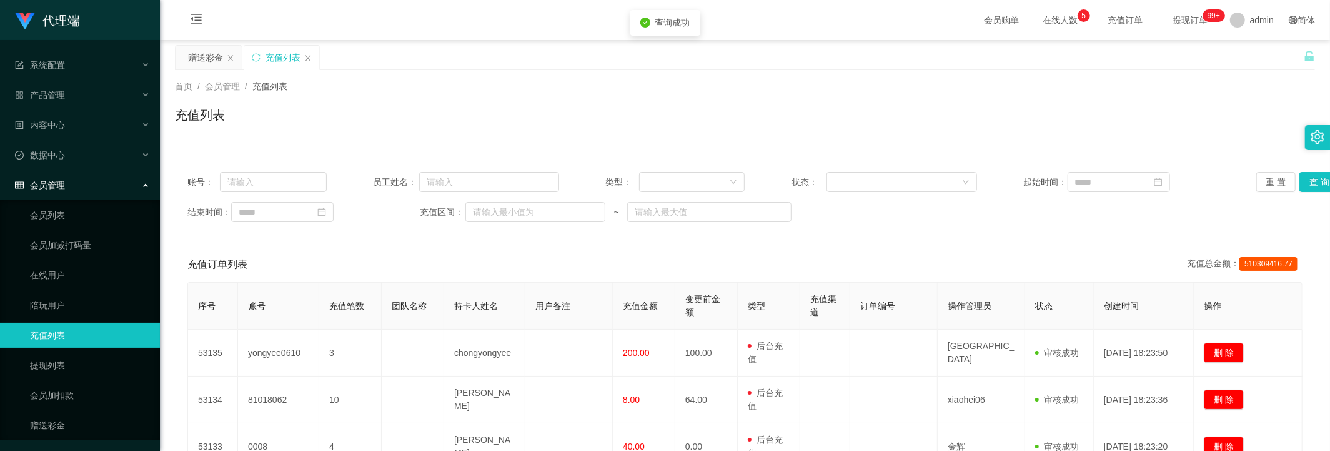
click at [301, 171] on div "账号： 员工姓名： 类型： 状态： 起始时间： 重 置 查 询 结束时间： 充值区间： ~" at bounding box center [745, 196] width 1140 height 75
click at [296, 186] on input "text" at bounding box center [273, 182] width 107 height 20
paste input "90144410"
type input "90144410"
click at [1301, 184] on button "查 询" at bounding box center [1320, 182] width 40 height 20
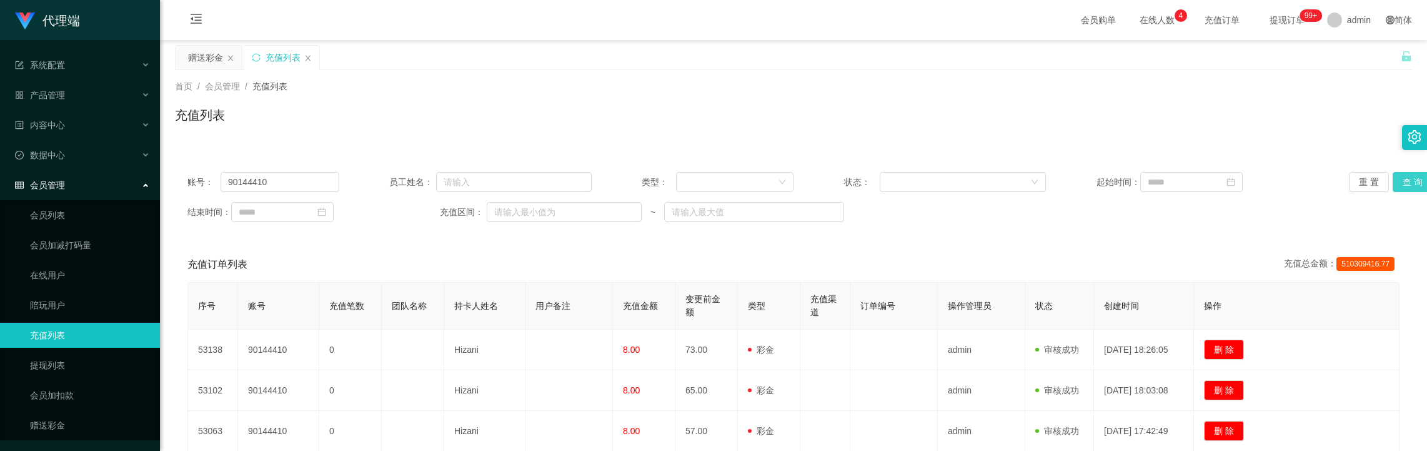
click at [1382, 186] on button "查 询" at bounding box center [1413, 182] width 40 height 20
click at [253, 182] on input "90144410" at bounding box center [280, 182] width 118 height 20
drag, startPoint x: 253, startPoint y: 182, endPoint x: 270, endPoint y: 175, distance: 18.5
click at [254, 182] on input "90144410" at bounding box center [280, 182] width 118 height 20
click at [1382, 176] on button "查 询" at bounding box center [1413, 182] width 40 height 20
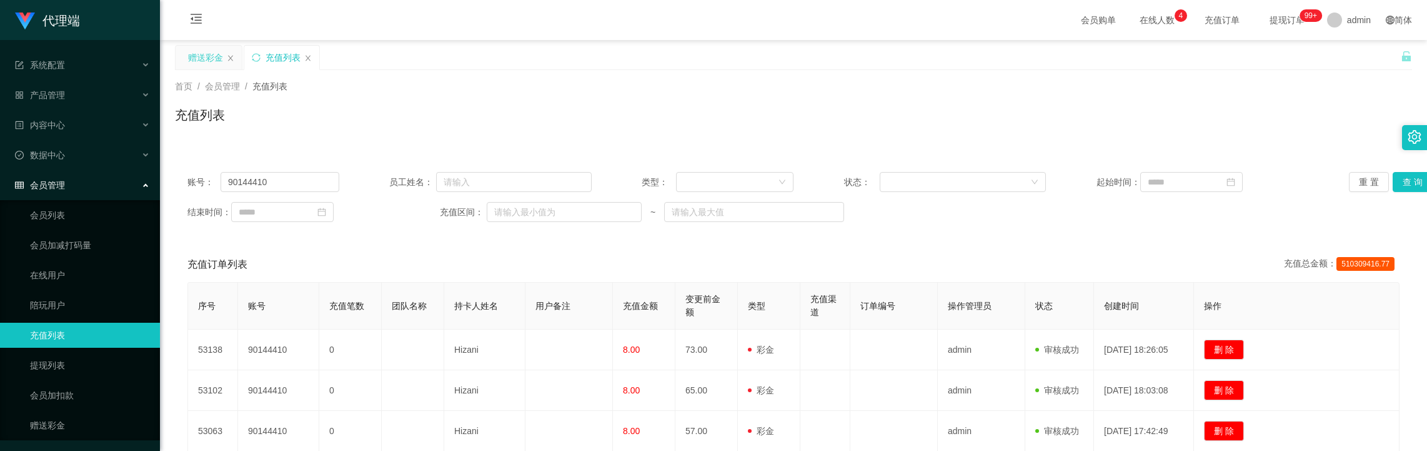
click at [206, 57] on div "赠送彩金" at bounding box center [205, 58] width 35 height 24
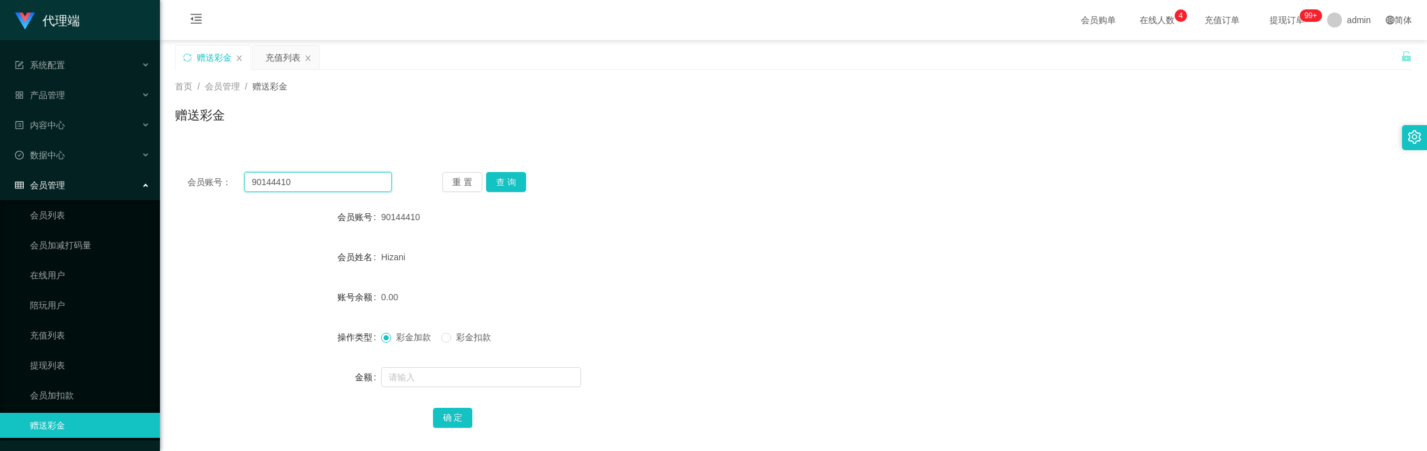
click at [296, 188] on input "90144410" at bounding box center [317, 182] width 147 height 20
click at [491, 184] on button "查 询" at bounding box center [506, 182] width 40 height 20
click at [296, 176] on input "90144410" at bounding box center [317, 182] width 147 height 20
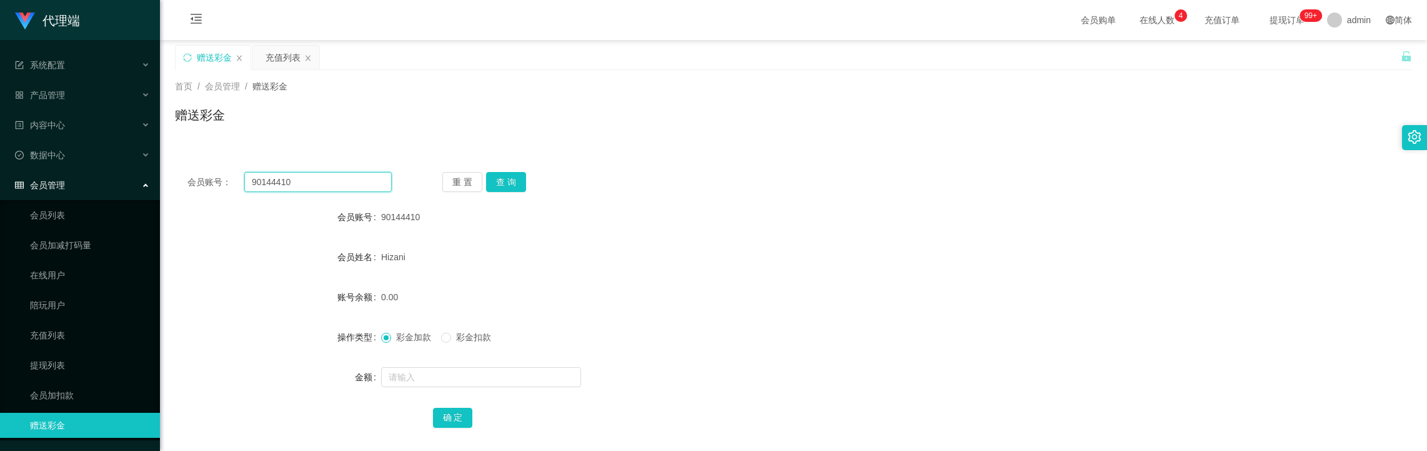
paste input "💖 奖励已为您结算，请耐心等待 【5–25分钟】 到账哦～ - 普通订阅价：SGD1 - 新人订阅价：SGD5 - VIP订阅价：SGD8 - SVIP订阅价…"
type input "90144410"
click at [325, 175] on input "90144410" at bounding box center [317, 182] width 147 height 20
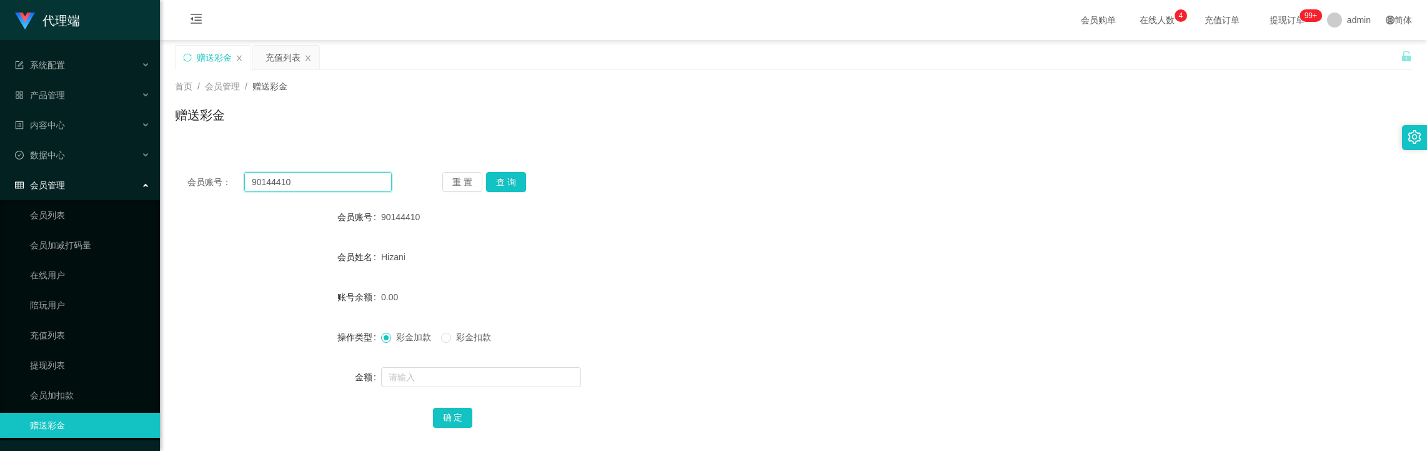
click at [325, 175] on input "90144410" at bounding box center [317, 182] width 147 height 20
click at [507, 178] on button "查 询" at bounding box center [506, 182] width 40 height 20
click at [273, 59] on div "充值列表" at bounding box center [283, 58] width 35 height 24
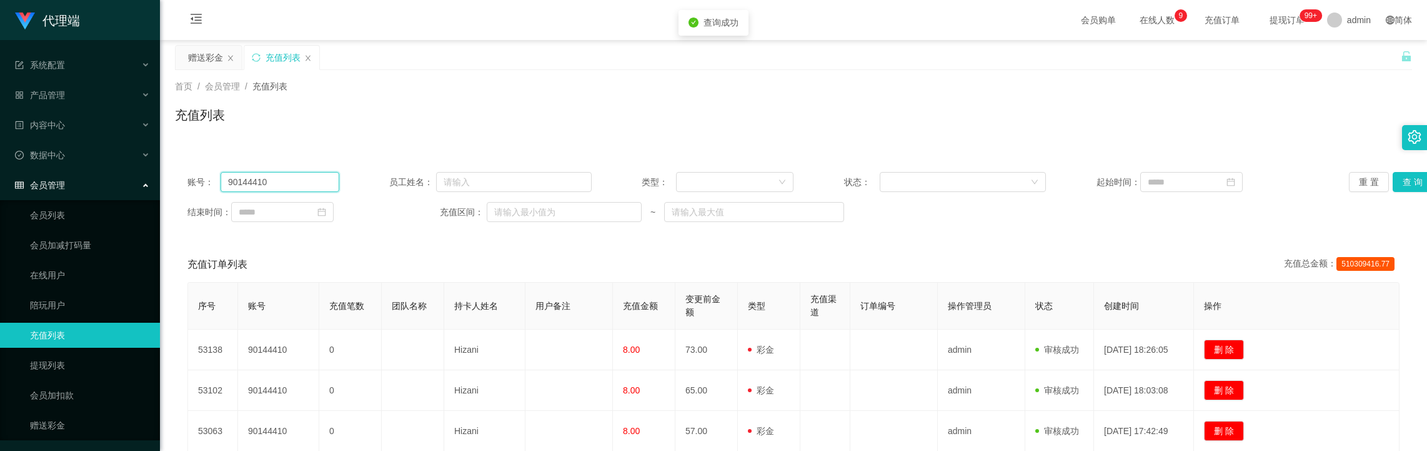
click at [308, 180] on input "90144410" at bounding box center [280, 182] width 118 height 20
click at [1382, 176] on button "查 询" at bounding box center [1413, 182] width 40 height 20
click at [305, 186] on input "90144410" at bounding box center [280, 182] width 118 height 20
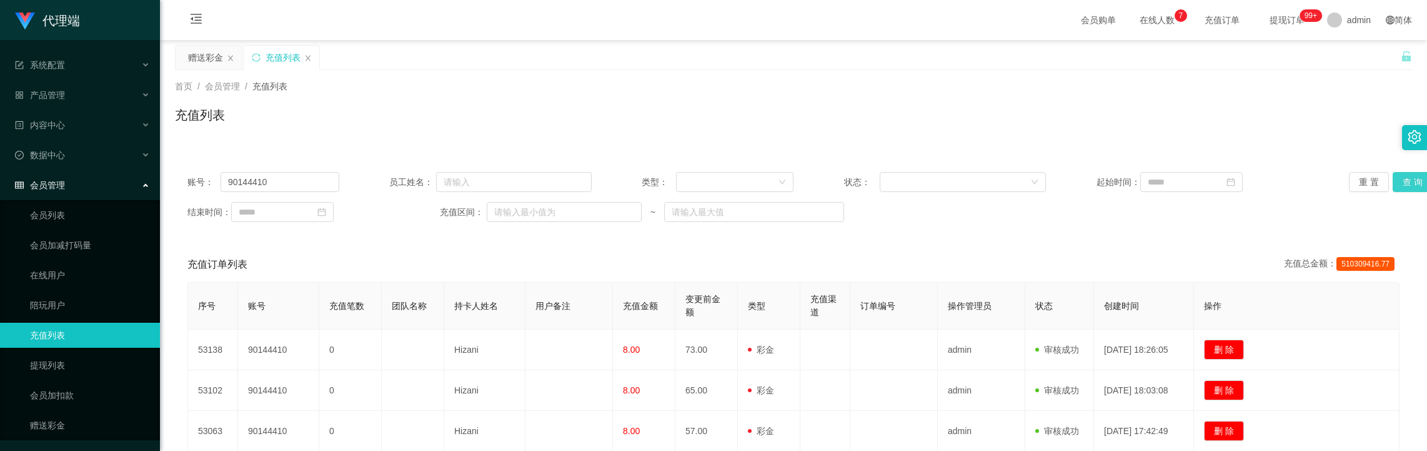
click at [1382, 177] on button "查 询" at bounding box center [1413, 182] width 40 height 20
click at [83, 352] on link "提现列表" at bounding box center [90, 364] width 120 height 25
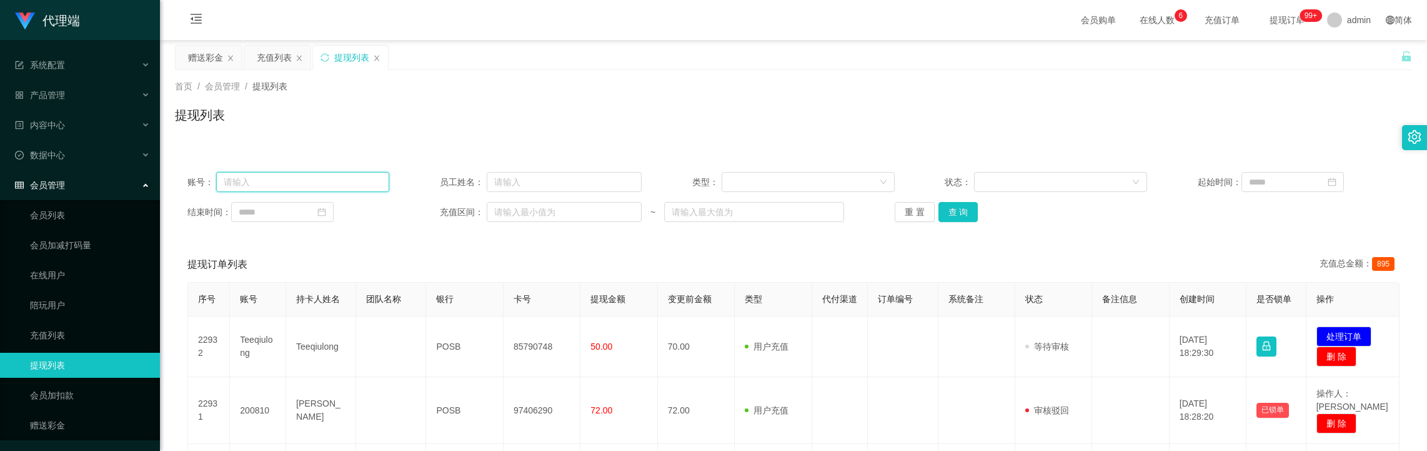
click at [306, 182] on input "text" at bounding box center [303, 182] width 174 height 20
paste input "90144410"
type input "90144410"
click at [952, 207] on button "查 询" at bounding box center [959, 212] width 40 height 20
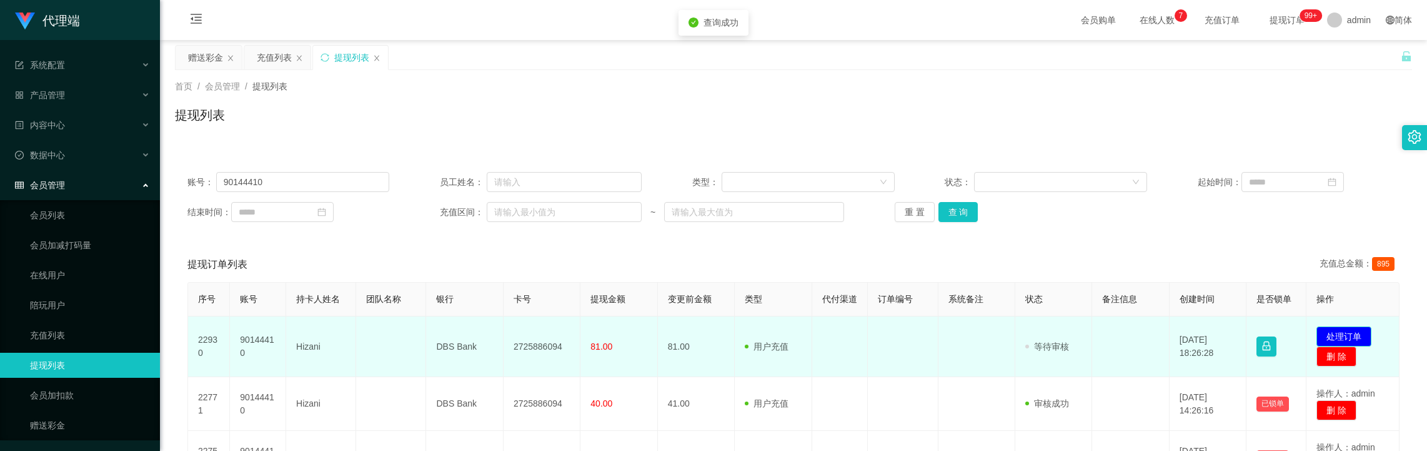
click at [1340, 343] on button "处理订单" at bounding box center [1344, 336] width 55 height 20
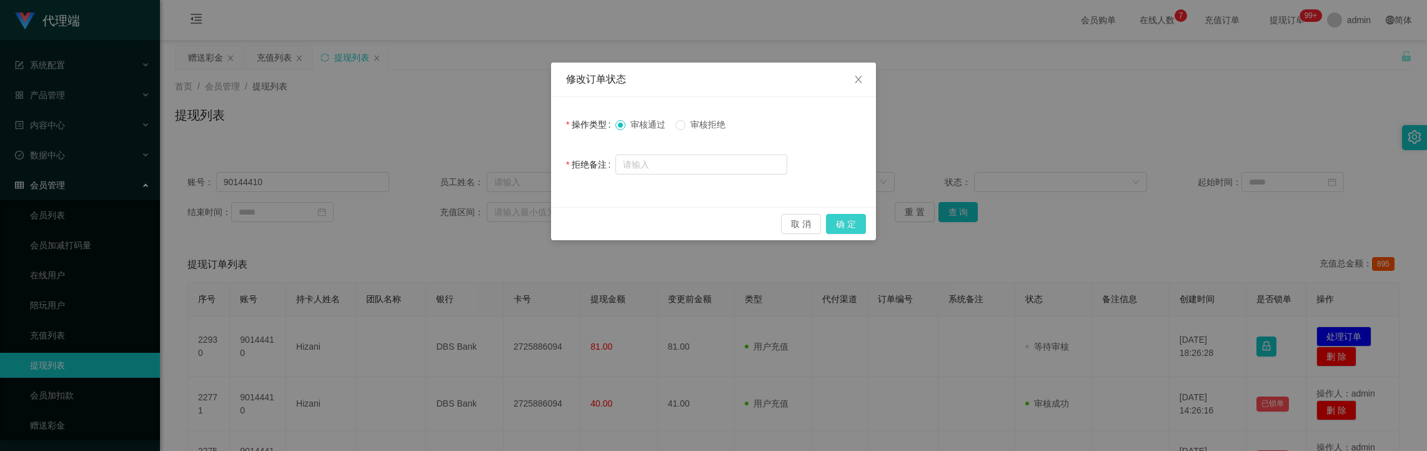
click at [846, 221] on button "确 定" at bounding box center [846, 224] width 40 height 20
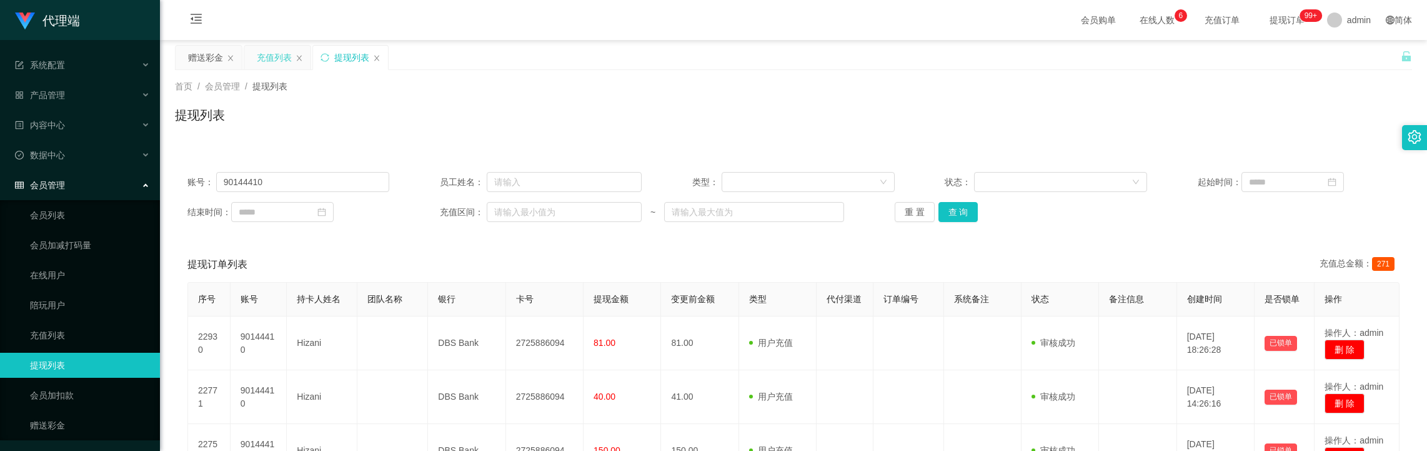
click at [285, 56] on div "充值列表" at bounding box center [274, 58] width 35 height 24
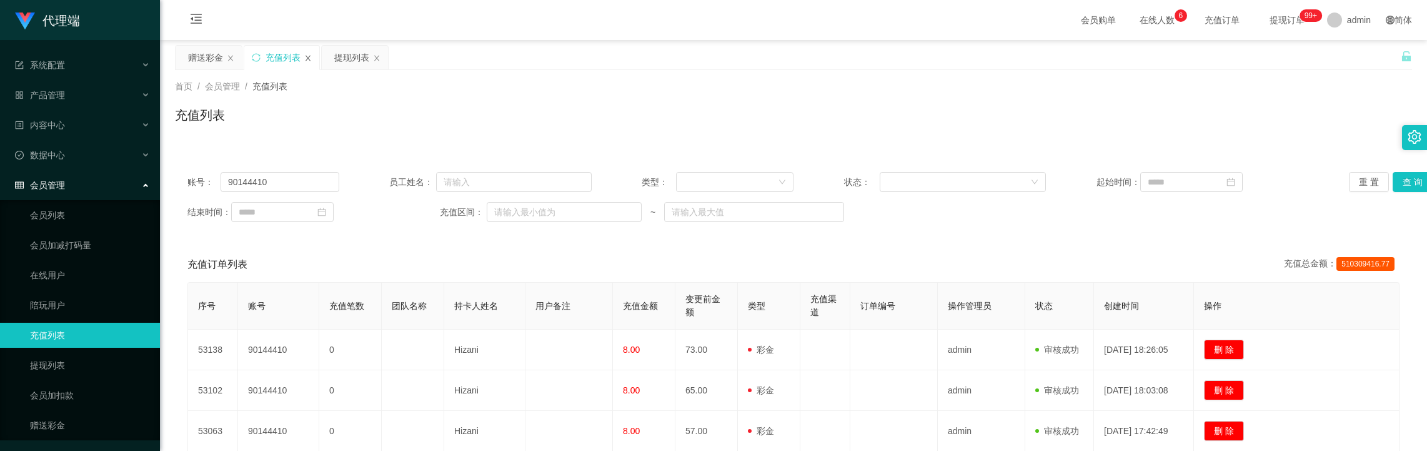
click at [310, 57] on icon "图标: close" at bounding box center [307, 57] width 7 height 7
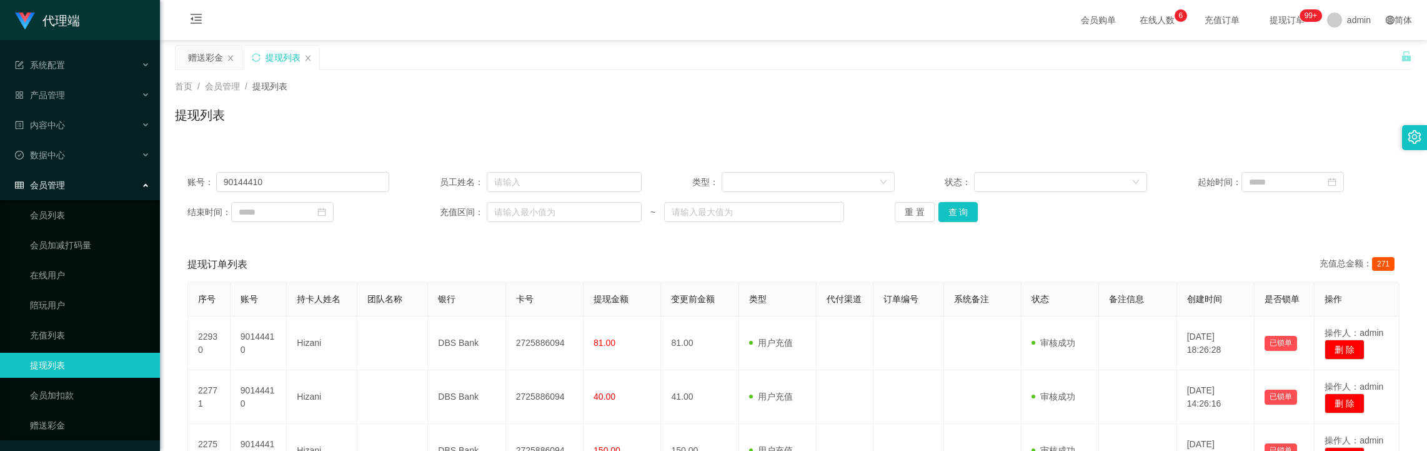
click at [375, 51] on div "赠送彩金 提现列表" at bounding box center [788, 66] width 1226 height 43
click at [268, 186] on input "90144410" at bounding box center [303, 182] width 174 height 20
drag, startPoint x: 268, startPoint y: 186, endPoint x: 485, endPoint y: 183, distance: 216.9
click at [269, 186] on input "90144410" at bounding box center [303, 182] width 174 height 20
paste input "Eric012"
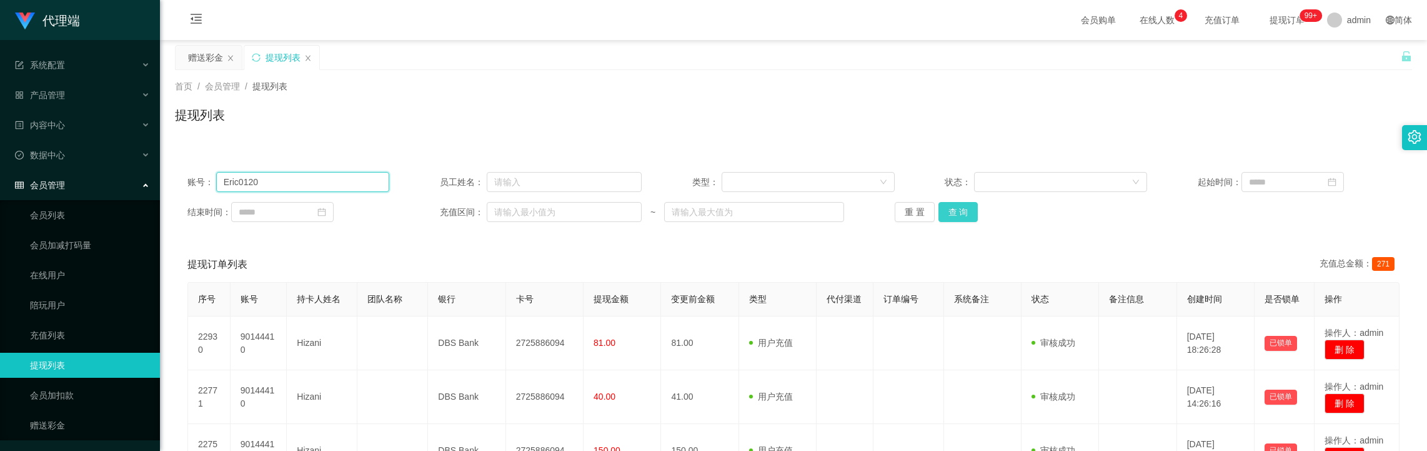
type input "Eric0120"
click at [958, 210] on button "查 询" at bounding box center [959, 212] width 40 height 20
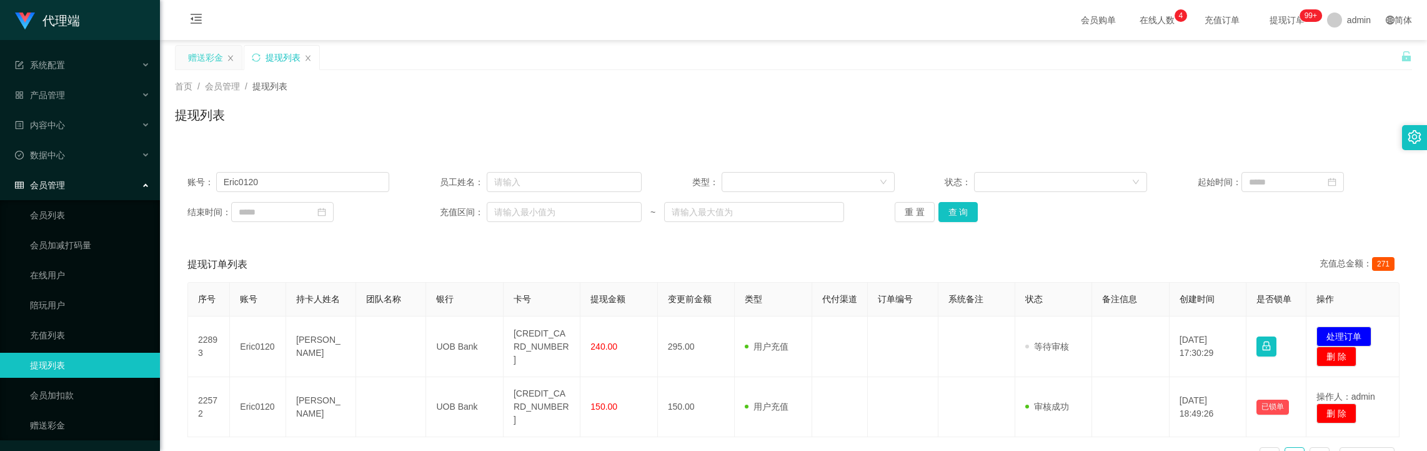
click at [208, 56] on div "赠送彩金" at bounding box center [205, 58] width 35 height 24
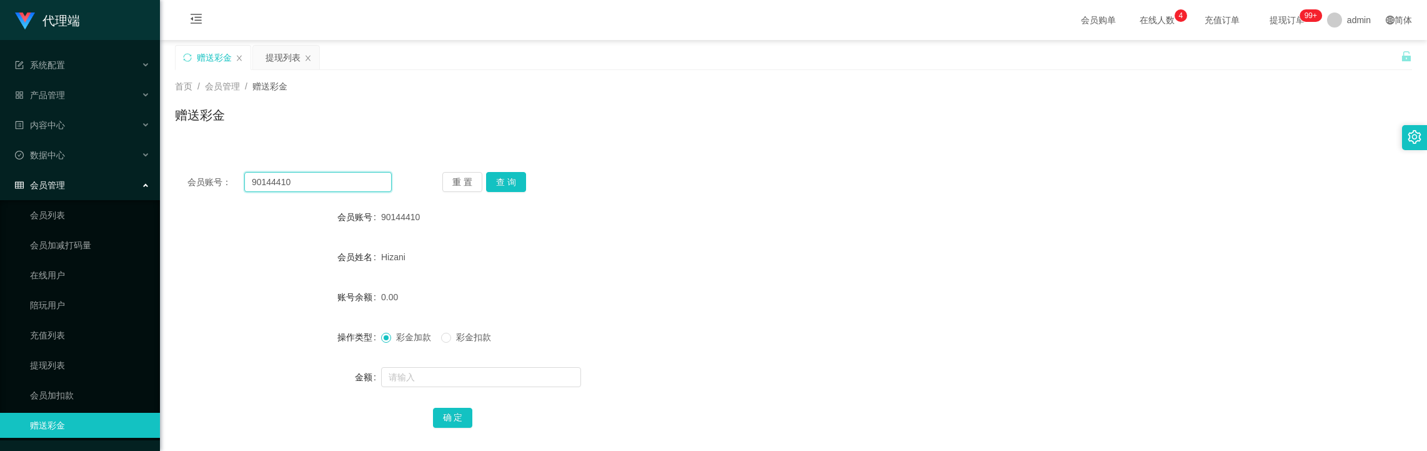
click at [338, 181] on input "90144410" at bounding box center [317, 182] width 147 height 20
paste input "Eric012"
type input "Eric0120"
click at [501, 182] on button "查 询" at bounding box center [506, 182] width 40 height 20
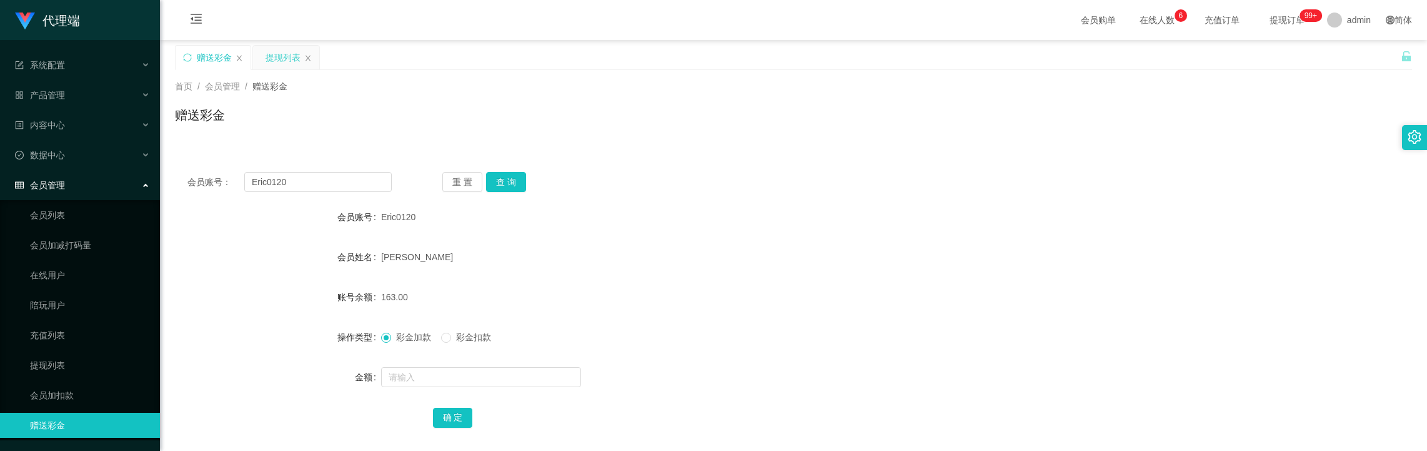
click at [271, 58] on div "提现列表" at bounding box center [283, 58] width 35 height 24
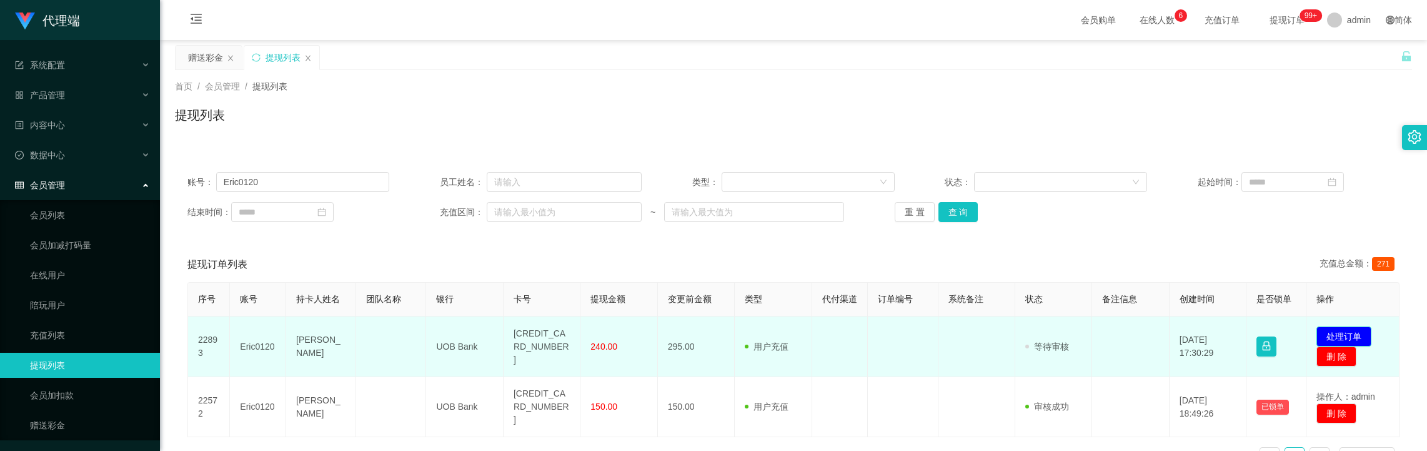
click at [1342, 344] on button "处理订单" at bounding box center [1344, 336] width 55 height 20
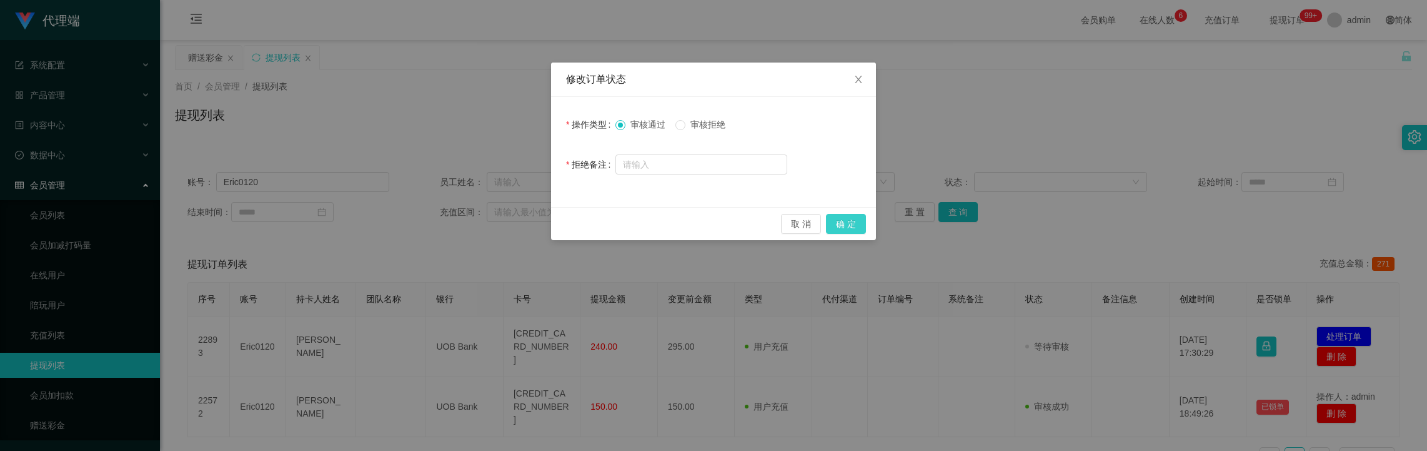
click at [845, 217] on button "确 定" at bounding box center [846, 224] width 40 height 20
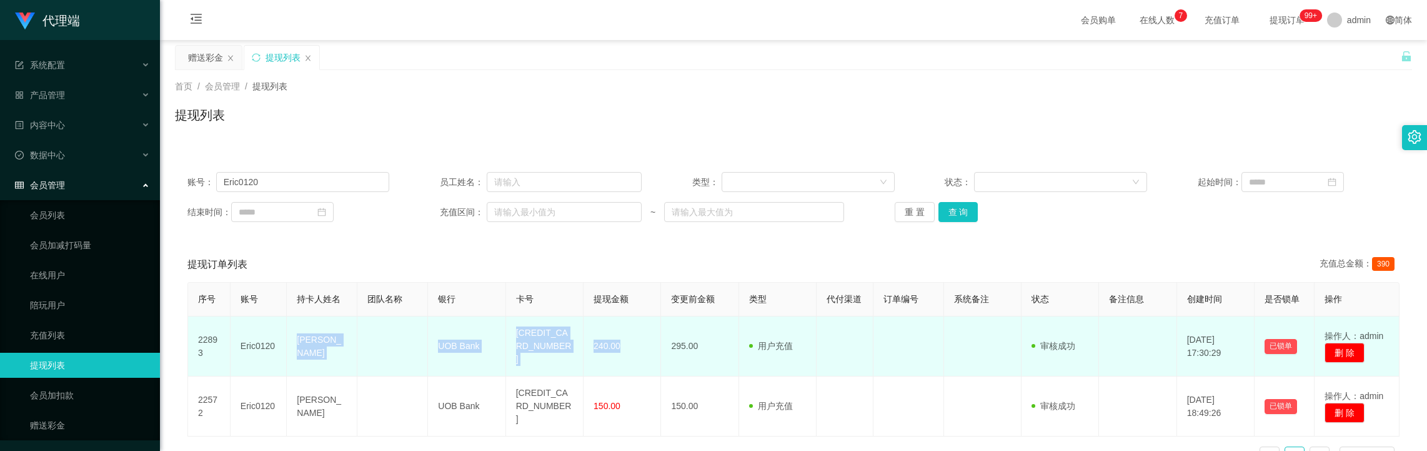
drag, startPoint x: 294, startPoint y: 336, endPoint x: 633, endPoint y: 348, distance: 339.5
click at [633, 348] on tr "22893 Eric0120 [PERSON_NAME] UOB Bank 4182384028074524 240.00 295.00 用户充值 人工扣款 …" at bounding box center [794, 346] width 1212 height 60
copy tr "[PERSON_NAME] UOB Bank 4182384028074524 240.00"
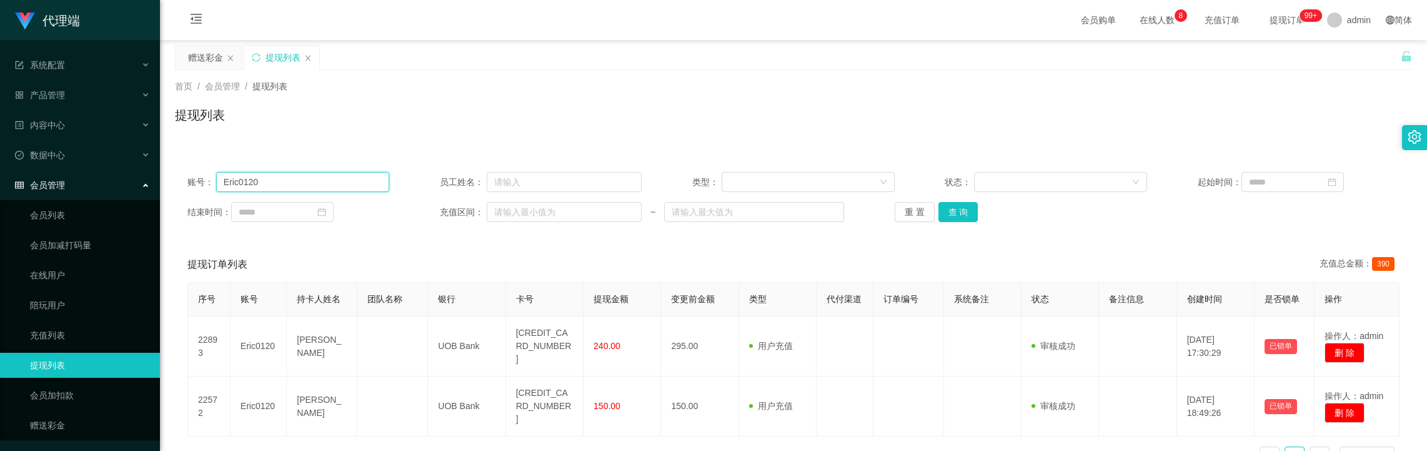
click at [273, 189] on input "Eric0120" at bounding box center [303, 182] width 174 height 20
click at [200, 61] on div "赠送彩金" at bounding box center [205, 58] width 35 height 24
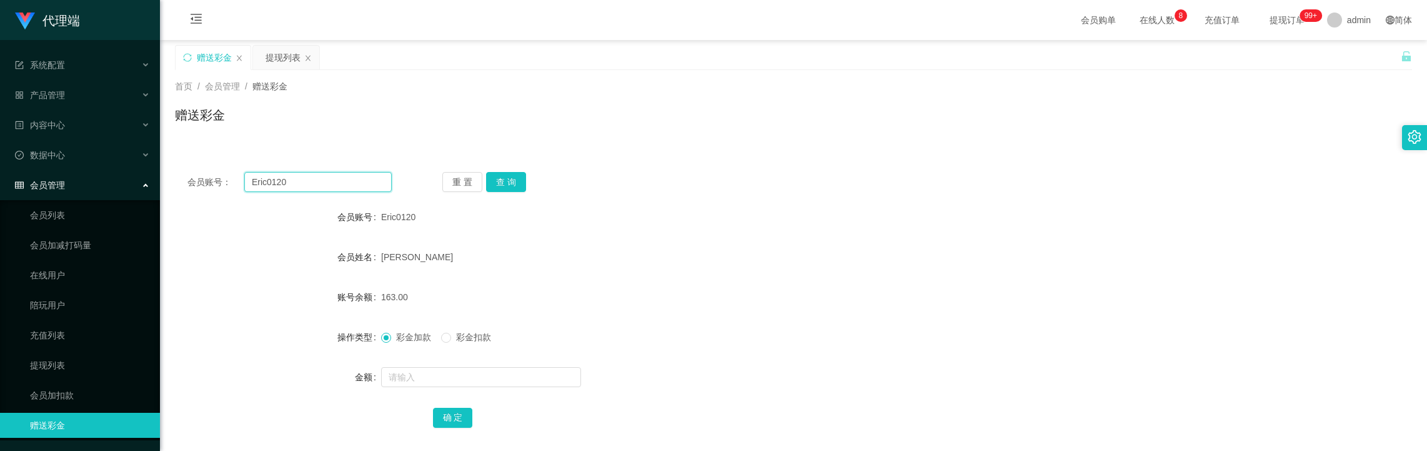
click at [299, 180] on input "Eric0120" at bounding box center [317, 182] width 147 height 20
drag, startPoint x: 299, startPoint y: 180, endPoint x: 432, endPoint y: 198, distance: 135.0
click at [301, 180] on input "Eric0120" at bounding box center [317, 182] width 147 height 20
click at [512, 184] on button "查 询" at bounding box center [506, 182] width 40 height 20
click at [461, 381] on input "text" at bounding box center [481, 377] width 200 height 20
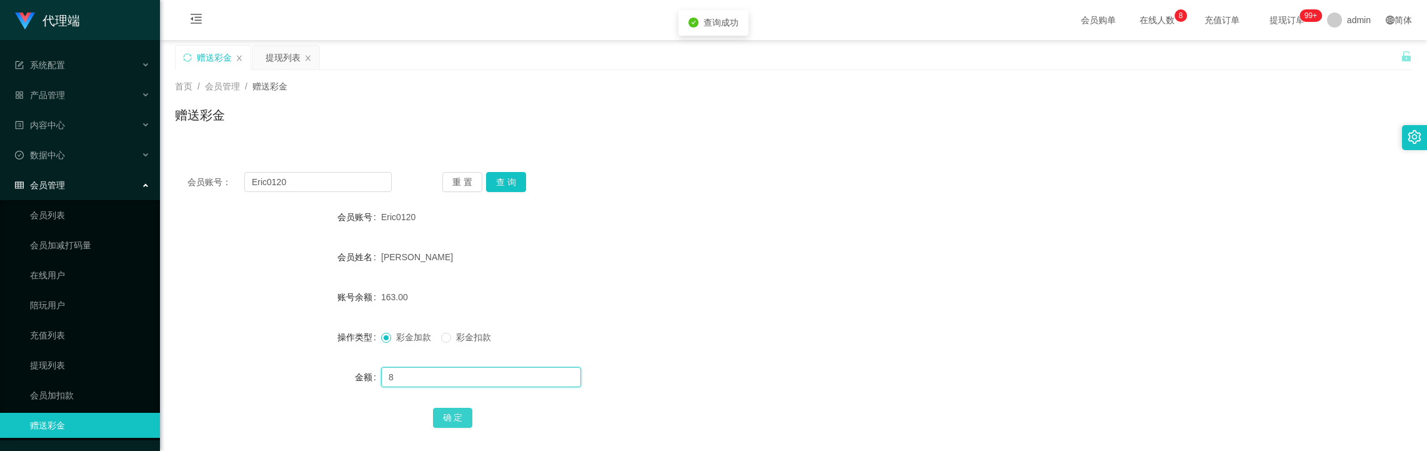
type input "8"
click at [448, 410] on button "确 定" at bounding box center [453, 417] width 40 height 20
click at [285, 44] on main "关闭左侧 关闭右侧 关闭其它 刷新页面 赠送彩金 提现列表 首页 / 会员管理 / 赠送彩金 / 赠送彩金 会员账号： Eric0120 重 置 查 询 会员…" at bounding box center [793, 298] width 1267 height 517
click at [281, 57] on div "提现列表" at bounding box center [283, 58] width 35 height 24
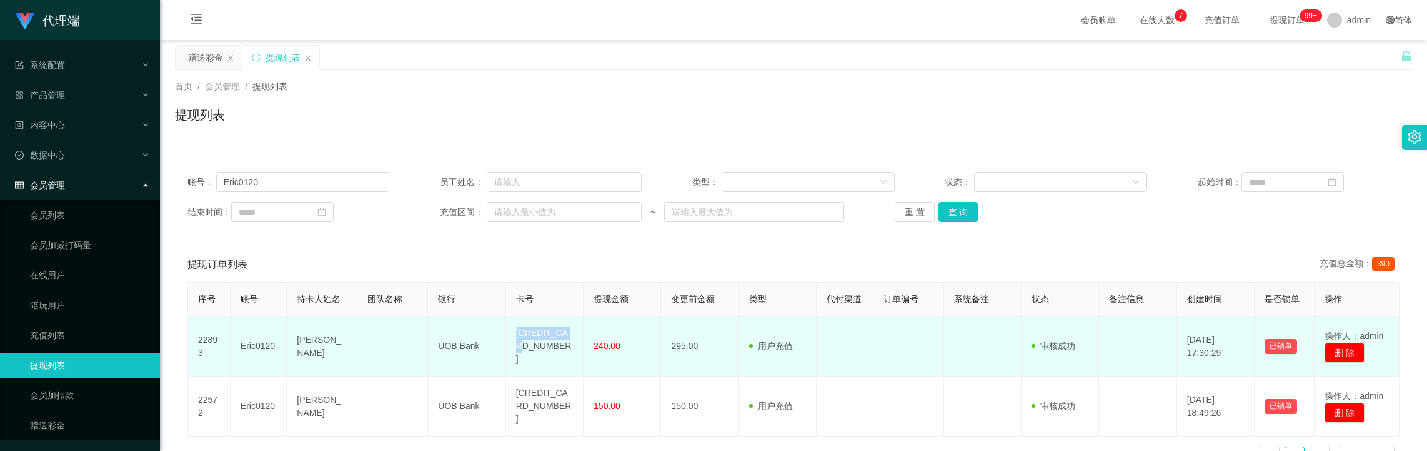
drag, startPoint x: 509, startPoint y: 338, endPoint x: 565, endPoint y: 338, distance: 56.2
click at [565, 338] on td "[CREDIT_CARD_NUMBER]" at bounding box center [544, 346] width 77 height 60
click at [563, 338] on td "[CREDIT_CARD_NUMBER]" at bounding box center [544, 346] width 77 height 60
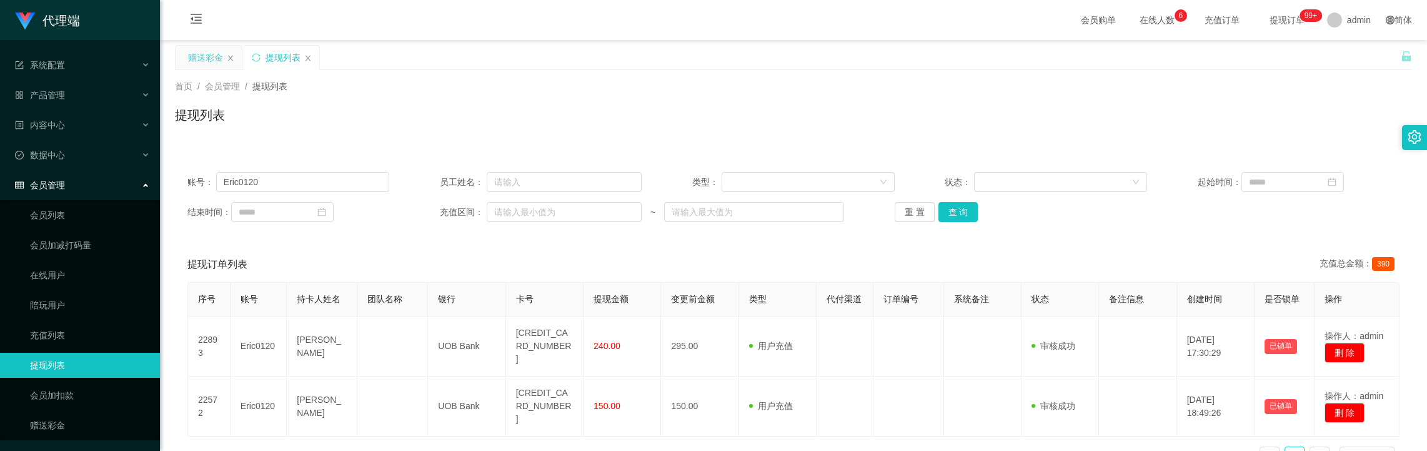
click at [201, 63] on div "赠送彩金" at bounding box center [205, 58] width 35 height 24
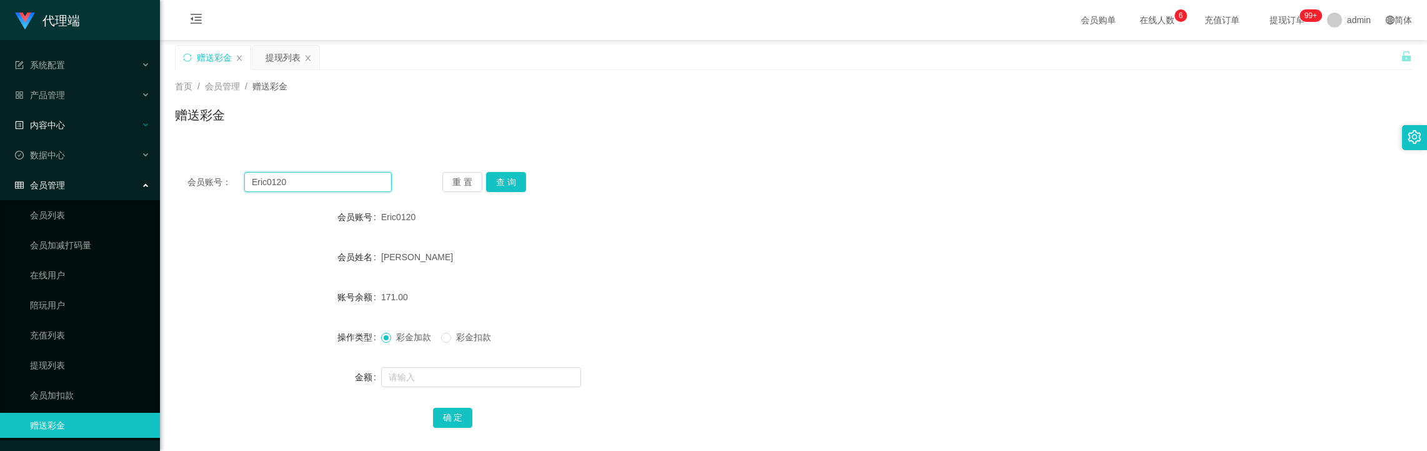
drag, startPoint x: 326, startPoint y: 186, endPoint x: 88, endPoint y: 127, distance: 244.5
click at [88, 127] on section "代理端 系统配置 产品管理 内容中心 数据中心 员工统计 团队统计 会员管理 会员列表 会员加减打码量 在线用户 陪玩用户 充值列表 提现列表 会员加扣款 赠…" at bounding box center [713, 308] width 1427 height 616
paste input "9014441"
type input "90144410"
click at [509, 186] on button "查 询" at bounding box center [506, 182] width 40 height 20
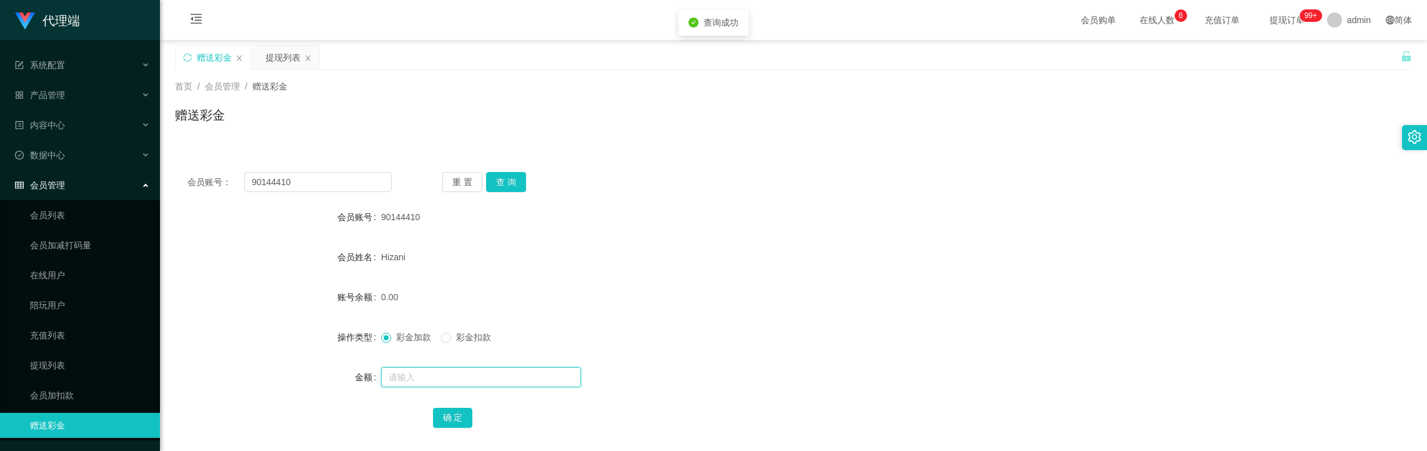
click at [435, 369] on input "text" at bounding box center [481, 377] width 200 height 20
type input "8"
click at [454, 418] on button "确 定" at bounding box center [453, 417] width 40 height 20
click at [265, 51] on div "提现列表" at bounding box center [286, 58] width 66 height 24
click at [305, 182] on input "90144410" at bounding box center [317, 182] width 147 height 20
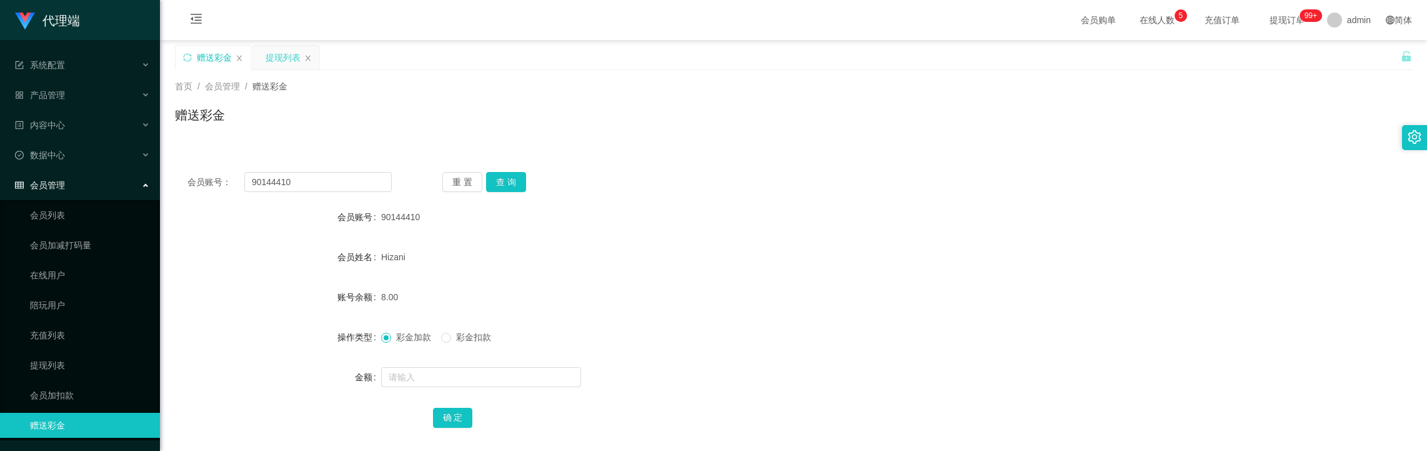
click at [276, 56] on div "提现列表" at bounding box center [283, 58] width 35 height 24
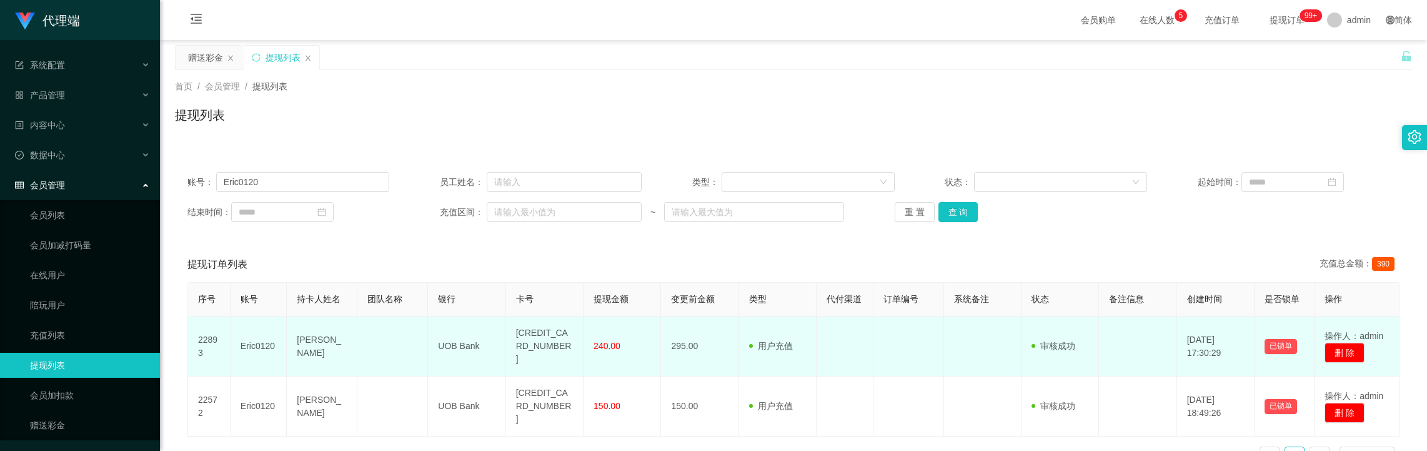
drag, startPoint x: 536, startPoint y: 332, endPoint x: 541, endPoint y: 347, distance: 16.0
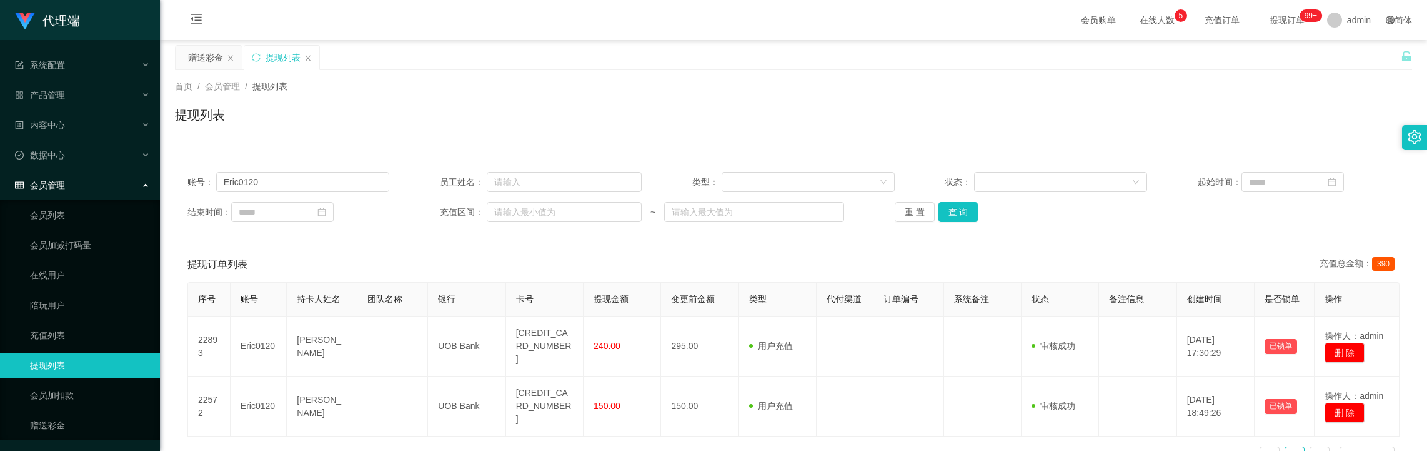
drag, startPoint x: 541, startPoint y: 347, endPoint x: 221, endPoint y: 294, distance: 324.4
click at [221, 299] on th "序号" at bounding box center [209, 299] width 42 height 34
click at [208, 60] on div "赠送彩金" at bounding box center [205, 58] width 35 height 24
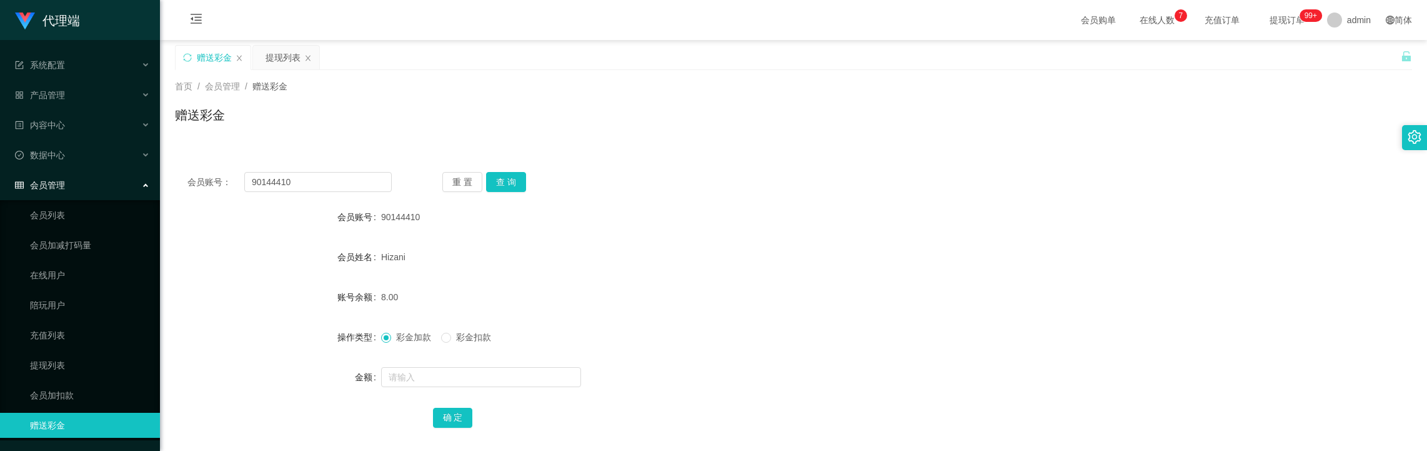
click at [309, 170] on div "会员账号： 90144410 重 置 查 询 会员账号 90144410 会员姓名 Hizani 账号余额 8.00 操作类型 彩金加款 彩金扣款 金额 确 定" at bounding box center [793, 307] width 1237 height 297
click at [300, 183] on input "90144410" at bounding box center [317, 182] width 147 height 20
paste input "Eric012"
type input "Eric0120"
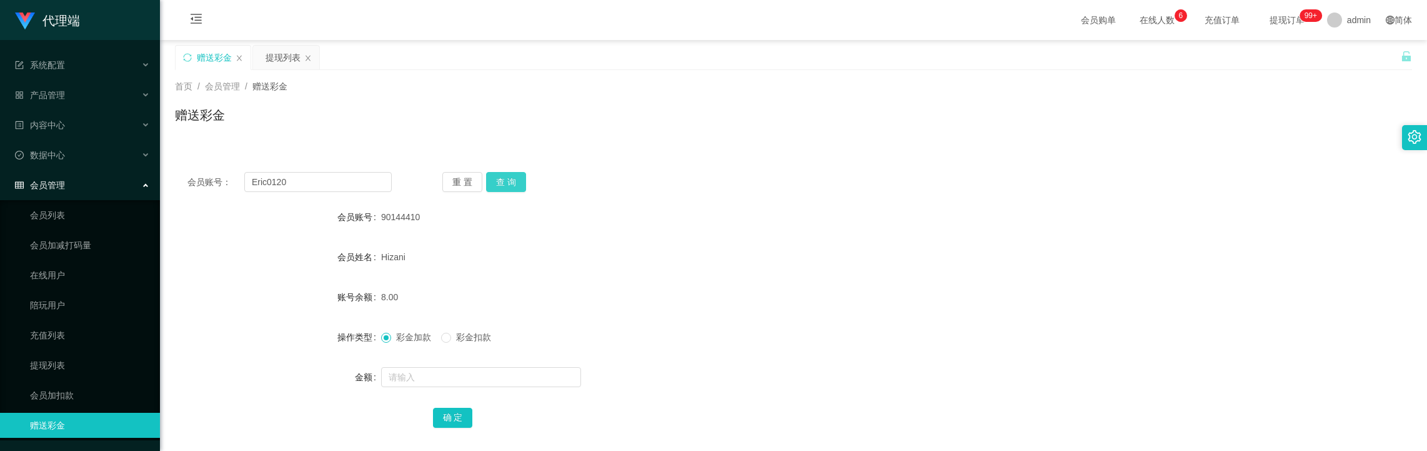
click at [513, 176] on button "查 询" at bounding box center [506, 182] width 40 height 20
click at [466, 379] on input "text" at bounding box center [481, 377] width 200 height 20
type input "300"
click at [445, 428] on div "确 定" at bounding box center [794, 416] width 722 height 25
click at [450, 416] on button "确 定" at bounding box center [453, 417] width 40 height 20
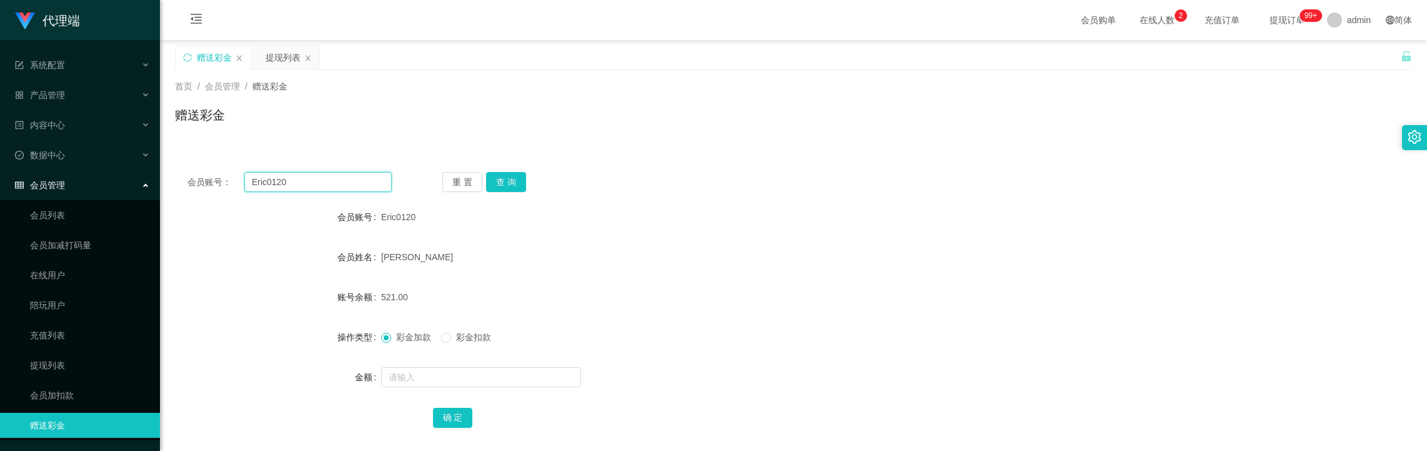
click at [340, 183] on input "Eric0120" at bounding box center [317, 182] width 147 height 20
click at [465, 334] on span "彩金扣款" at bounding box center [473, 337] width 45 height 10
click at [412, 368] on input "text" at bounding box center [481, 377] width 200 height 20
type input "200"
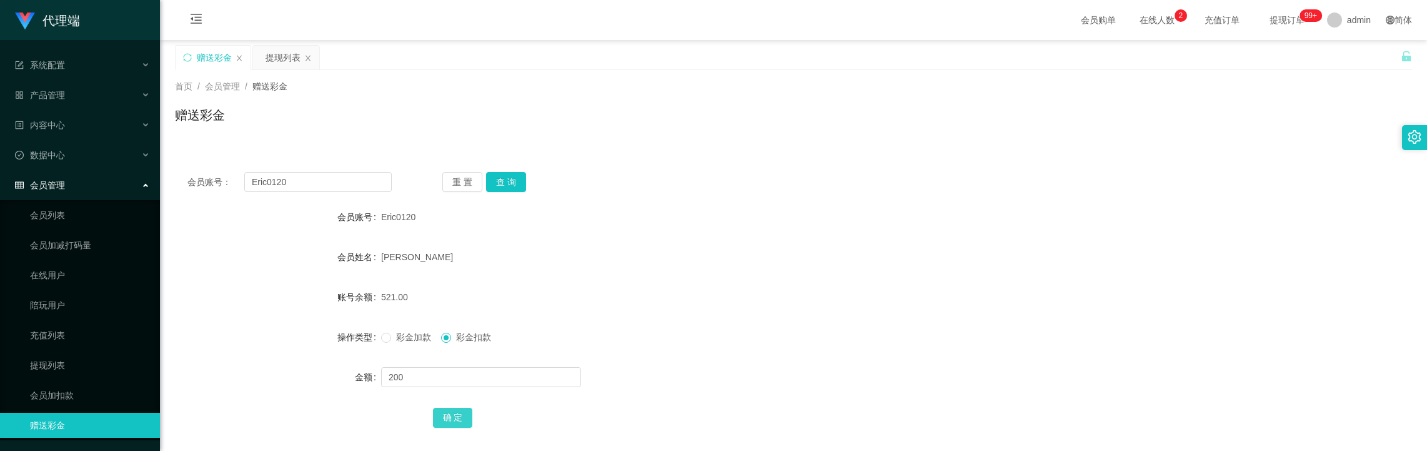
click at [440, 415] on button "确 定" at bounding box center [453, 417] width 40 height 20
click at [291, 188] on input "Eric0120" at bounding box center [317, 182] width 147 height 20
drag, startPoint x: 291, startPoint y: 188, endPoint x: 419, endPoint y: 179, distance: 128.5
click at [298, 189] on input "Eric0120" at bounding box center [317, 182] width 147 height 20
click at [504, 177] on button "查 询" at bounding box center [506, 182] width 40 height 20
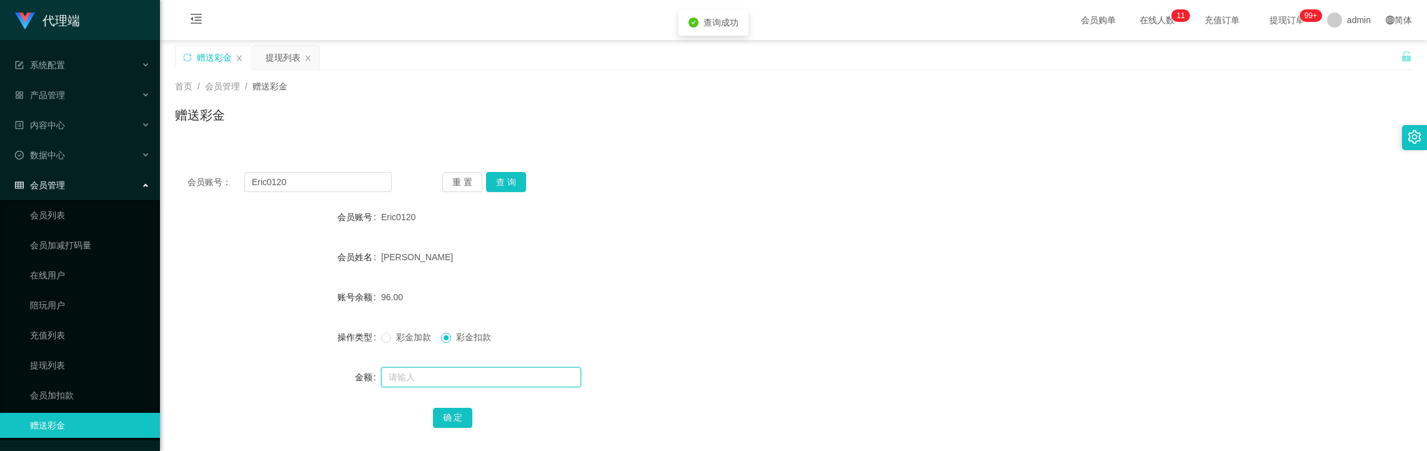
click at [419, 383] on input "text" at bounding box center [481, 377] width 200 height 20
type input "8"
click at [446, 402] on form "会员账号 Eric0120 会员姓名 [PERSON_NAME] 账号余额 96.00 操作类型 彩金加款 彩金扣款 金额 8 确 定" at bounding box center [793, 316] width 1237 height 225
click at [462, 411] on button "确 定" at bounding box center [453, 417] width 40 height 20
click at [424, 381] on input "text" at bounding box center [481, 377] width 200 height 20
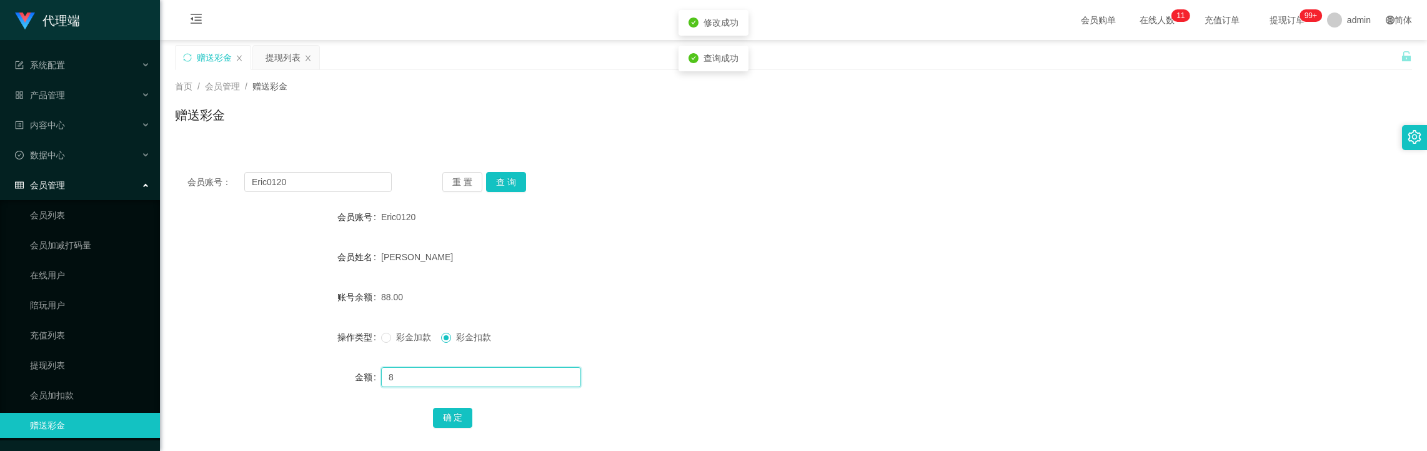
type input "8"
click at [393, 336] on span "彩金加款" at bounding box center [413, 337] width 45 height 10
click at [410, 376] on input "8" at bounding box center [481, 377] width 200 height 20
click at [445, 408] on button "确 定" at bounding box center [453, 417] width 40 height 20
click at [446, 379] on input "text" at bounding box center [481, 377] width 200 height 20
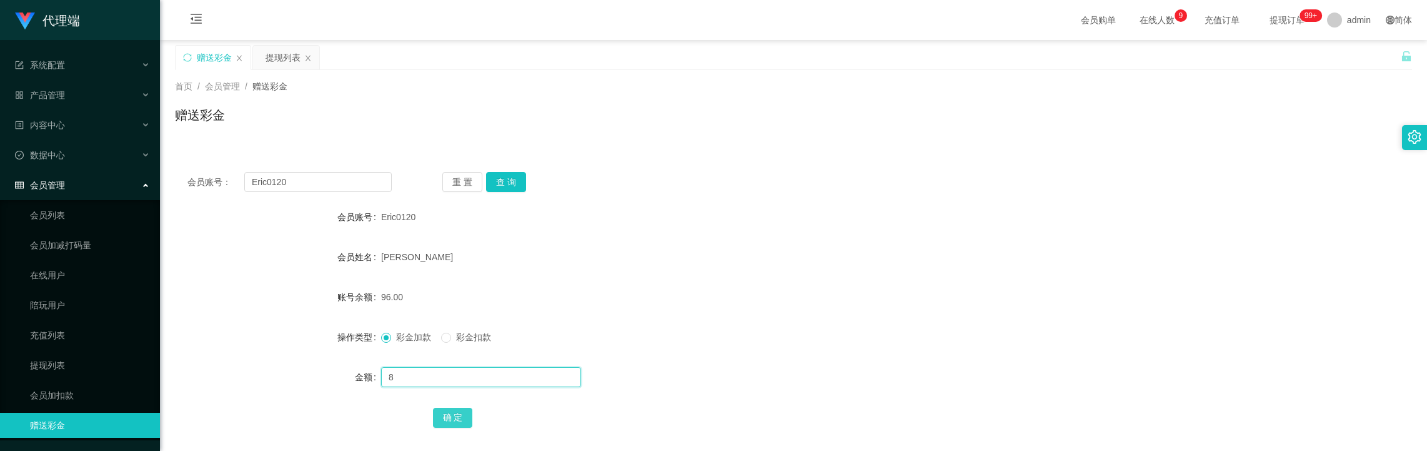
type input "8"
drag, startPoint x: 441, startPoint y: 414, endPoint x: 390, endPoint y: 264, distance: 158.3
click at [440, 413] on button "确 定" at bounding box center [453, 417] width 40 height 20
click at [278, 56] on div "提现列表" at bounding box center [283, 58] width 35 height 24
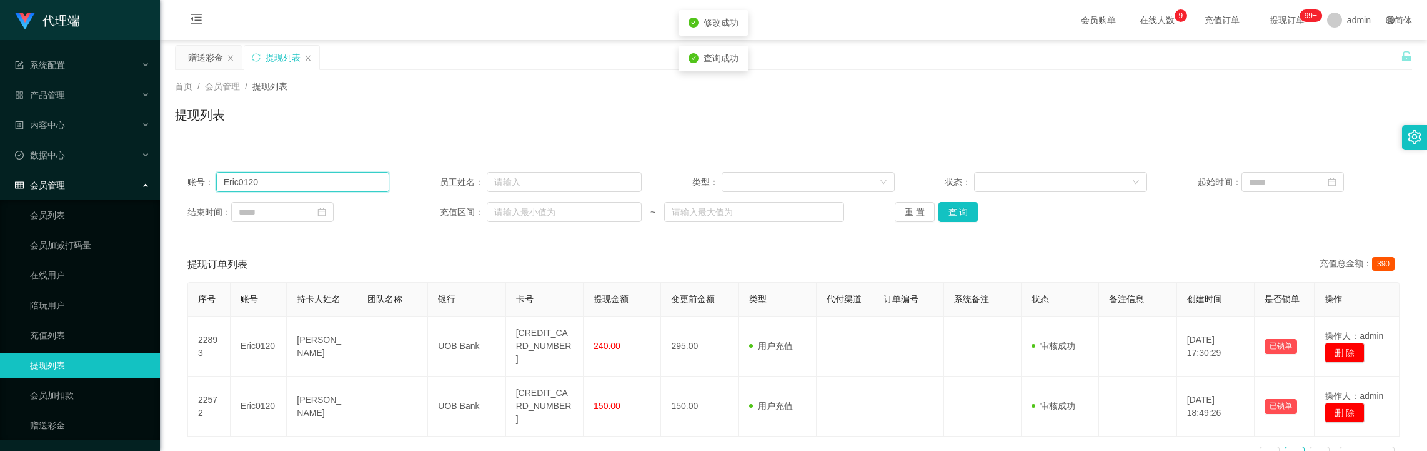
click at [304, 181] on input "Eric0120" at bounding box center [303, 182] width 174 height 20
click at [304, 180] on input "Eric0120" at bounding box center [303, 182] width 174 height 20
click at [972, 205] on button "查 询" at bounding box center [959, 212] width 40 height 20
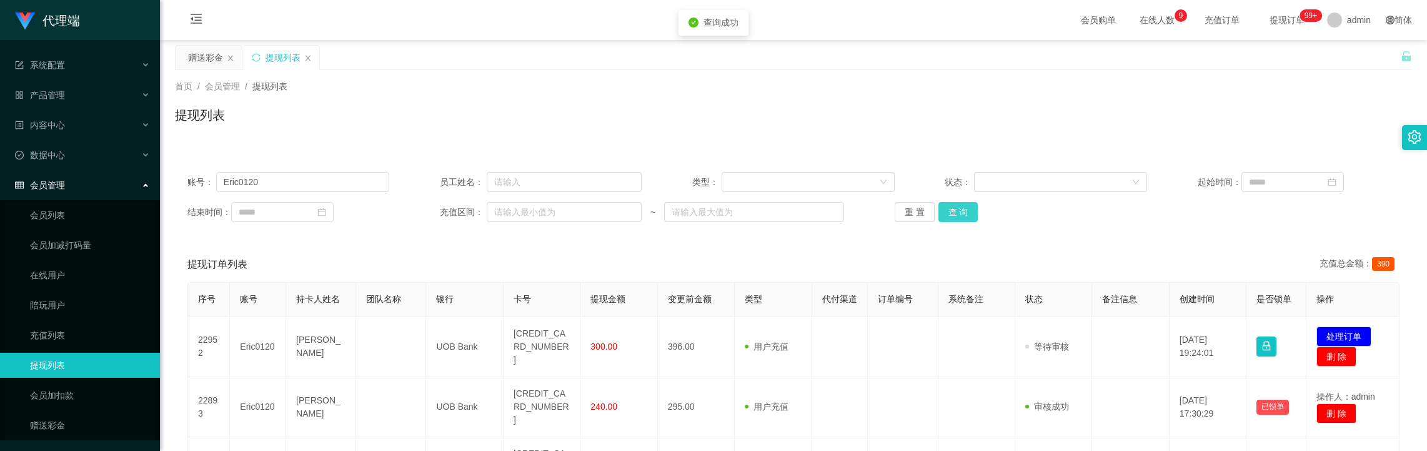
click at [963, 208] on button "查 询" at bounding box center [959, 212] width 40 height 20
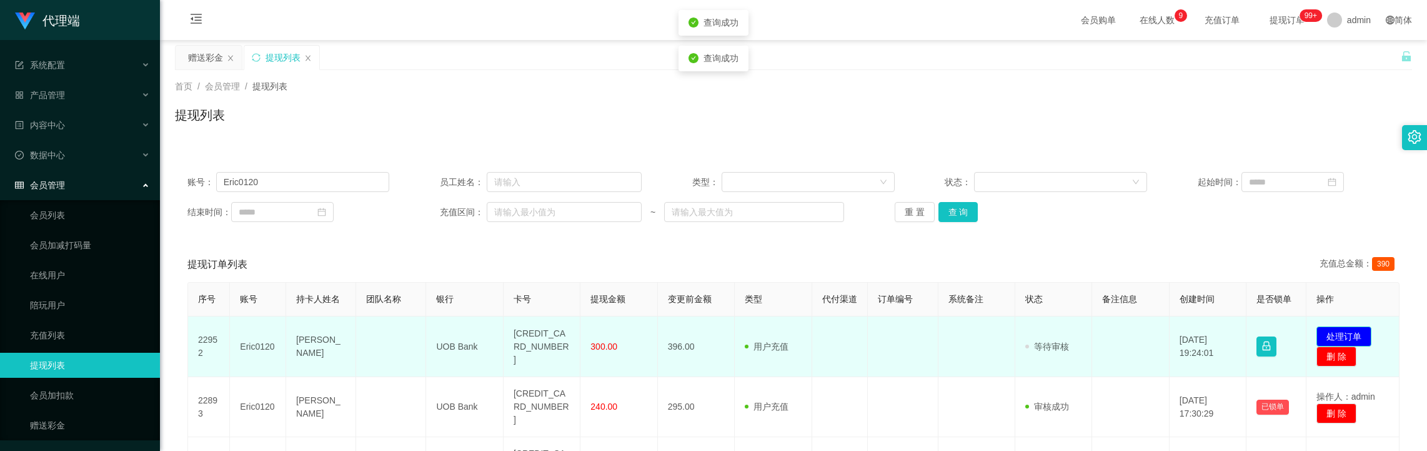
click at [1342, 346] on button "处理订单" at bounding box center [1344, 336] width 55 height 20
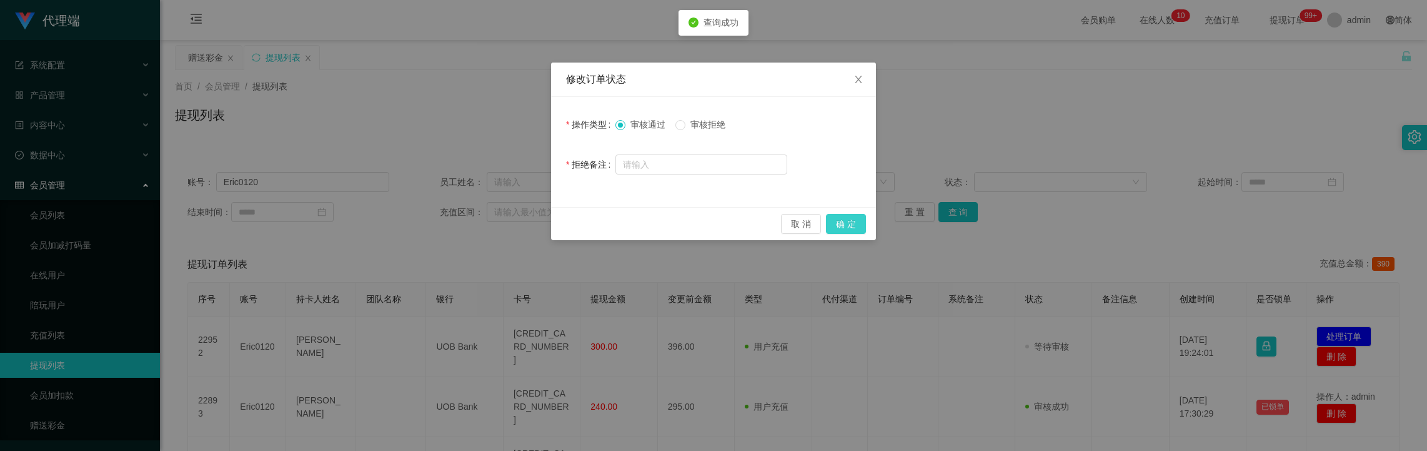
click at [852, 222] on button "确 定" at bounding box center [846, 224] width 40 height 20
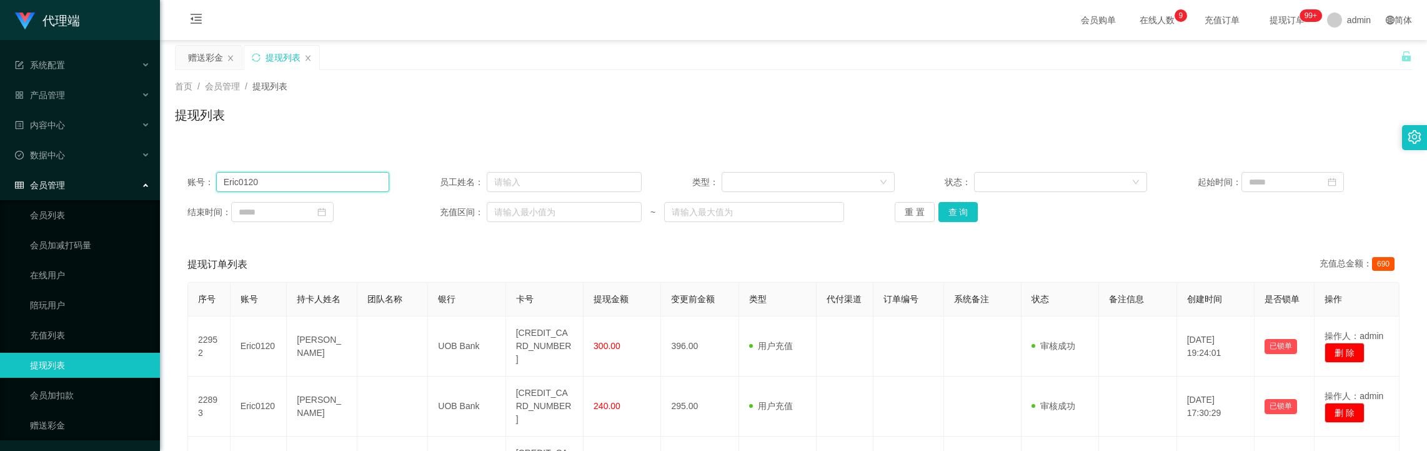
click at [322, 173] on input "Eric0120" at bounding box center [303, 182] width 174 height 20
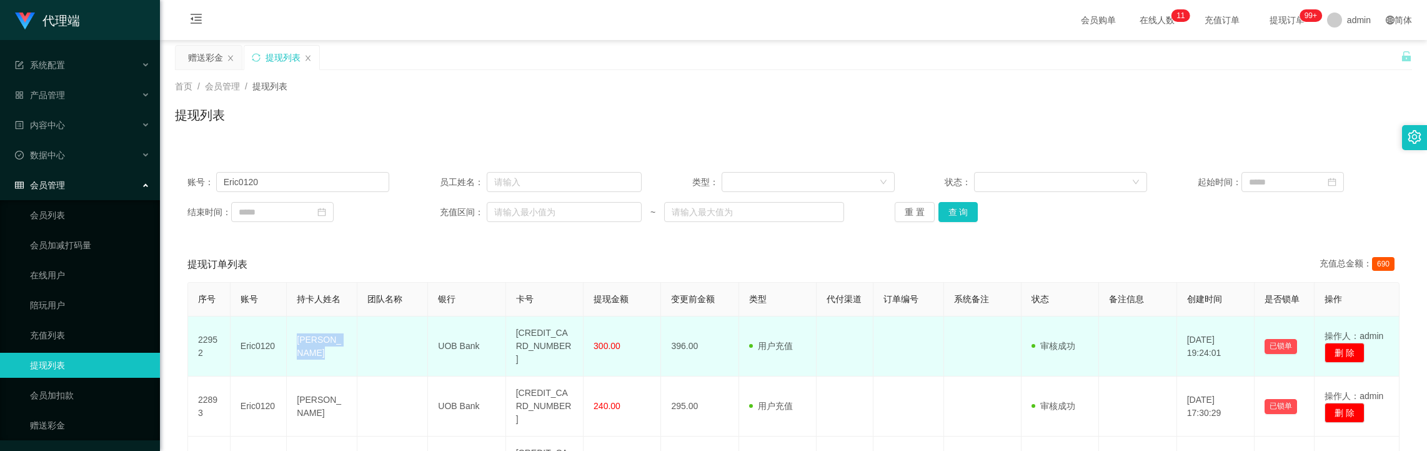
drag, startPoint x: 328, startPoint y: 343, endPoint x: 359, endPoint y: 349, distance: 31.1
click at [416, 354] on tr "22952 Eric0120 [PERSON_NAME] UOB Bank 4182384028074524 300.00 396.00 用户充值 人工扣款 …" at bounding box center [794, 346] width 1212 height 60
click at [314, 336] on td "[PERSON_NAME]" at bounding box center [322, 346] width 71 height 60
drag, startPoint x: 846, startPoint y: 364, endPoint x: 860, endPoint y: 343, distance: 25.1
click at [860, 343] on td at bounding box center [845, 346] width 56 height 60
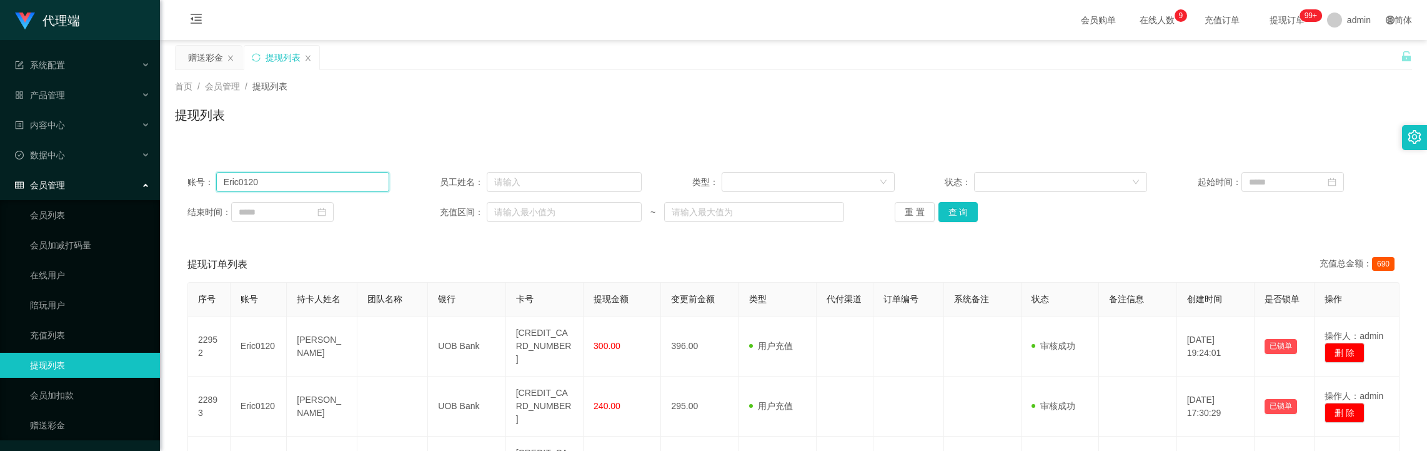
click at [301, 176] on input "Eric0120" at bounding box center [303, 182] width 174 height 20
paste input "sskk1122"
type input "sskk1122"
click at [962, 208] on button "查 询" at bounding box center [959, 212] width 40 height 20
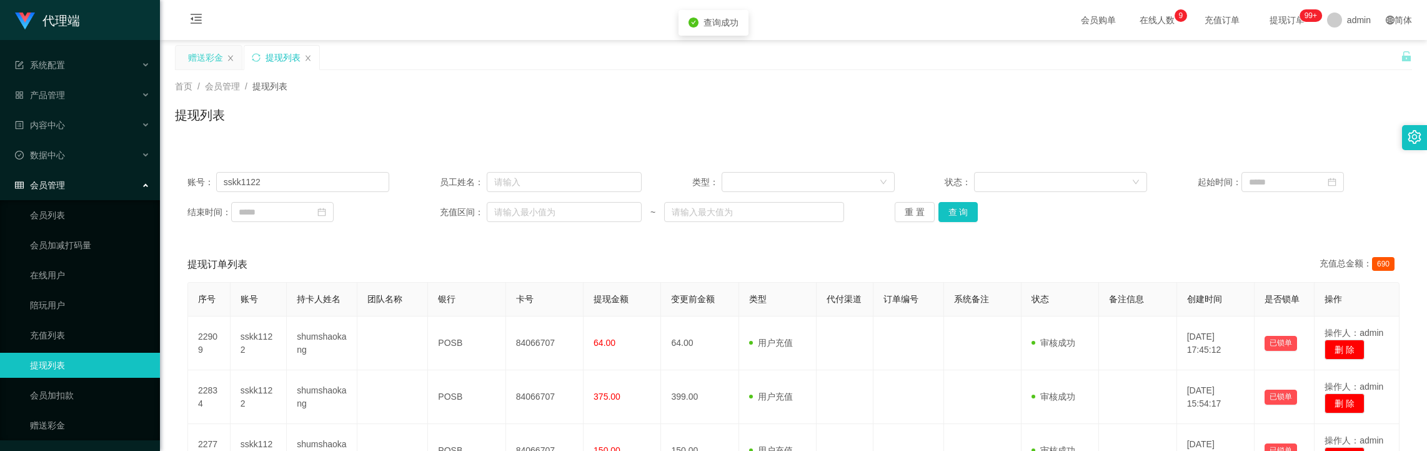
drag, startPoint x: 196, startPoint y: 54, endPoint x: 206, endPoint y: 66, distance: 15.9
click at [196, 54] on div "赠送彩金" at bounding box center [205, 58] width 35 height 24
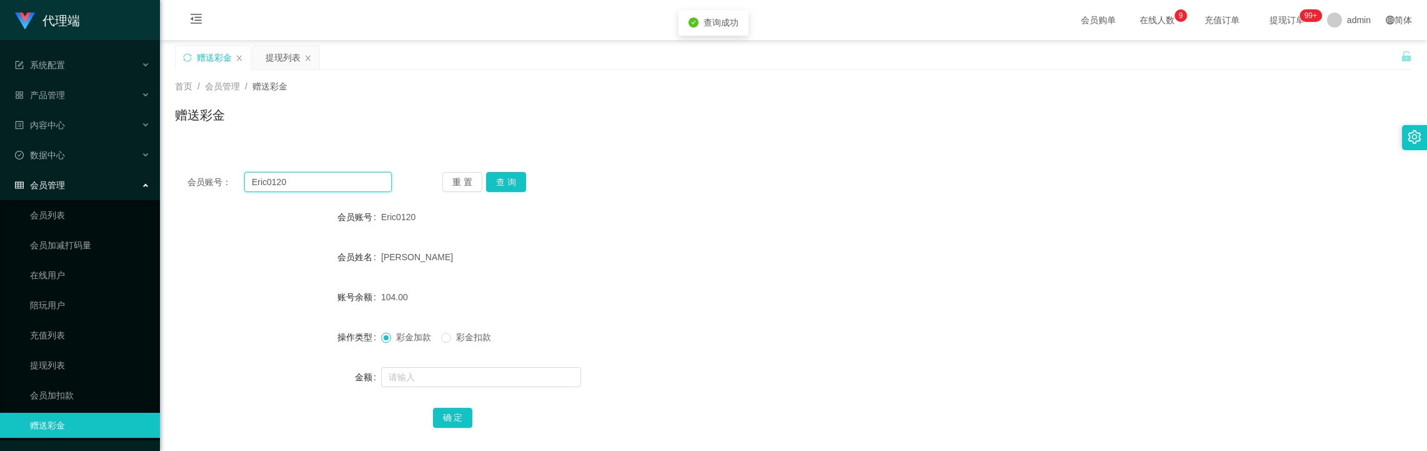
click at [304, 176] on input "Eric0120" at bounding box center [317, 182] width 147 height 20
paste input "sskk1122"
type input "sskk1122"
click at [500, 181] on button "查 询" at bounding box center [506, 182] width 40 height 20
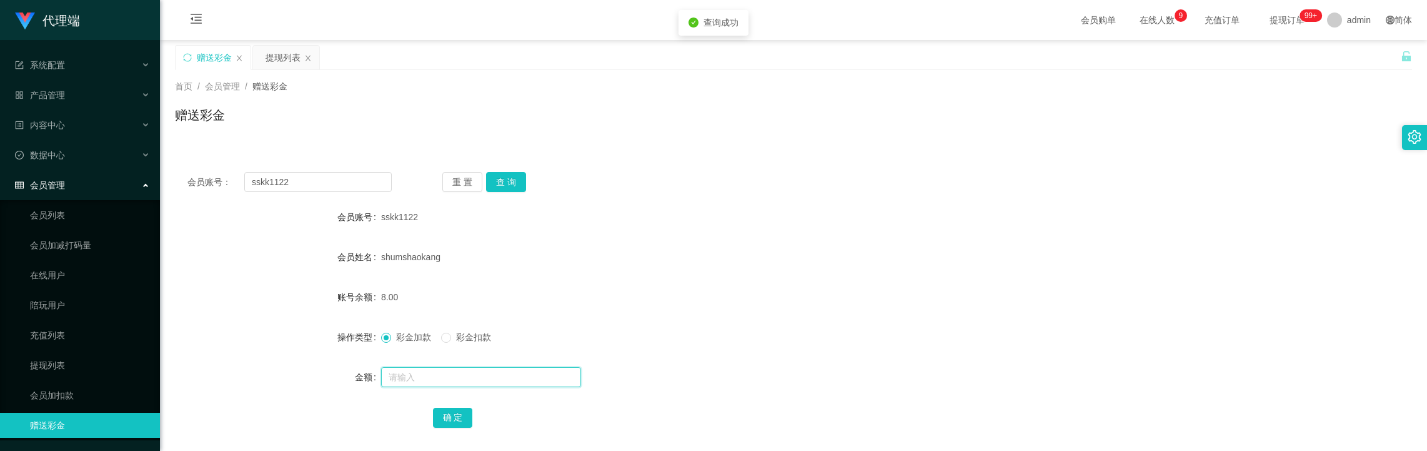
click at [455, 369] on input "text" at bounding box center [481, 377] width 200 height 20
type input "8"
click at [455, 402] on form "会员账号 sskk1122 会员姓名 [PERSON_NAME] 账号余额 8.00 操作类型 彩金加款 彩金扣款 金额 8 确 定" at bounding box center [793, 316] width 1237 height 225
click at [471, 419] on button "确 定" at bounding box center [453, 417] width 40 height 20
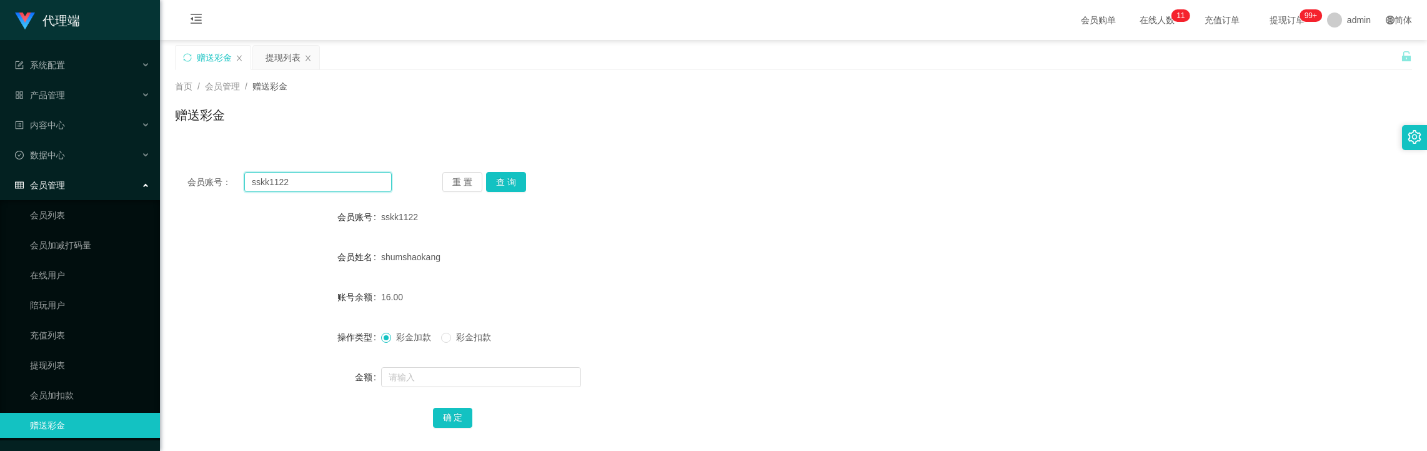
click at [297, 191] on input "sskk1122" at bounding box center [317, 182] width 147 height 20
drag, startPoint x: 297, startPoint y: 191, endPoint x: 316, endPoint y: 194, distance: 18.4
click at [300, 191] on input "sskk1122" at bounding box center [317, 182] width 147 height 20
paste input "weikiat86"
type input "weikiat862"
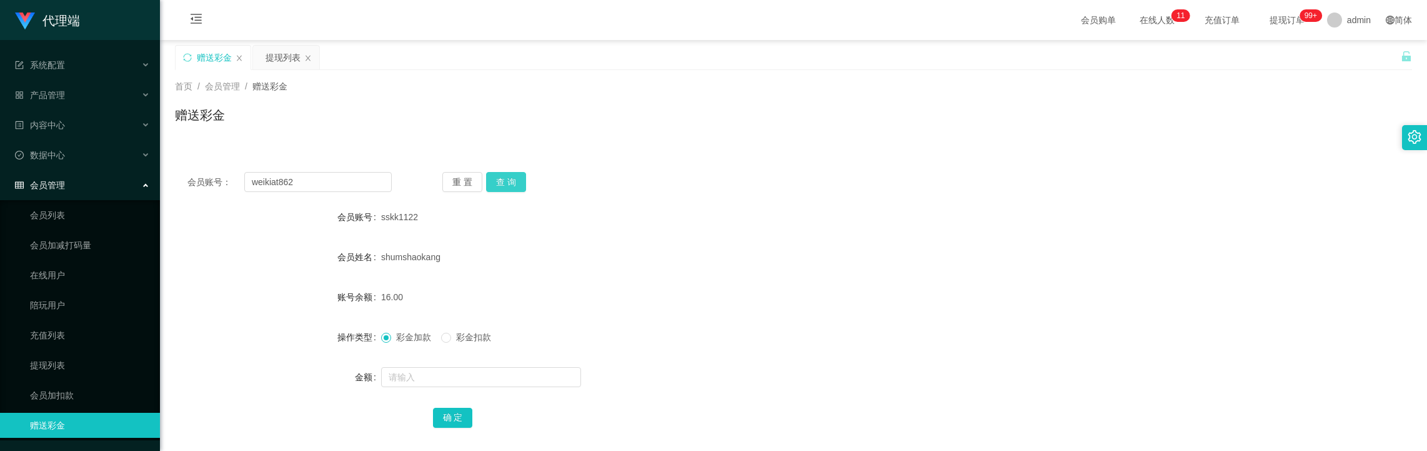
click at [493, 189] on button "查 询" at bounding box center [506, 182] width 40 height 20
click at [421, 373] on input "text" at bounding box center [481, 377] width 200 height 20
type input "8"
click at [317, 176] on input "weikiat862" at bounding box center [317, 182] width 147 height 20
paste input "84066707"
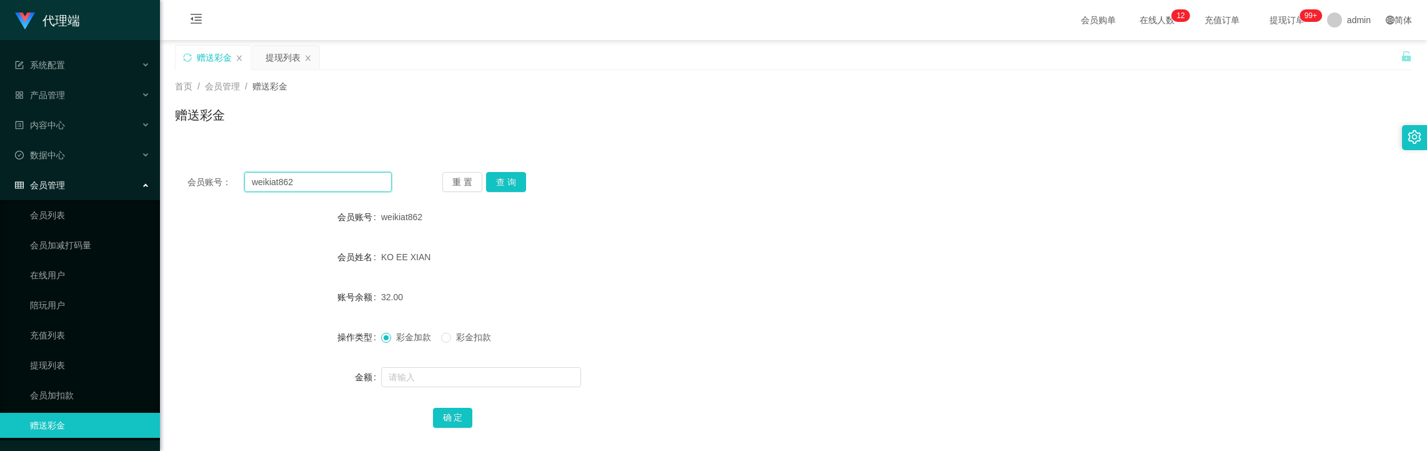
drag, startPoint x: 317, startPoint y: 176, endPoint x: 454, endPoint y: 202, distance: 138.9
click at [323, 176] on input "weikiat862" at bounding box center [317, 182] width 147 height 20
click at [496, 181] on button "查 询" at bounding box center [506, 182] width 40 height 20
click at [341, 182] on input "84066707" at bounding box center [317, 182] width 147 height 20
paste input "sskk1122"
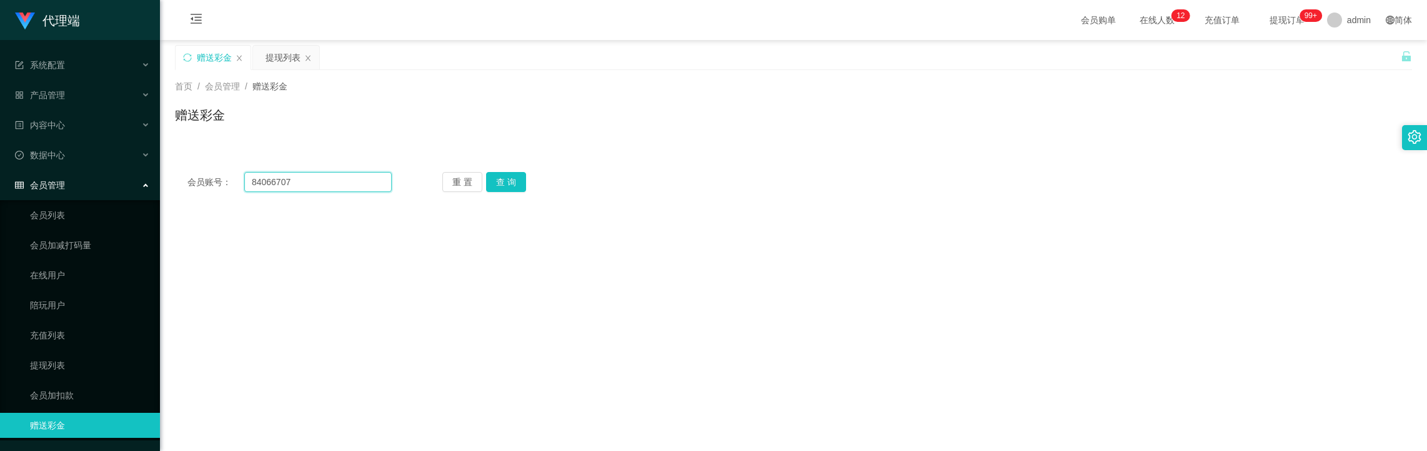
drag, startPoint x: 341, startPoint y: 182, endPoint x: 398, endPoint y: 191, distance: 58.2
click at [345, 186] on input "84066707" at bounding box center [317, 182] width 147 height 20
click at [506, 186] on button "查 询" at bounding box center [506, 182] width 40 height 20
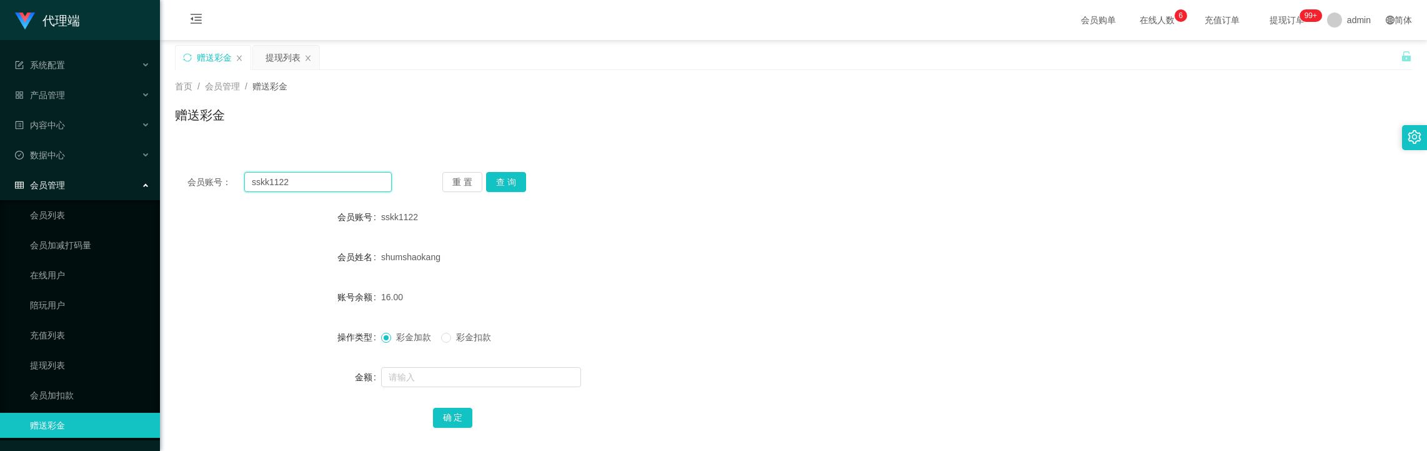
click at [291, 187] on input "sskk1122" at bounding box center [317, 182] width 147 height 20
paste input "90144410"
type input "90144410"
drag, startPoint x: 503, startPoint y: 180, endPoint x: 482, endPoint y: 227, distance: 51.8
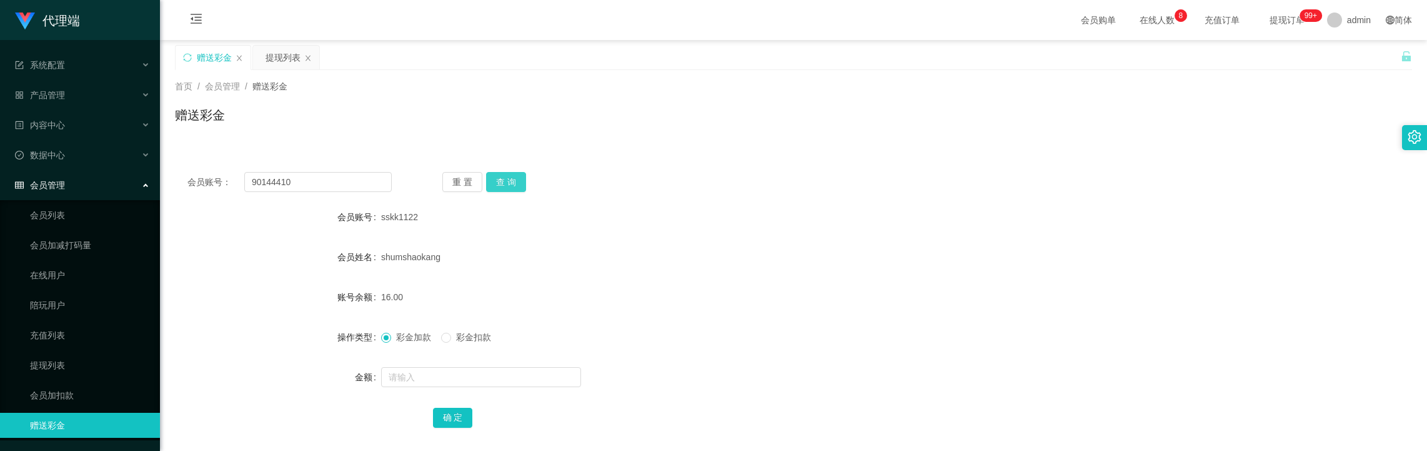
click at [503, 180] on button "查 询" at bounding box center [506, 182] width 40 height 20
drag, startPoint x: 446, startPoint y: 370, endPoint x: 450, endPoint y: 363, distance: 7.8
click at [447, 370] on input "text" at bounding box center [481, 377] width 200 height 20
type input "16"
click at [462, 420] on button "确 定" at bounding box center [453, 417] width 40 height 20
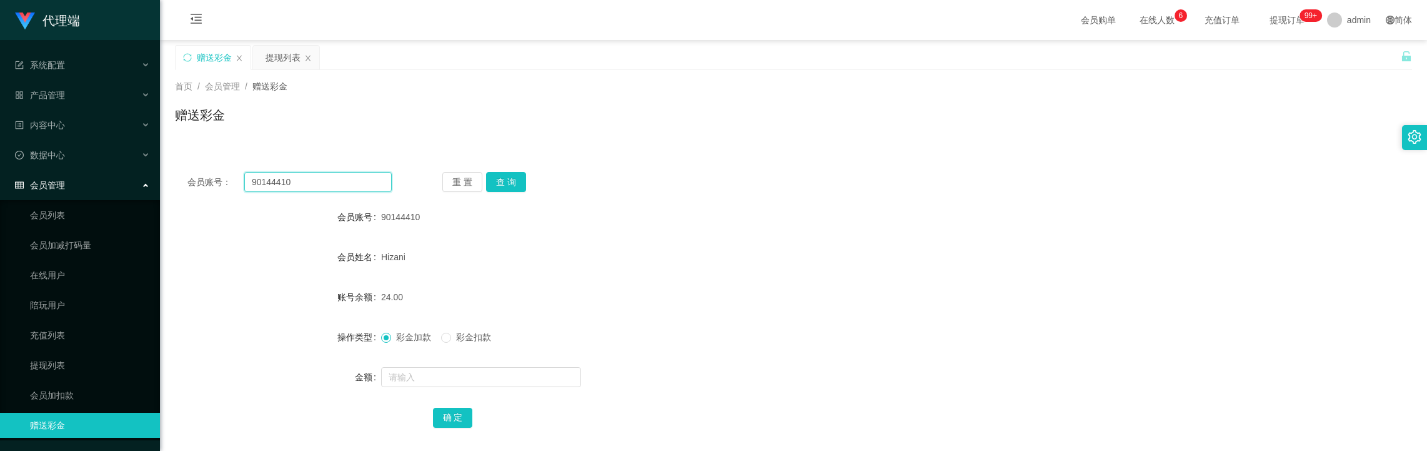
click at [341, 188] on input "90144410" at bounding box center [317, 182] width 147 height 20
paste input "sskk1122"
click at [491, 181] on button "查 询" at bounding box center [506, 182] width 40 height 20
click at [513, 184] on button "查 询" at bounding box center [506, 182] width 40 height 20
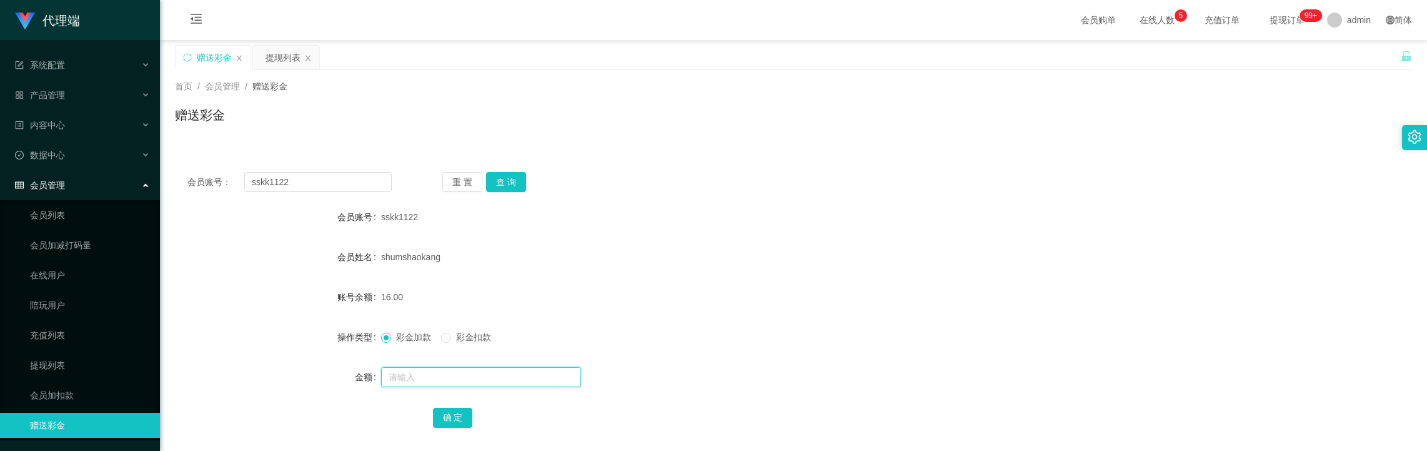
drag, startPoint x: 416, startPoint y: 377, endPoint x: 472, endPoint y: 352, distance: 62.1
click at [420, 377] on input "text" at bounding box center [481, 377] width 200 height 20
drag, startPoint x: 476, startPoint y: 343, endPoint x: 462, endPoint y: 360, distance: 21.4
click at [475, 343] on label "彩金扣款" at bounding box center [468, 337] width 55 height 13
click at [449, 378] on input "text" at bounding box center [481, 377] width 200 height 20
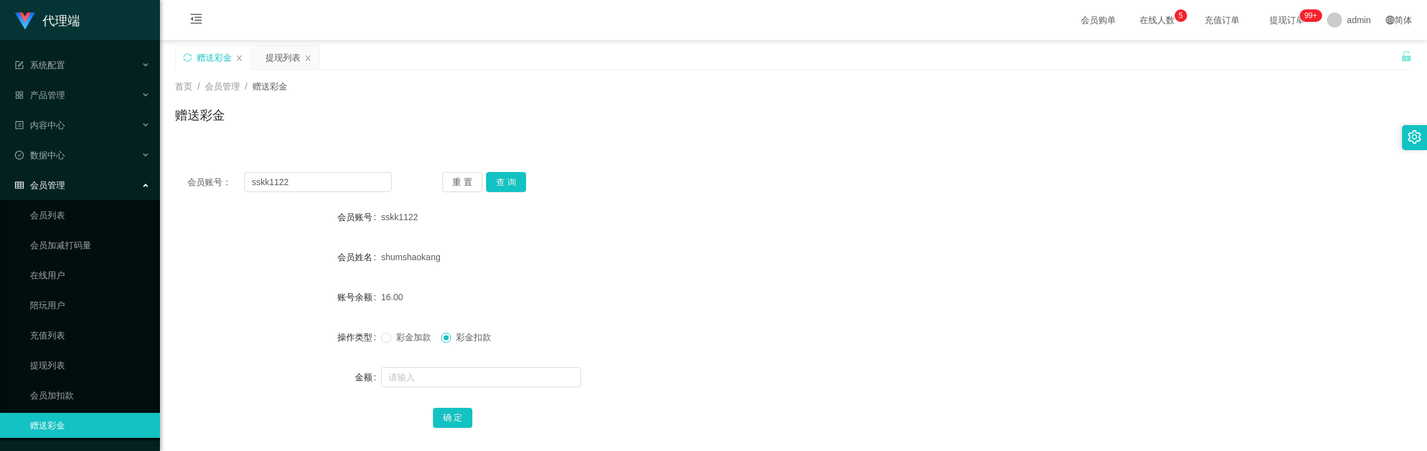
click at [423, 341] on span "彩金加款" at bounding box center [413, 337] width 45 height 10
click at [310, 176] on input "sskk1122" at bounding box center [317, 182] width 147 height 20
paste input "Eric0120"
type input "Eric0120"
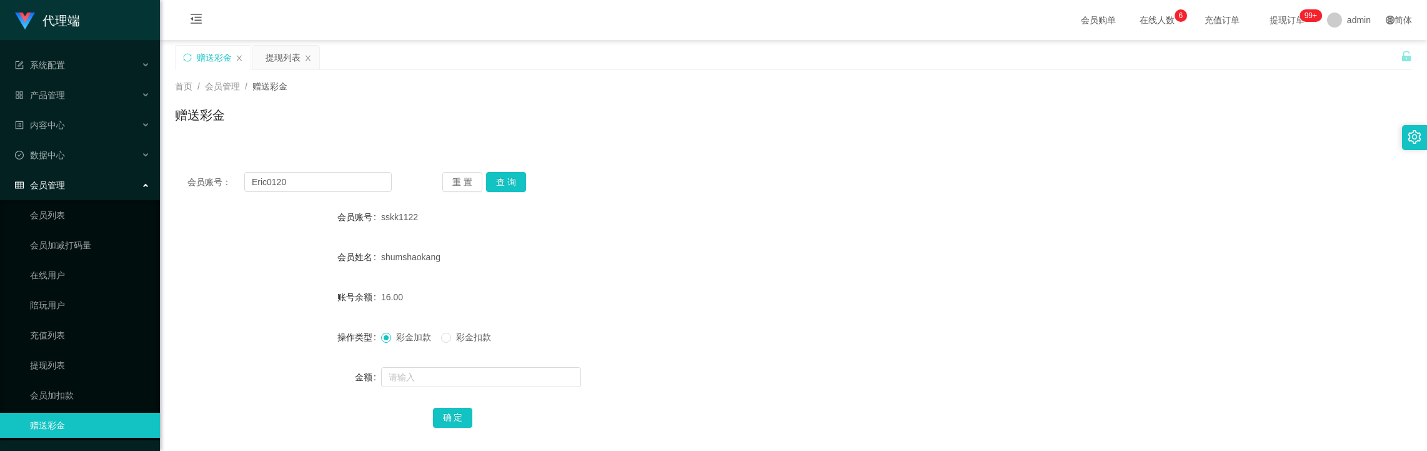
click at [506, 167] on div "会员账号： Eric0120 重 置 查 询 会员账号 sskk1122 会员姓名 [PERSON_NAME] 账号余额 16.00 操作类型 彩金加款 彩金…" at bounding box center [793, 307] width 1237 height 297
click at [507, 180] on button "查 询" at bounding box center [506, 182] width 40 height 20
click at [271, 60] on div "提现列表" at bounding box center [283, 58] width 35 height 24
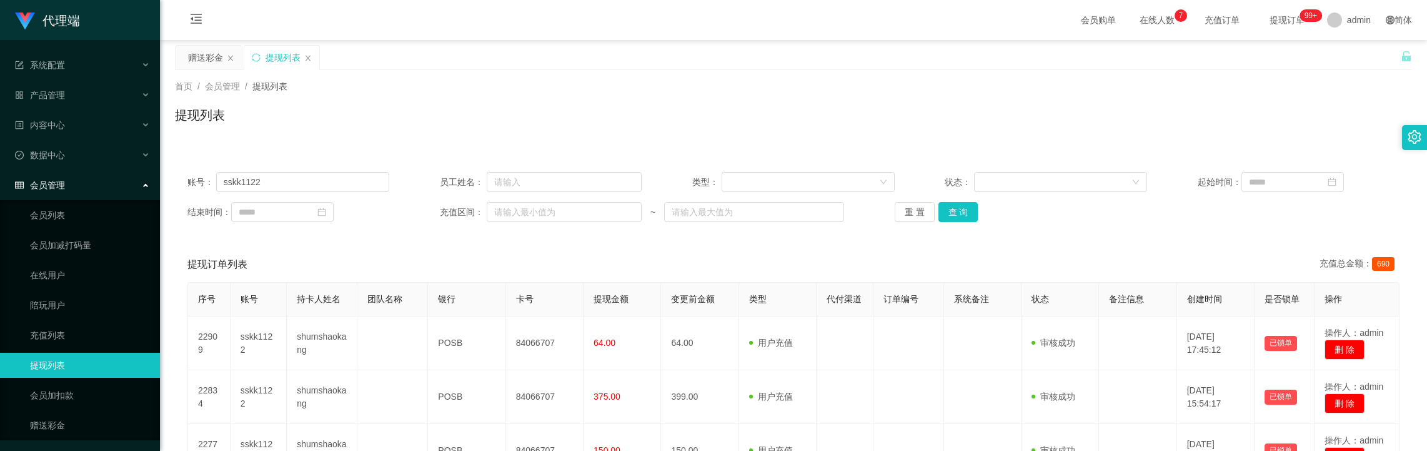
click at [304, 170] on div "账号： sskk1122 员工姓名： 类型： 状态： 起始时间： 结束时间： 充值区间： ~ 重 置 查 询" at bounding box center [793, 196] width 1237 height 75
click at [293, 176] on input "sskk1122" at bounding box center [303, 182] width 174 height 20
paste input "Eric0120"
type input "Eric0120"
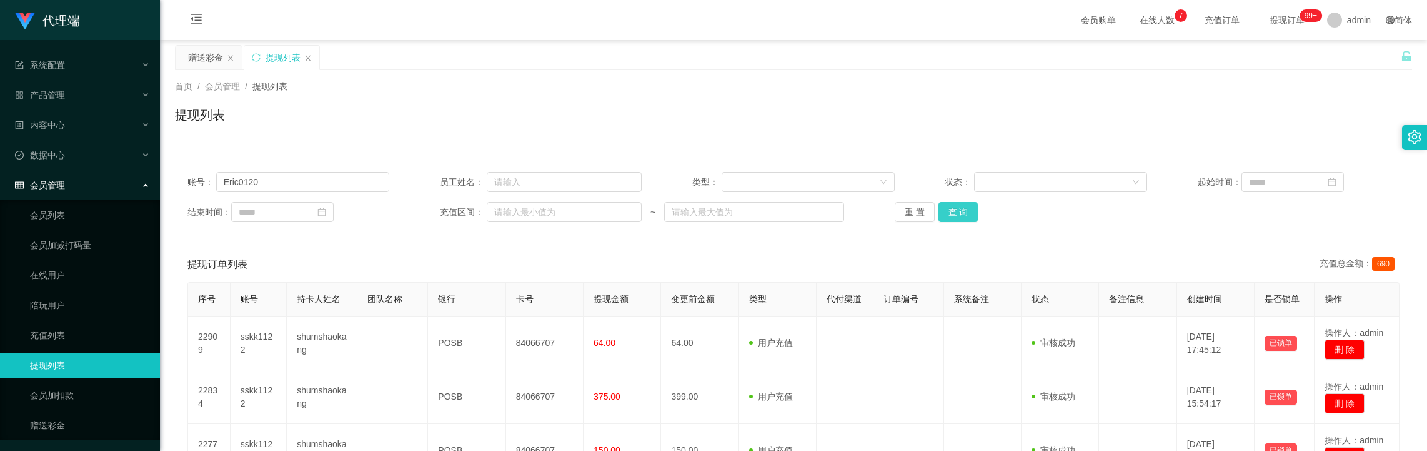
click at [949, 211] on button "查 询" at bounding box center [959, 212] width 40 height 20
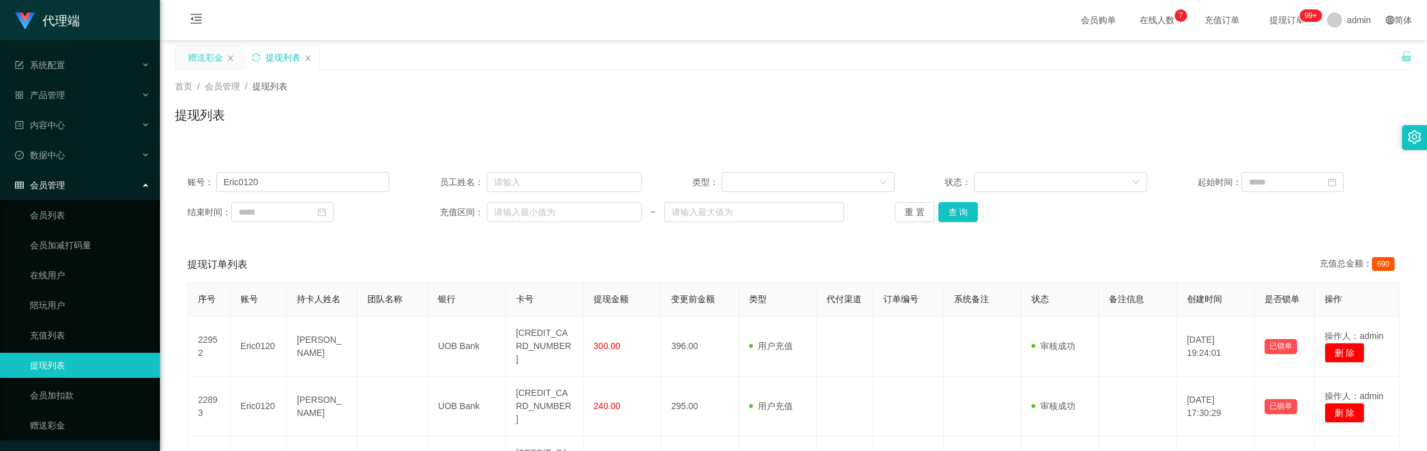
click at [200, 53] on div "赠送彩金" at bounding box center [205, 58] width 35 height 24
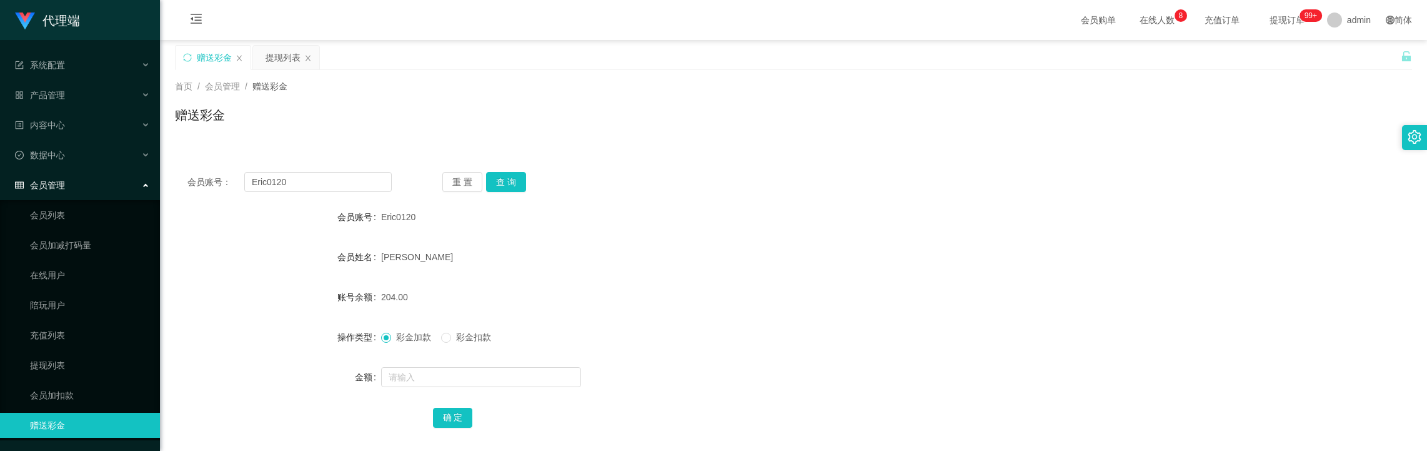
click at [192, 263] on div "会员姓名" at bounding box center [278, 256] width 206 height 25
click at [314, 103] on div "首页 / 会员管理 / 赠送彩金 / 赠送彩金" at bounding box center [793, 107] width 1237 height 54
drag, startPoint x: 71, startPoint y: 360, endPoint x: 105, endPoint y: 336, distance: 41.6
click at [72, 359] on link "提现列表" at bounding box center [90, 364] width 120 height 25
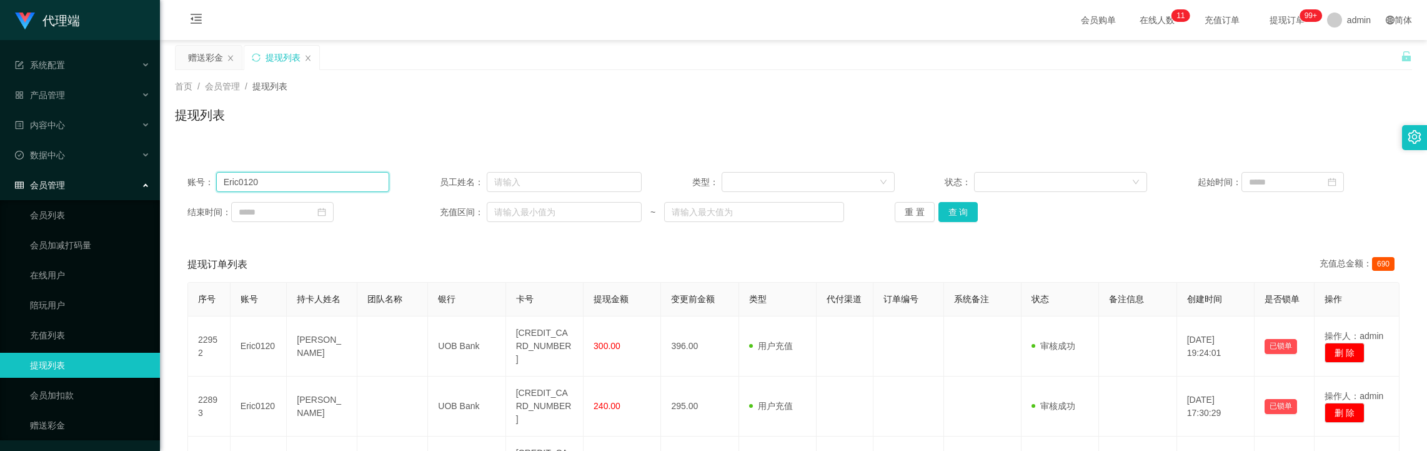
click at [303, 178] on input "Eric0120" at bounding box center [303, 182] width 174 height 20
click at [973, 204] on button "查 询" at bounding box center [959, 212] width 40 height 20
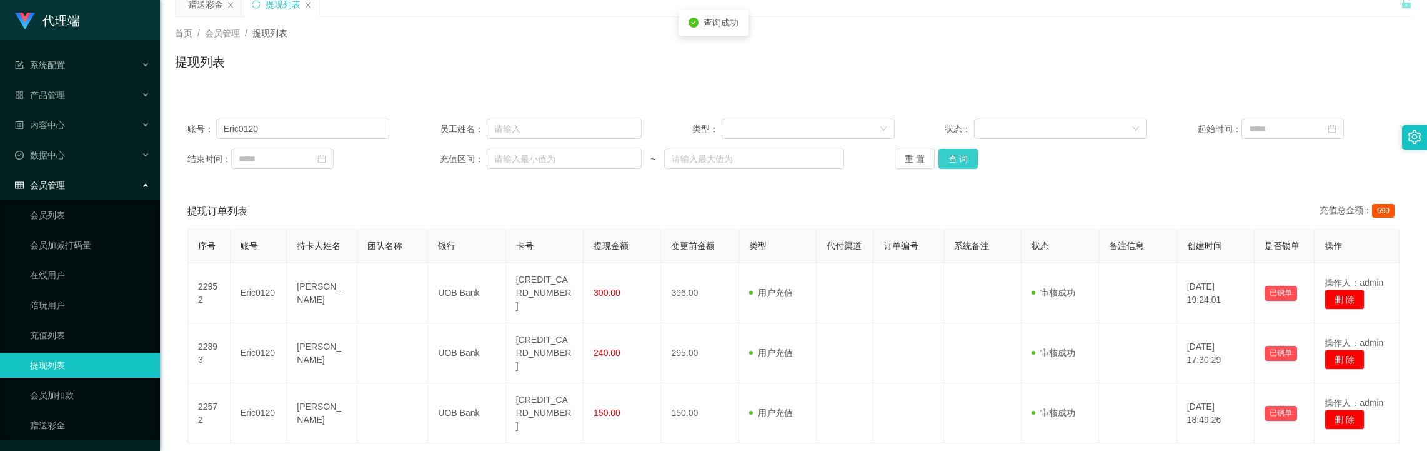
scroll to position [83, 0]
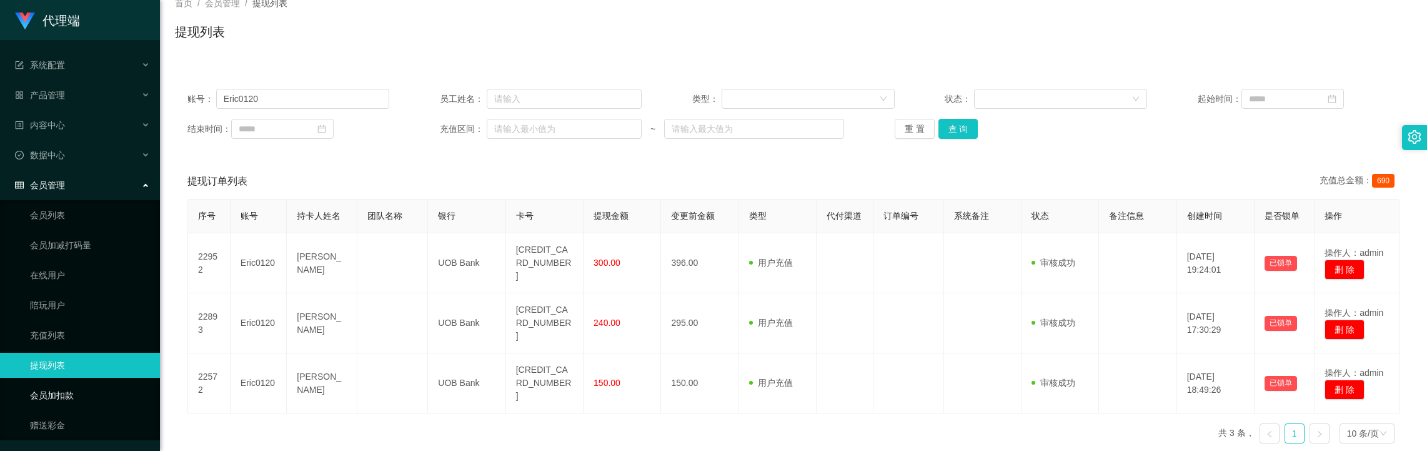
click at [71, 382] on link "会员加扣款" at bounding box center [90, 394] width 120 height 25
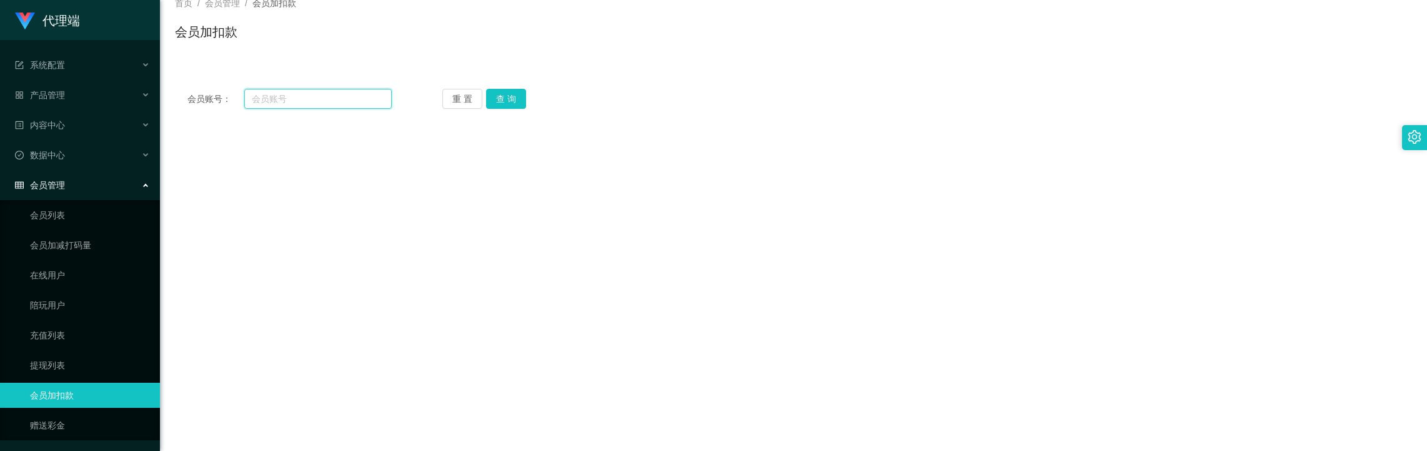
click at [317, 102] on input "text" at bounding box center [317, 99] width 147 height 20
paste input "Eric0120"
type input "Eric0120"
click at [517, 97] on button "查 询" at bounding box center [506, 99] width 40 height 20
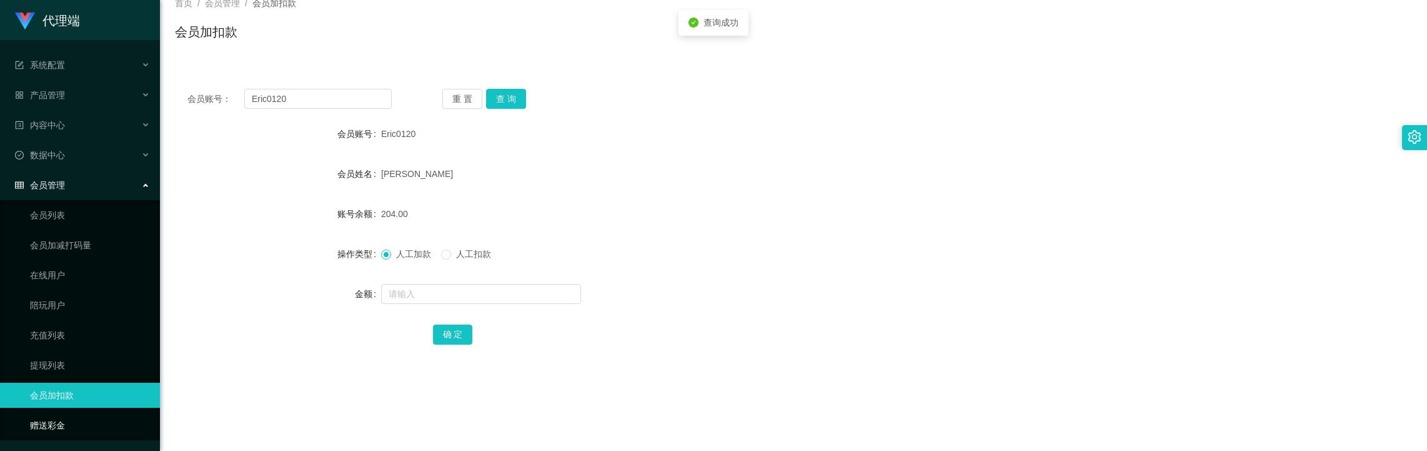
drag, startPoint x: 59, startPoint y: 403, endPoint x: 67, endPoint y: 391, distance: 14.7
click at [60, 412] on link "赠送彩金" at bounding box center [90, 424] width 120 height 25
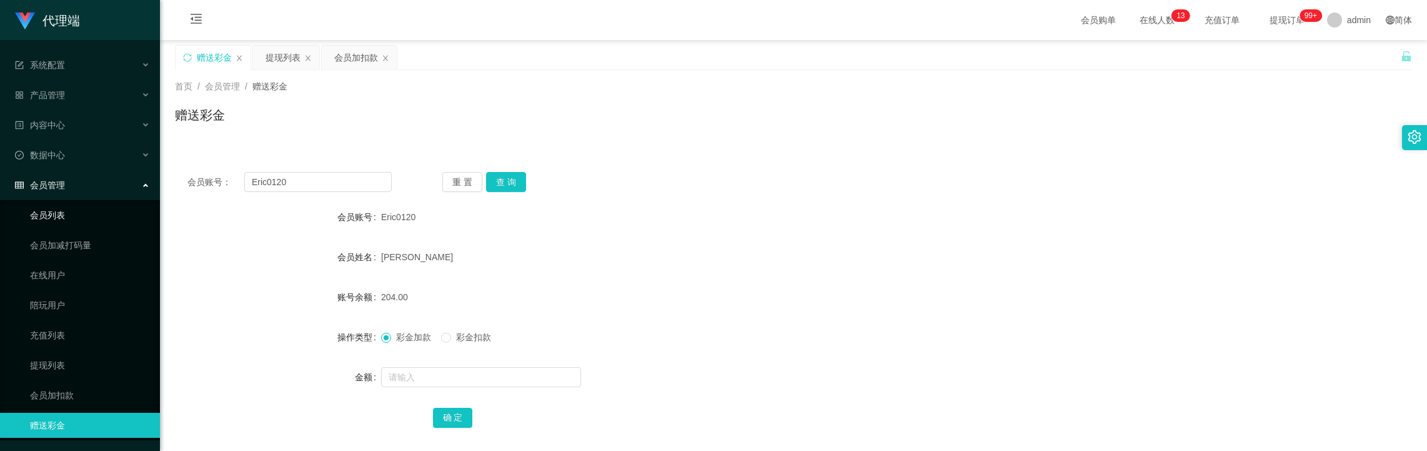
click at [94, 203] on link "会员列表" at bounding box center [90, 214] width 120 height 25
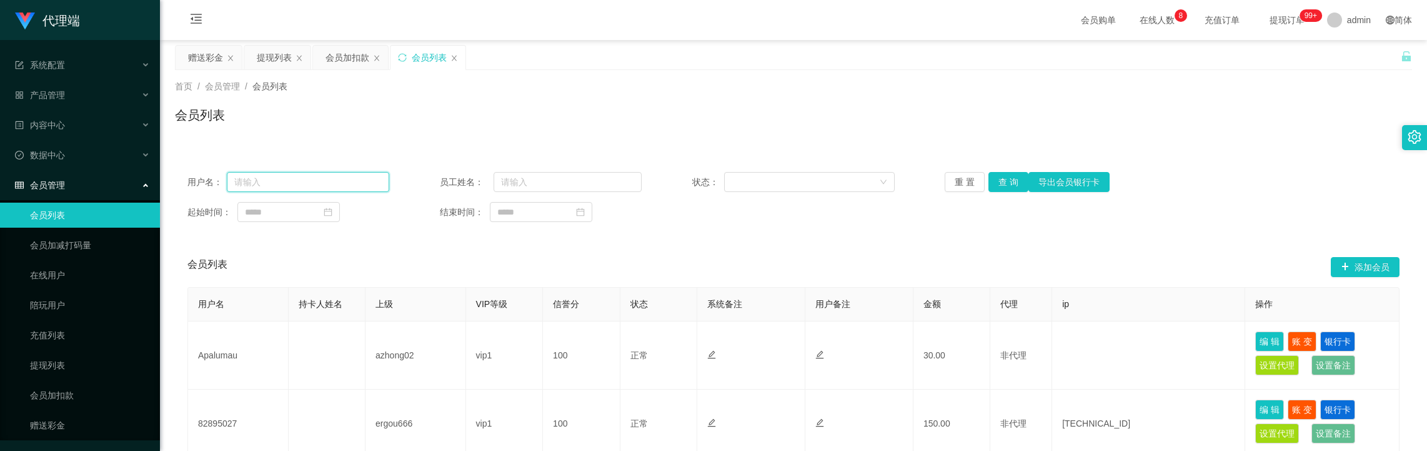
click at [297, 179] on input "text" at bounding box center [308, 182] width 162 height 20
paste input "Eric0120"
type input "Eric0120"
click at [998, 184] on button "查 询" at bounding box center [1009, 182] width 40 height 20
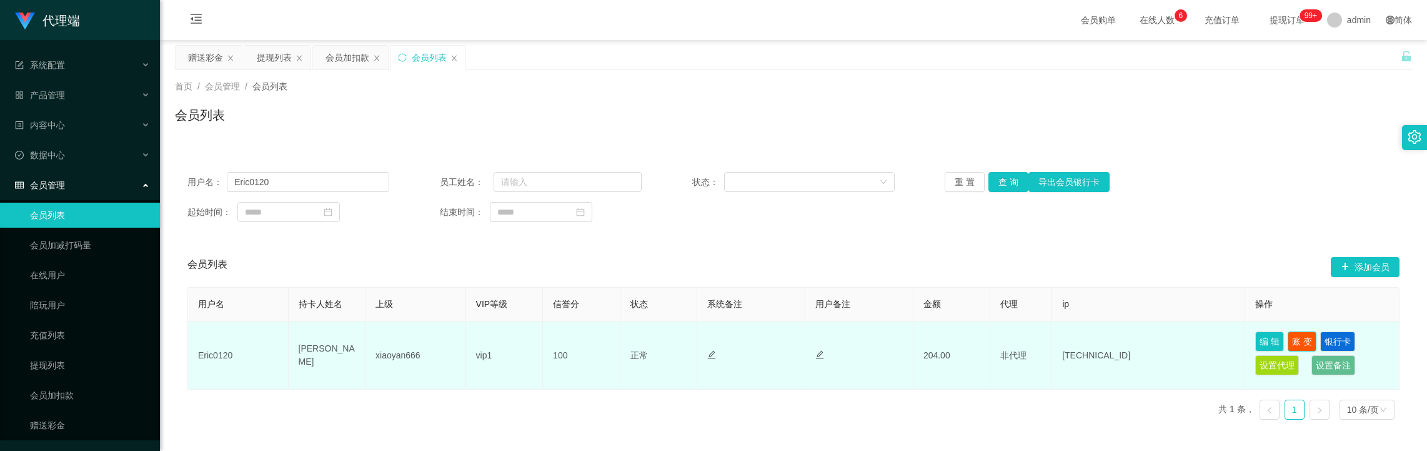
click at [1297, 339] on button "账 变" at bounding box center [1302, 341] width 29 height 20
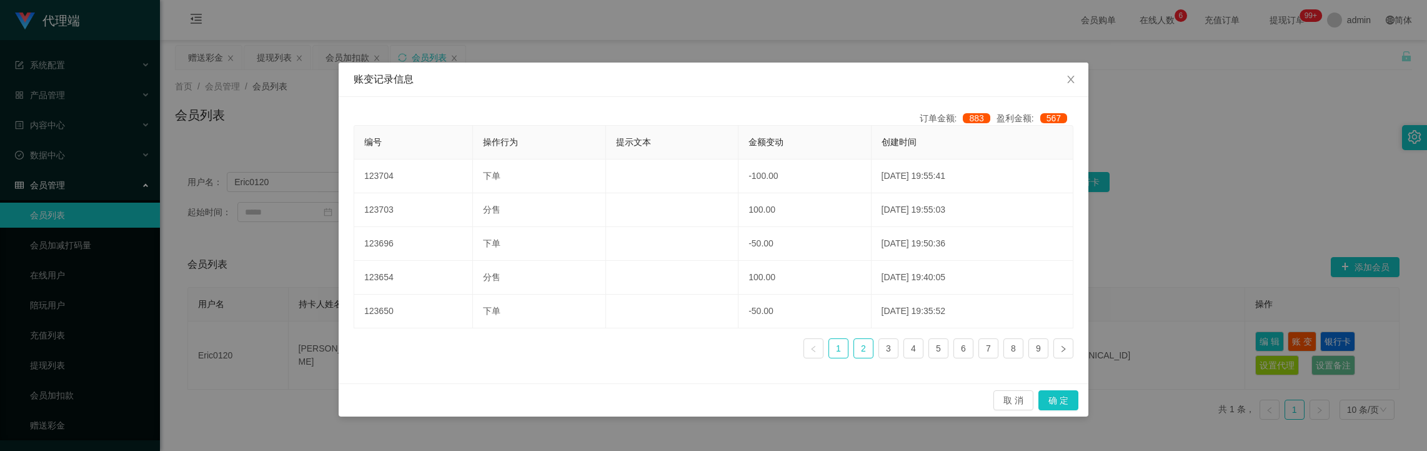
click at [860, 351] on link "2" at bounding box center [863, 348] width 19 height 19
click at [891, 356] on link "3" at bounding box center [888, 348] width 19 height 19
click at [924, 347] on ul "1 2 3 4 5 6 7 8 9" at bounding box center [939, 348] width 270 height 20
click at [956, 346] on link "6" at bounding box center [963, 348] width 19 height 19
click at [992, 353] on link "7" at bounding box center [988, 348] width 19 height 19
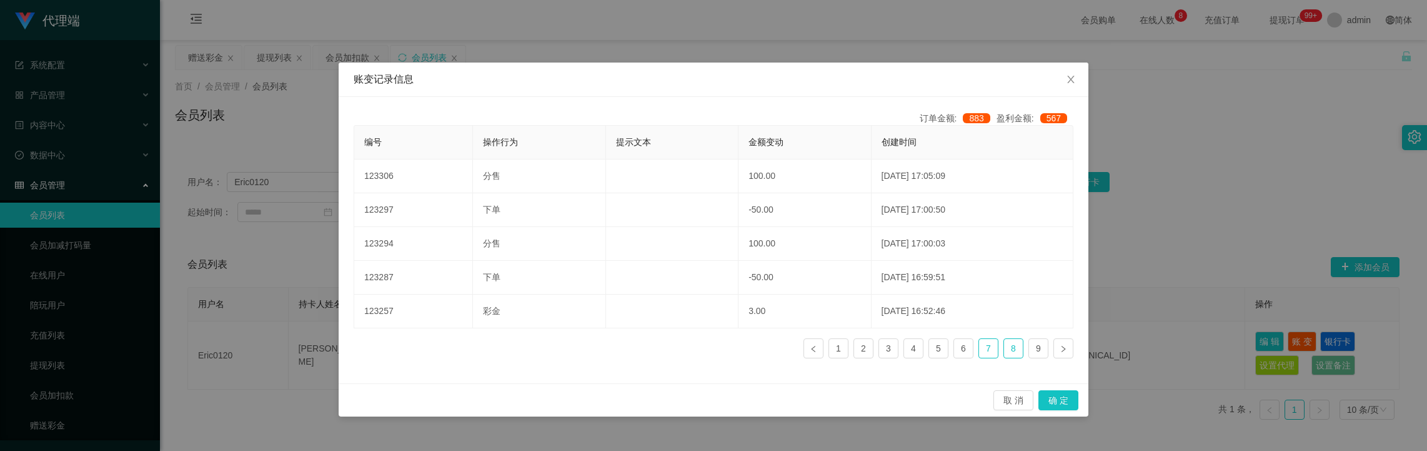
click at [1014, 352] on link "8" at bounding box center [1013, 348] width 19 height 19
click at [1038, 351] on link "9" at bounding box center [1038, 348] width 19 height 19
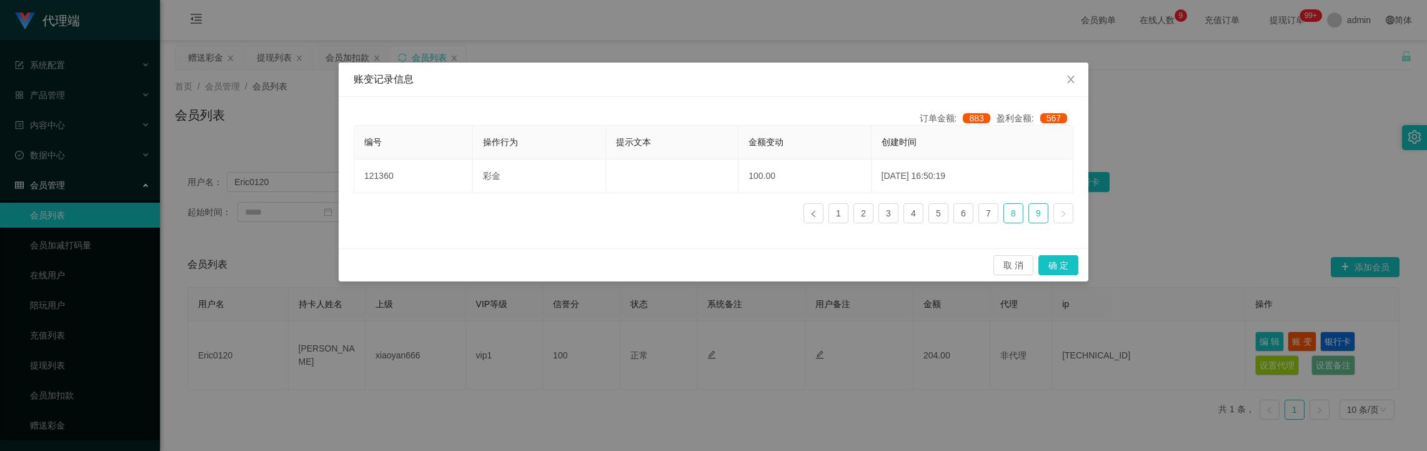
click at [1009, 221] on link "8" at bounding box center [1013, 213] width 19 height 19
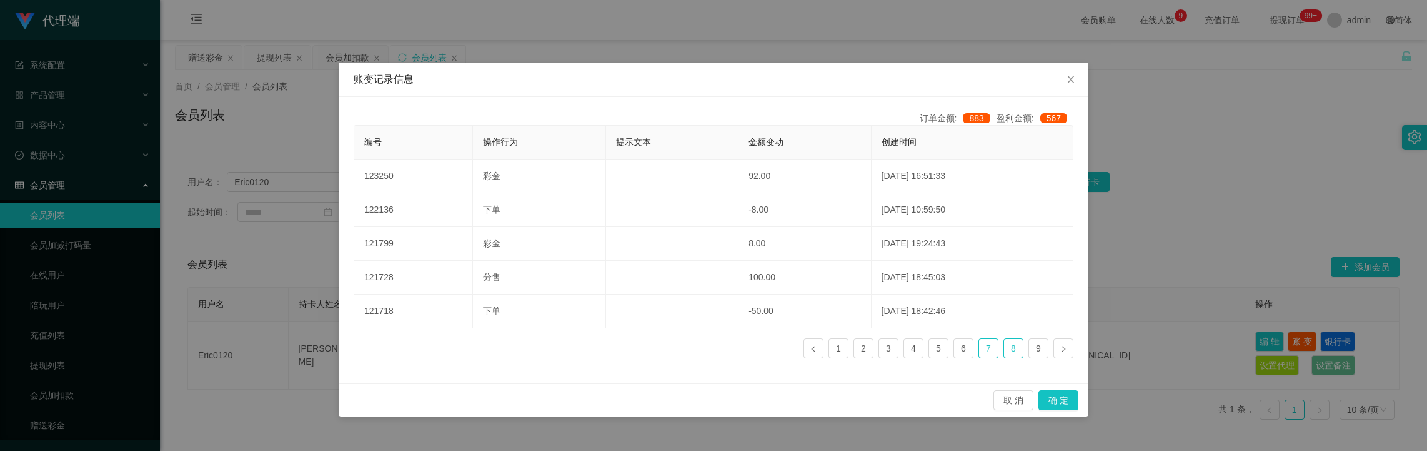
drag, startPoint x: 985, startPoint y: 349, endPoint x: 977, endPoint y: 350, distance: 7.6
click at [985, 349] on link "7" at bounding box center [988, 348] width 19 height 19
click at [941, 350] on link "5" at bounding box center [938, 348] width 19 height 19
click at [916, 351] on link "4" at bounding box center [913, 348] width 19 height 19
click at [1075, 76] on icon "图标: close" at bounding box center [1071, 79] width 10 height 10
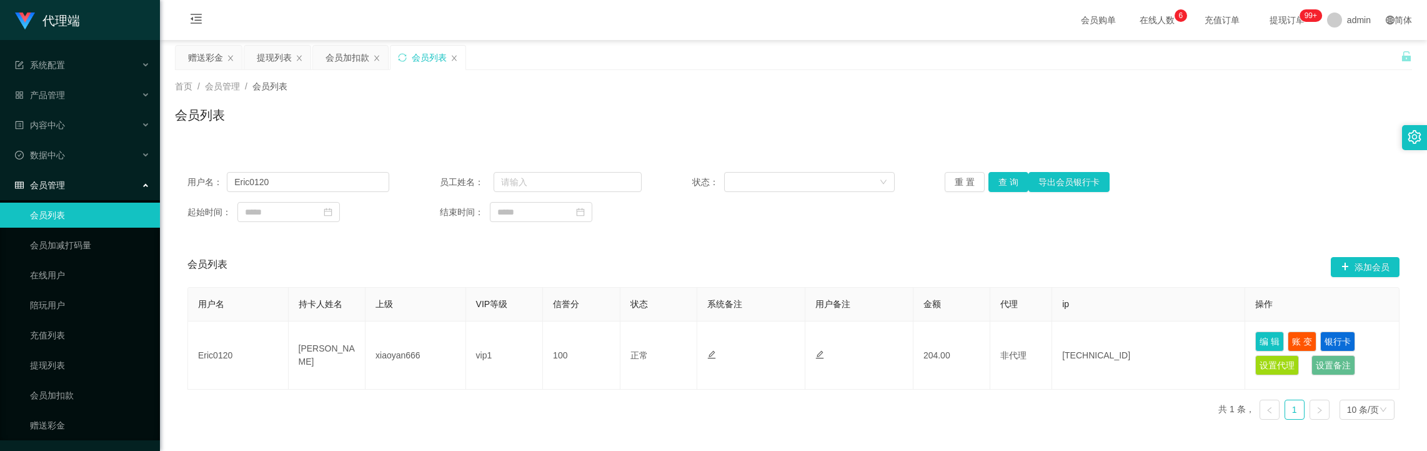
click at [1120, 121] on div "会员列表" at bounding box center [793, 120] width 1237 height 29
click at [999, 176] on button "查 询" at bounding box center [1009, 182] width 40 height 20
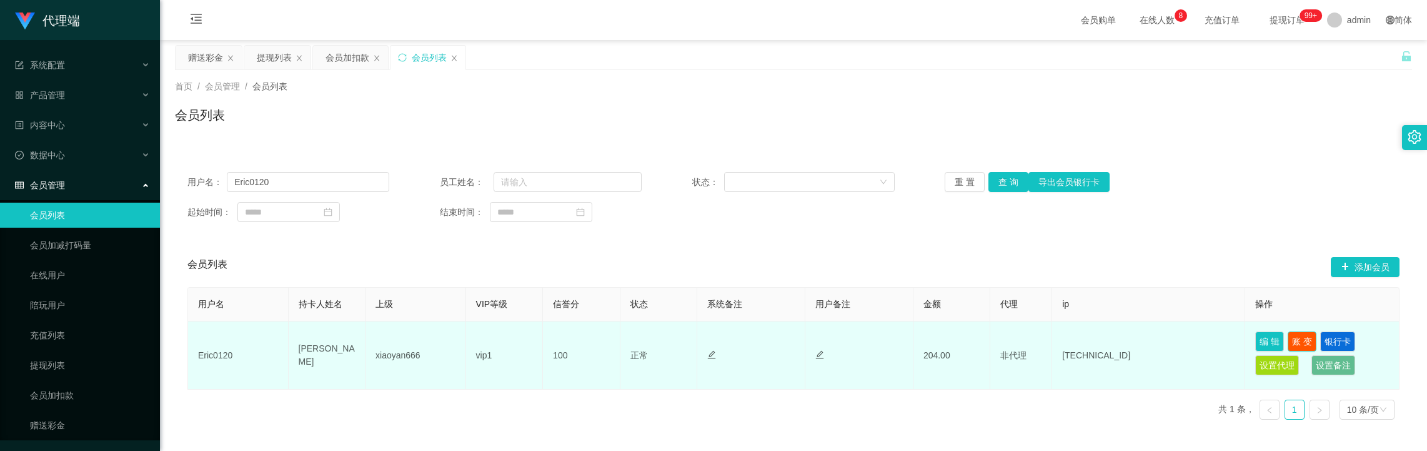
click at [1290, 337] on button "账 变" at bounding box center [1302, 341] width 29 height 20
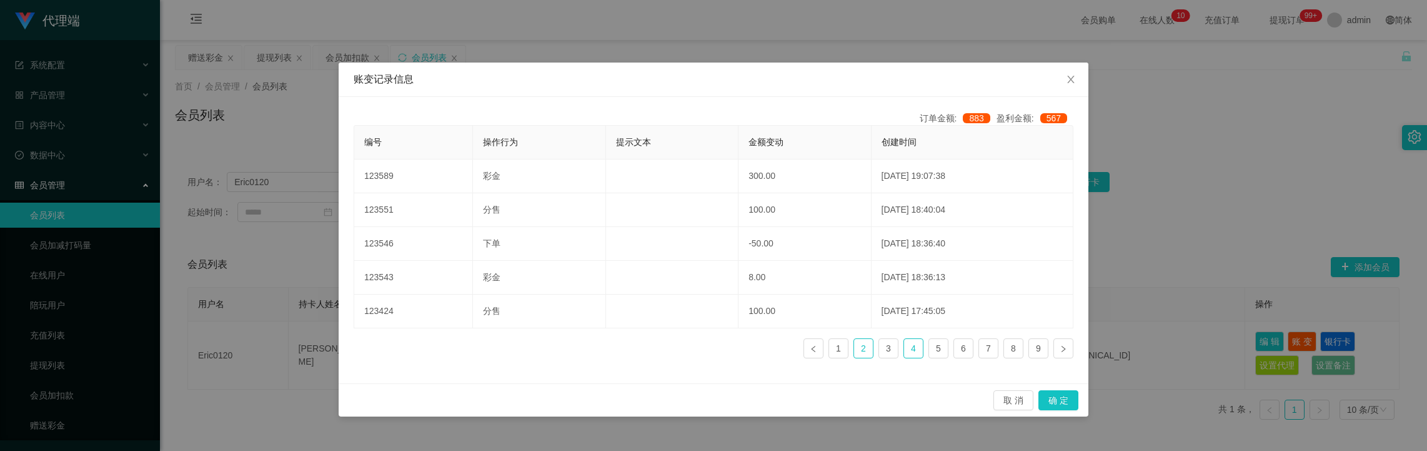
click at [862, 352] on link "2" at bounding box center [863, 348] width 19 height 19
click at [847, 351] on link "1" at bounding box center [838, 348] width 19 height 19
click at [861, 351] on link "2" at bounding box center [863, 348] width 19 height 19
click at [886, 343] on link "3" at bounding box center [888, 348] width 19 height 19
click at [912, 347] on link "4" at bounding box center [913, 348] width 19 height 19
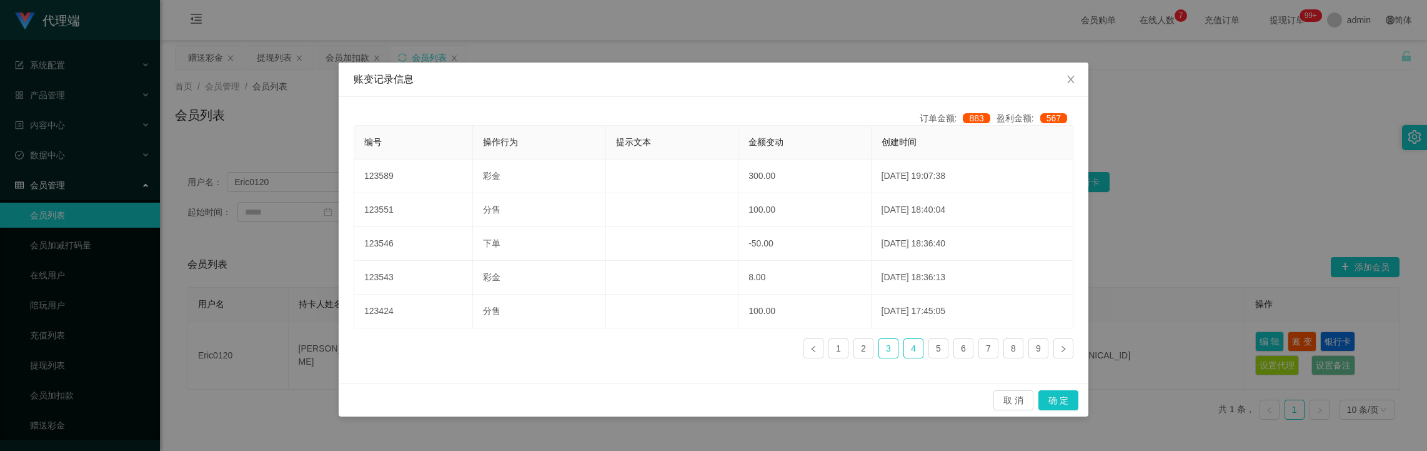
click at [888, 351] on link "3" at bounding box center [888, 348] width 19 height 19
click at [935, 349] on link "5" at bounding box center [938, 348] width 19 height 19
click at [1074, 71] on span "Close" at bounding box center [1071, 79] width 35 height 35
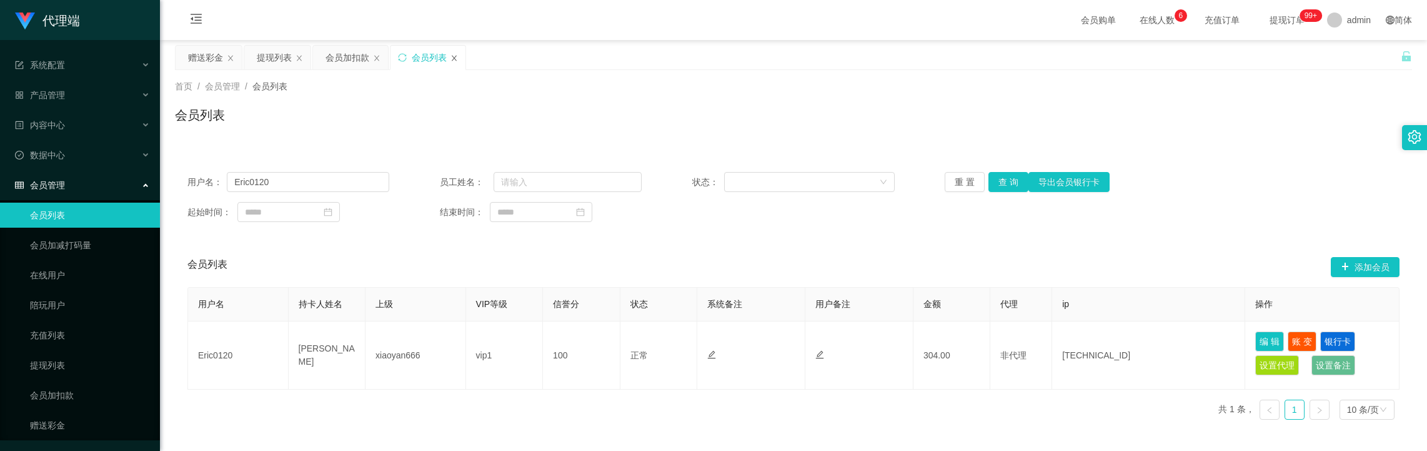
click at [458, 56] on icon "图标: close" at bounding box center [454, 57] width 7 height 7
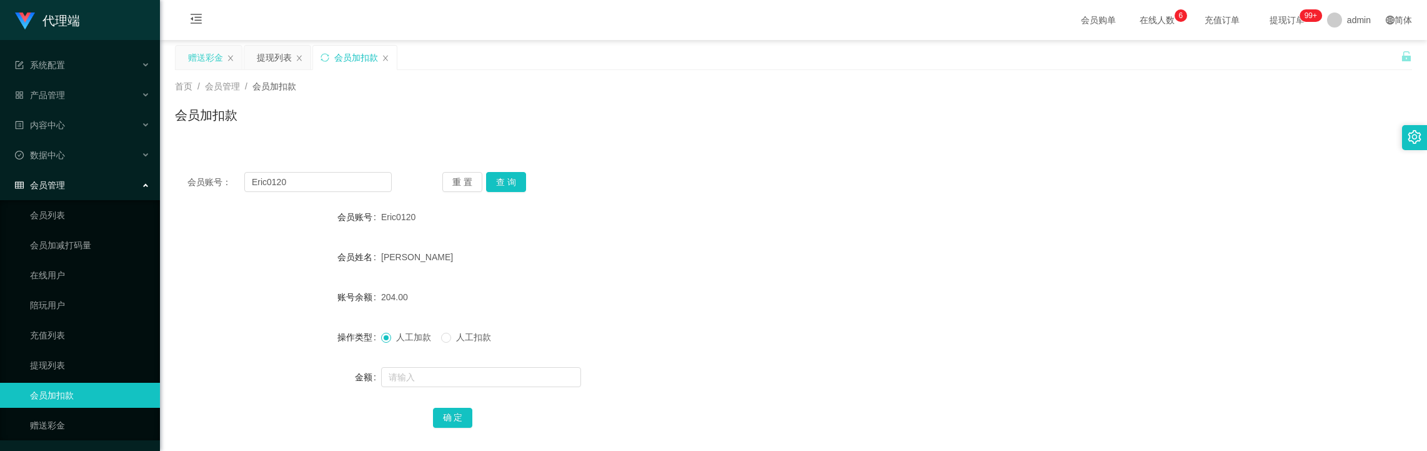
click at [216, 53] on div "赠送彩金" at bounding box center [205, 58] width 35 height 24
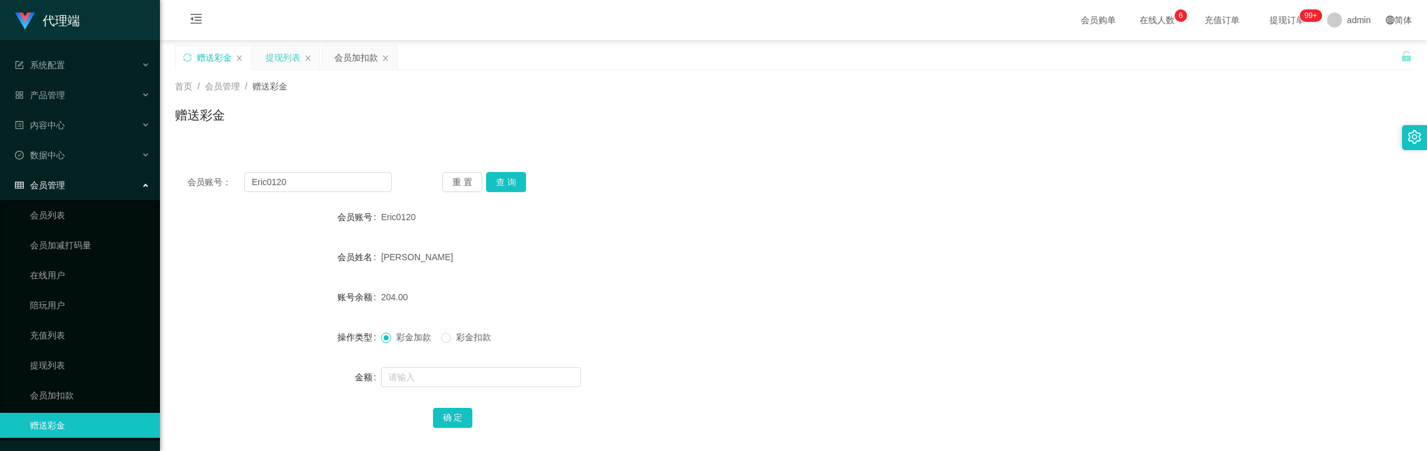
click at [277, 61] on div "提现列表" at bounding box center [283, 58] width 35 height 24
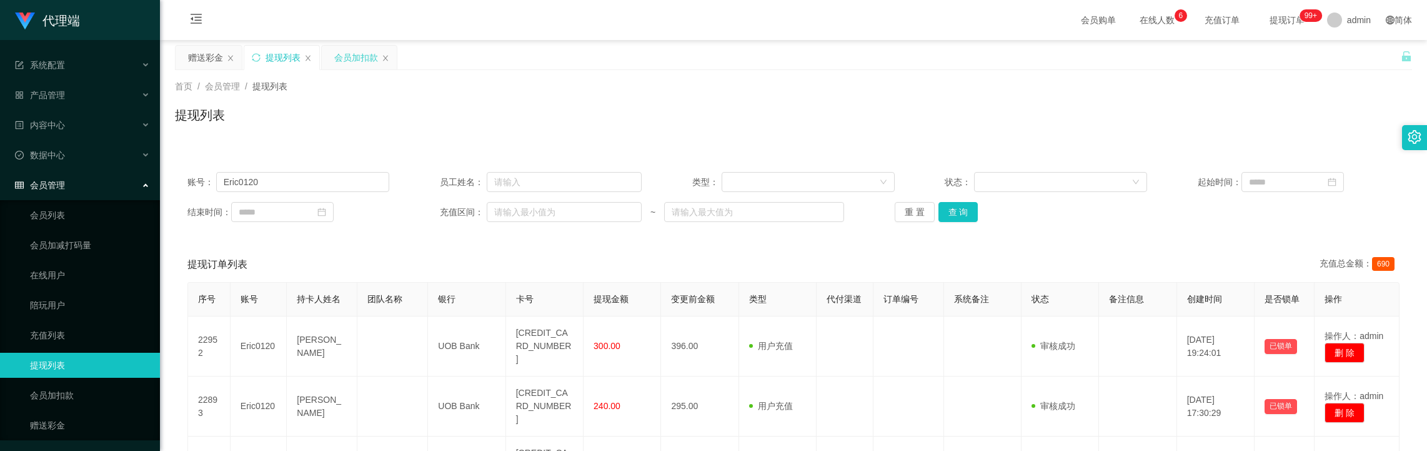
click at [342, 50] on div "会员加扣款" at bounding box center [356, 58] width 44 height 24
